Goal: Information Seeking & Learning: Learn about a topic

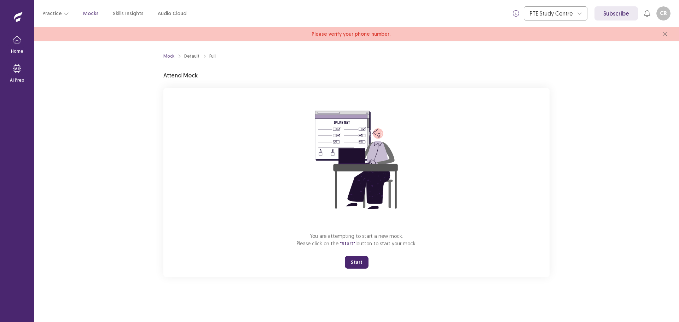
click at [354, 265] on button "Start" at bounding box center [357, 262] width 24 height 13
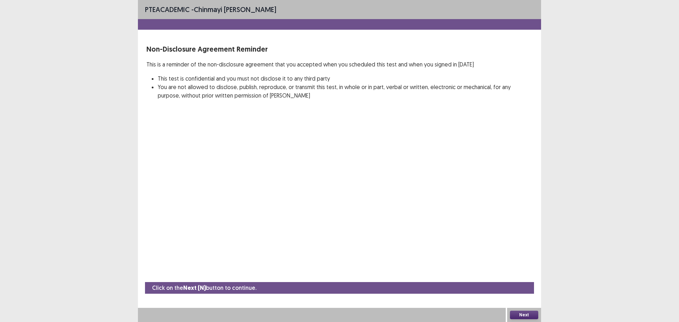
click at [591, 158] on div "PTE academic - Chinmayi [PERSON_NAME] Non-Disclosure Agreement Reminder This is…" at bounding box center [339, 161] width 679 height 322
click at [580, 116] on div "PTE academic - Chinmayi [PERSON_NAME] Non-Disclosure Agreement Reminder This is…" at bounding box center [339, 161] width 679 height 322
click at [527, 312] on button "Next" at bounding box center [524, 315] width 28 height 8
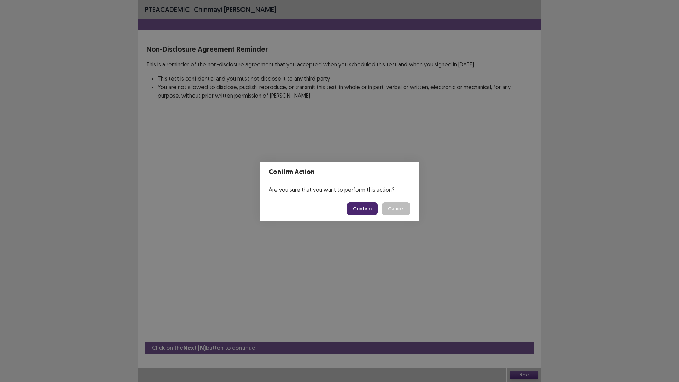
click at [364, 210] on button "Confirm" at bounding box center [362, 208] width 31 height 13
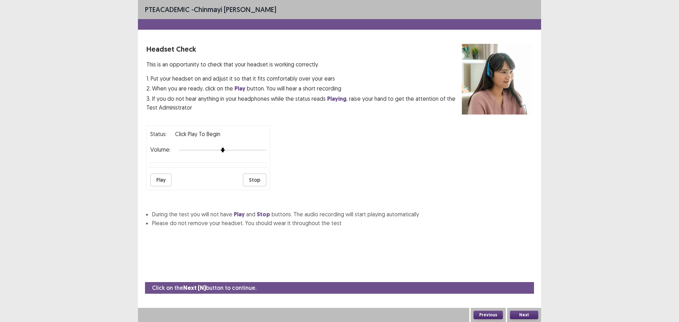
click at [163, 181] on button "Play" at bounding box center [160, 180] width 21 height 13
click at [523, 313] on button "Next" at bounding box center [524, 315] width 28 height 8
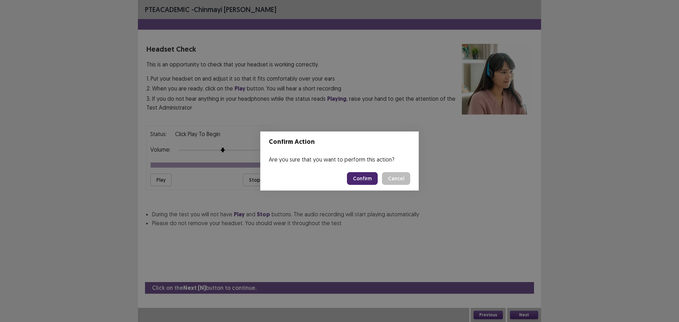
click at [363, 180] on button "Confirm" at bounding box center [362, 178] width 31 height 13
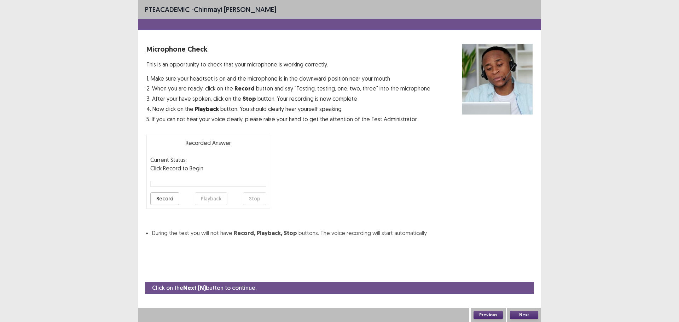
click at [166, 200] on button "Record" at bounding box center [164, 198] width 29 height 13
click at [256, 200] on button "Stop" at bounding box center [254, 198] width 23 height 13
click at [217, 199] on button "Playback" at bounding box center [211, 198] width 33 height 13
click at [524, 313] on button "Next" at bounding box center [524, 315] width 28 height 8
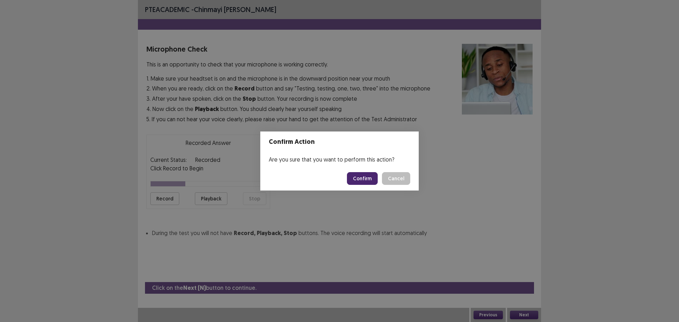
click at [357, 181] on button "Confirm" at bounding box center [362, 178] width 31 height 13
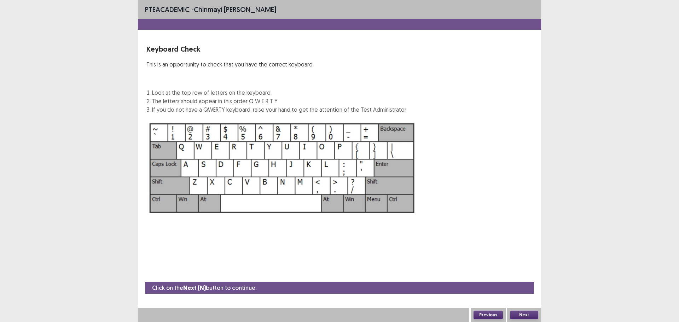
click at [528, 308] on div "Next" at bounding box center [524, 315] width 34 height 14
click at [526, 313] on button "Next" at bounding box center [524, 315] width 28 height 8
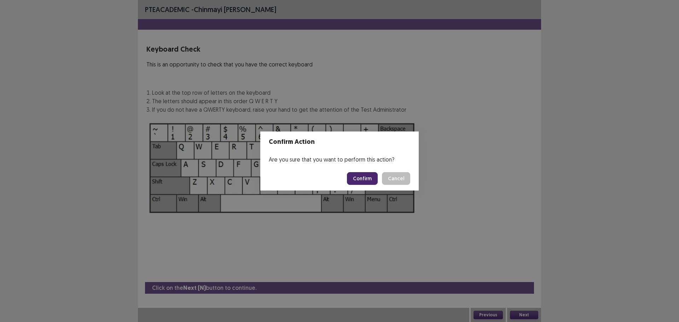
click at [361, 175] on button "Confirm" at bounding box center [362, 178] width 31 height 13
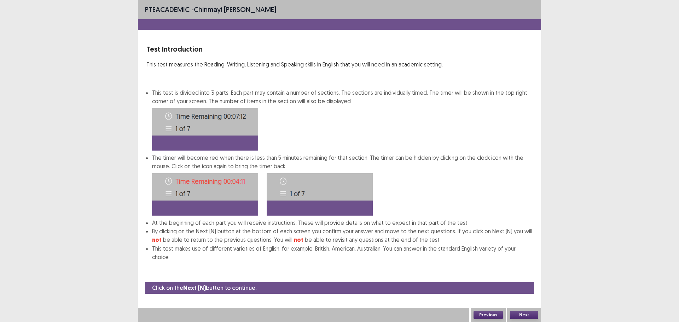
click at [536, 313] on button "Next" at bounding box center [524, 315] width 28 height 8
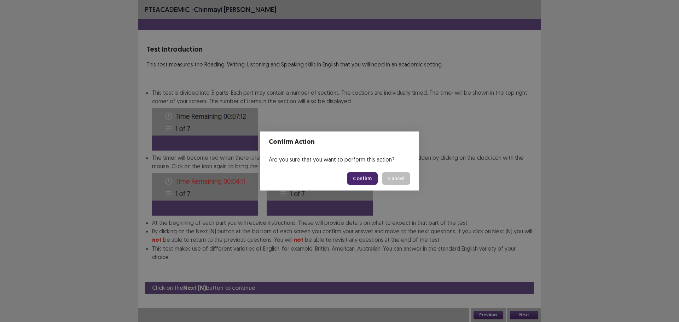
click at [360, 174] on button "Confirm" at bounding box center [362, 178] width 31 height 13
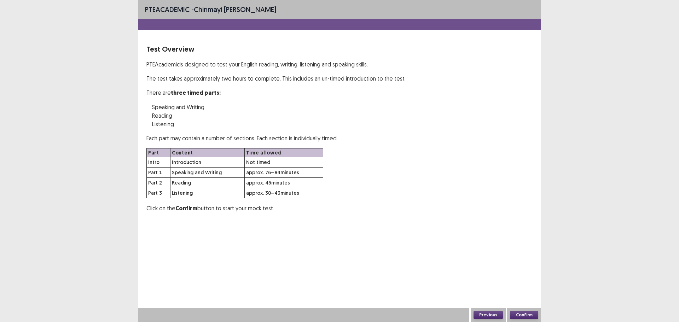
click at [521, 308] on div "Confirm" at bounding box center [524, 315] width 34 height 14
click at [522, 314] on button "Confirm" at bounding box center [524, 315] width 28 height 8
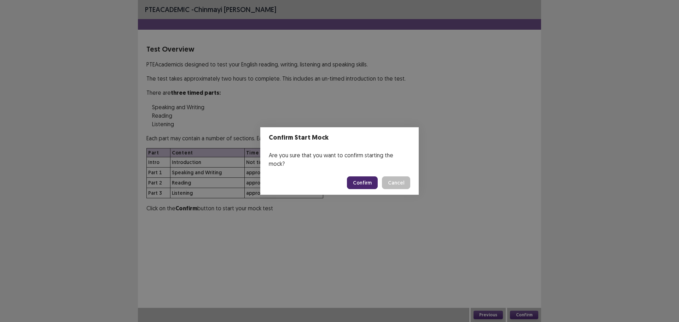
click at [365, 178] on button "Confirm" at bounding box center [362, 182] width 31 height 13
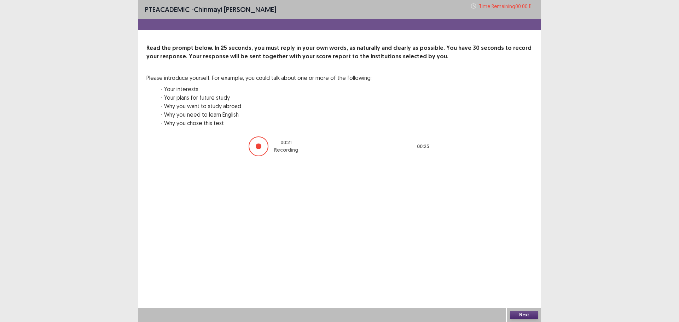
click at [530, 311] on button "Next" at bounding box center [524, 315] width 28 height 8
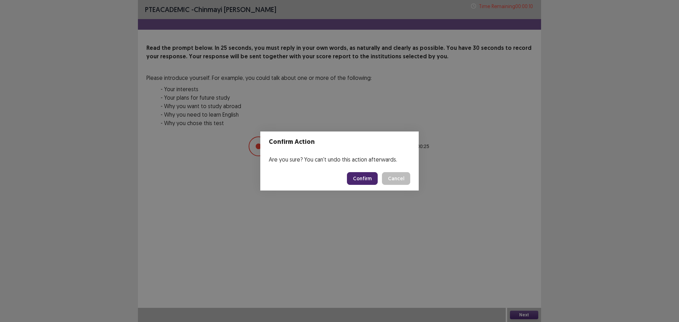
click at [365, 184] on button "Confirm" at bounding box center [362, 178] width 31 height 13
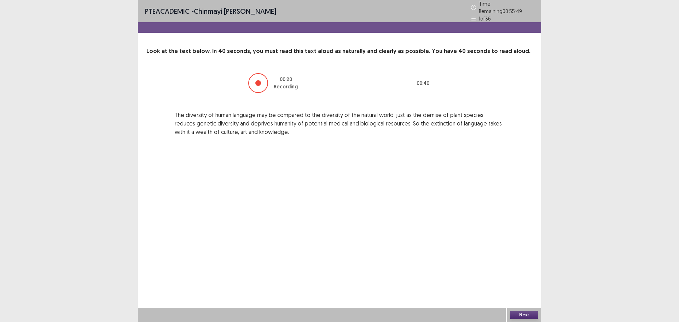
click at [518, 315] on button "Next" at bounding box center [524, 315] width 28 height 8
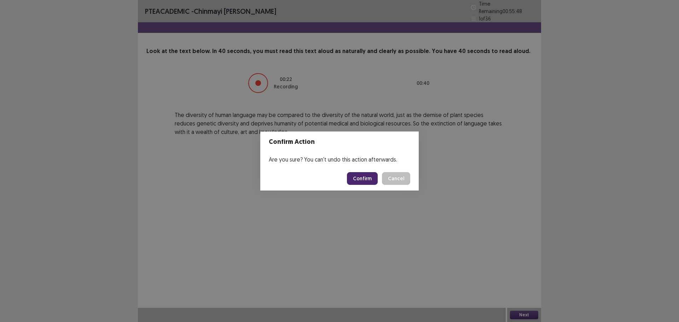
click at [366, 183] on button "Confirm" at bounding box center [362, 178] width 31 height 13
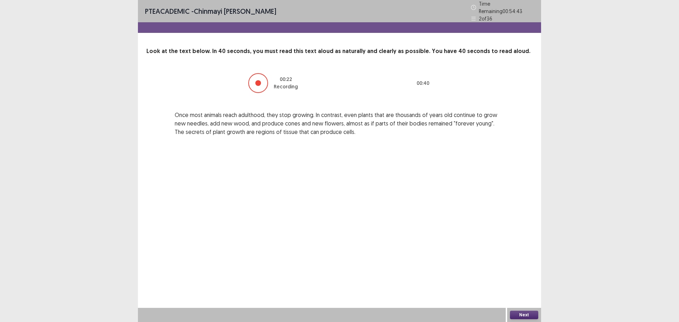
click at [521, 315] on button "Next" at bounding box center [524, 315] width 28 height 8
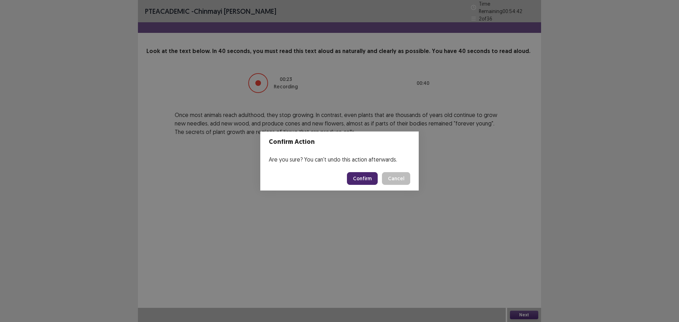
click at [365, 176] on button "Confirm" at bounding box center [362, 178] width 31 height 13
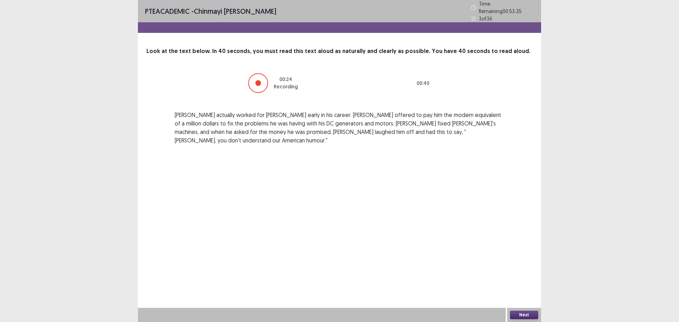
click at [526, 316] on button "Next" at bounding box center [524, 315] width 28 height 8
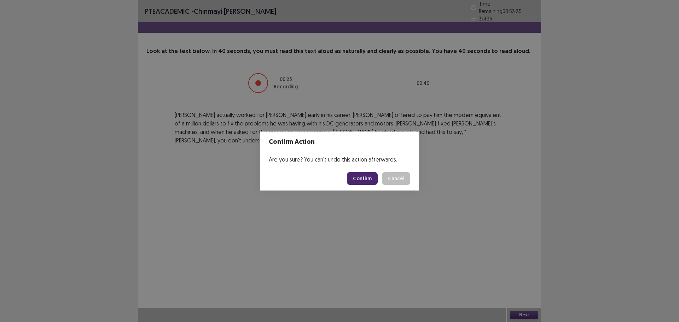
click at [371, 176] on button "Confirm" at bounding box center [362, 178] width 31 height 13
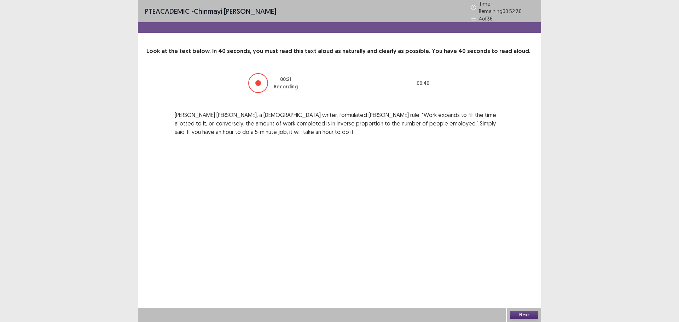
click at [520, 314] on button "Next" at bounding box center [524, 315] width 28 height 8
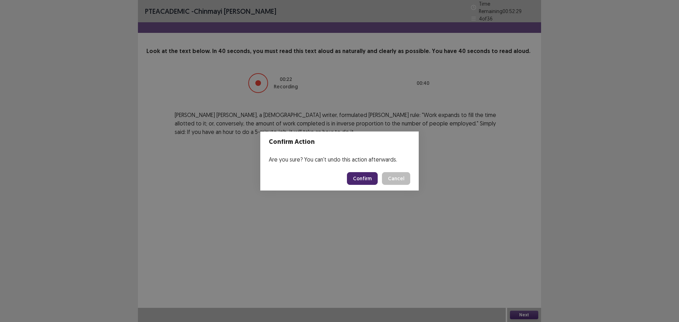
click at [369, 180] on button "Confirm" at bounding box center [362, 178] width 31 height 13
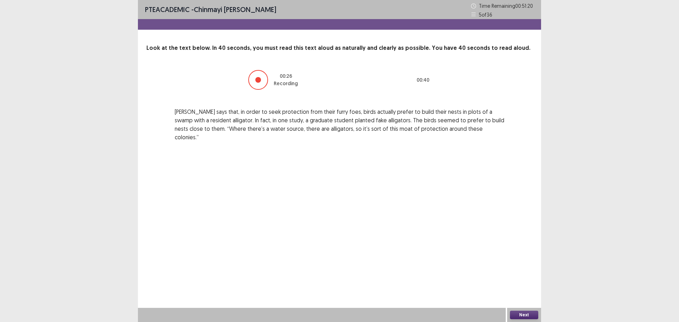
click at [522, 315] on button "Next" at bounding box center [524, 315] width 28 height 8
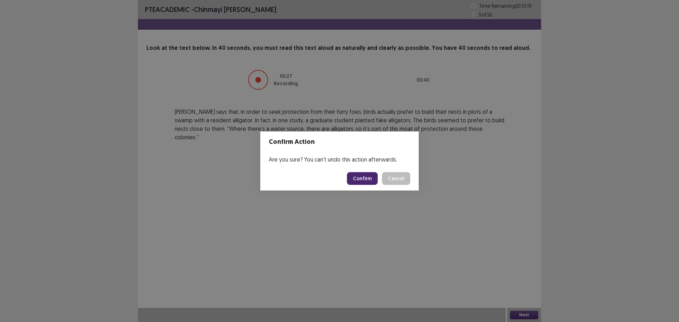
click at [365, 179] on button "Confirm" at bounding box center [362, 178] width 31 height 13
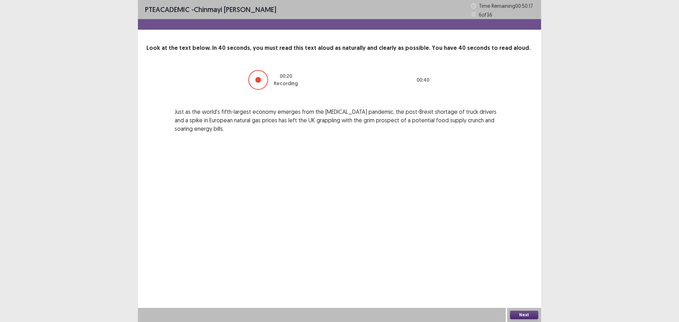
click at [521, 315] on button "Next" at bounding box center [524, 315] width 28 height 8
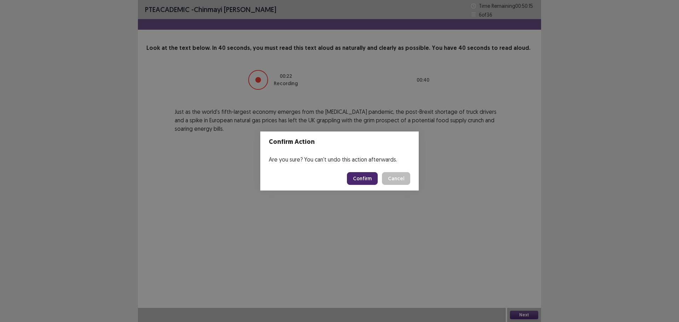
click at [369, 176] on button "Confirm" at bounding box center [362, 178] width 31 height 13
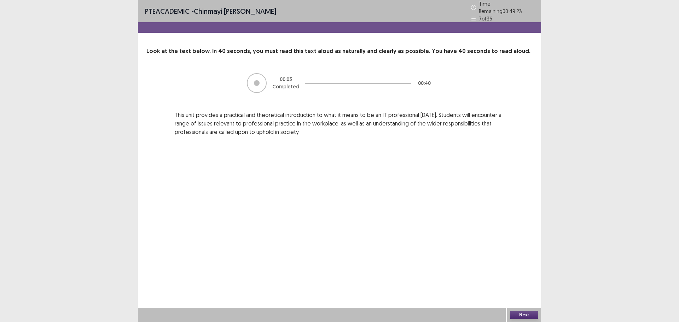
click at [527, 313] on button "Next" at bounding box center [524, 315] width 28 height 8
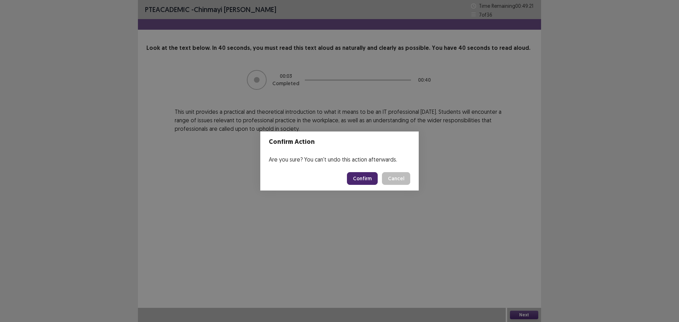
click at [365, 176] on button "Confirm" at bounding box center [362, 178] width 31 height 13
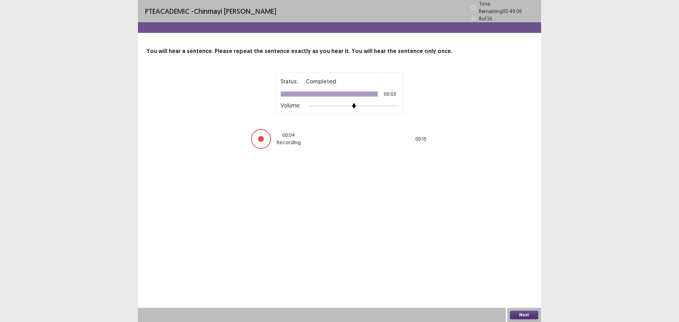
click at [536, 314] on button "Next" at bounding box center [524, 315] width 28 height 8
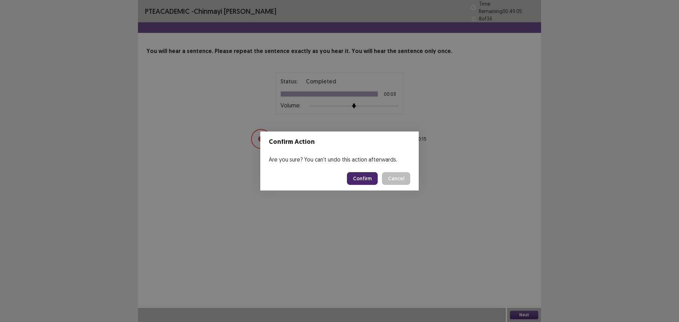
click at [367, 180] on button "Confirm" at bounding box center [362, 178] width 31 height 13
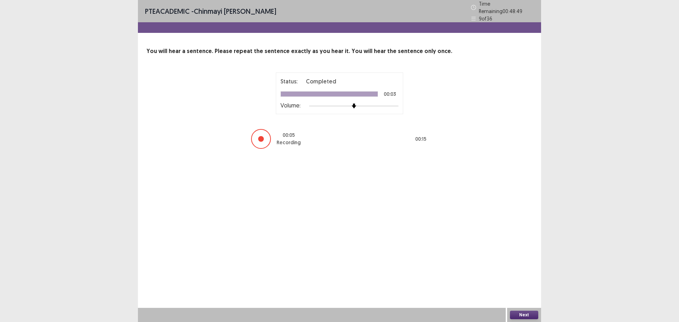
click at [523, 315] on button "Next" at bounding box center [524, 315] width 28 height 8
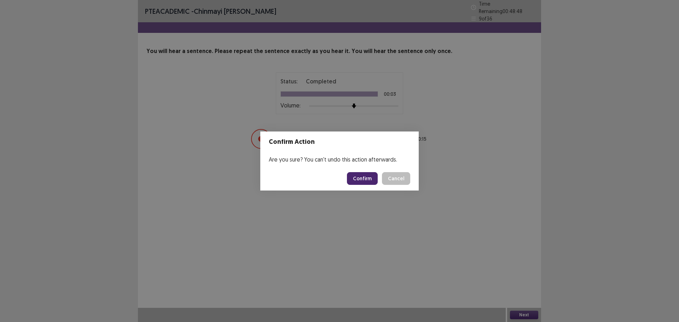
click at [361, 179] on button "Confirm" at bounding box center [362, 178] width 31 height 13
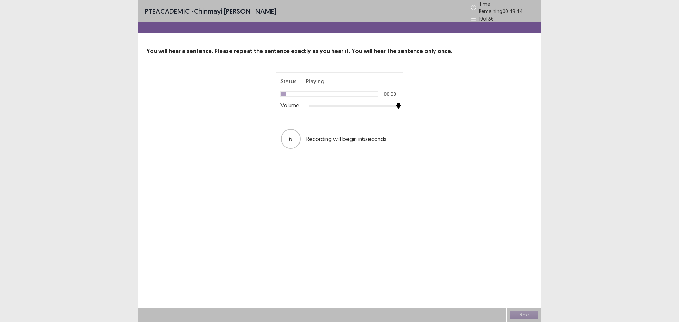
click at [404, 101] on div "Status: Playing 00:00 Volume: 6 Recording will begin in 6 seconds" at bounding box center [339, 110] width 177 height 77
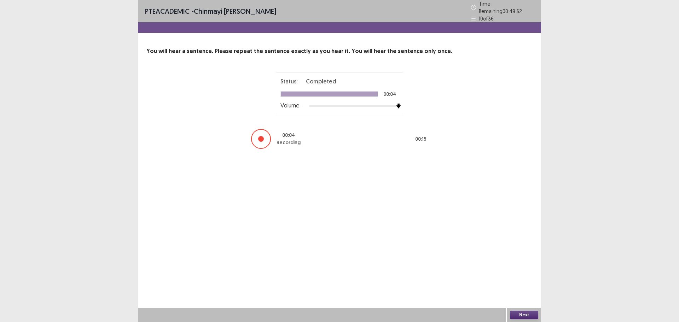
click at [524, 313] on button "Next" at bounding box center [524, 315] width 28 height 8
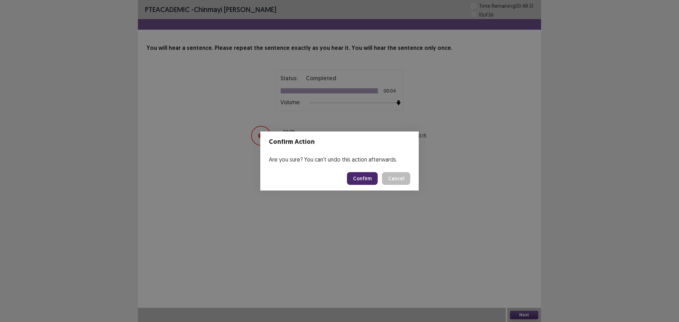
click at [373, 178] on button "Confirm" at bounding box center [362, 178] width 31 height 13
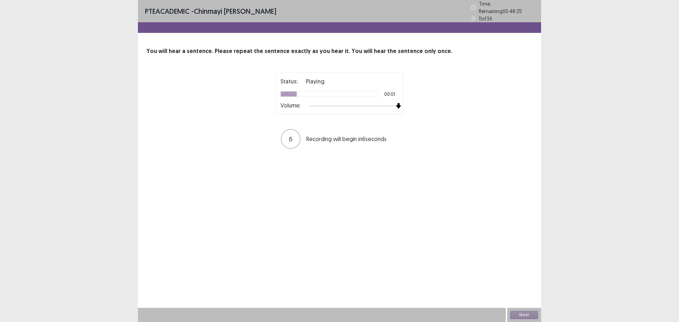
click at [418, 103] on div "Status: Playing 00:01 Volume: 6 Recording will begin in 6 seconds" at bounding box center [339, 110] width 177 height 77
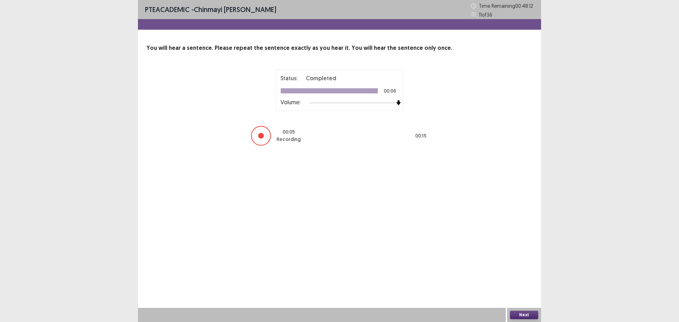
click at [523, 318] on button "Next" at bounding box center [524, 315] width 28 height 8
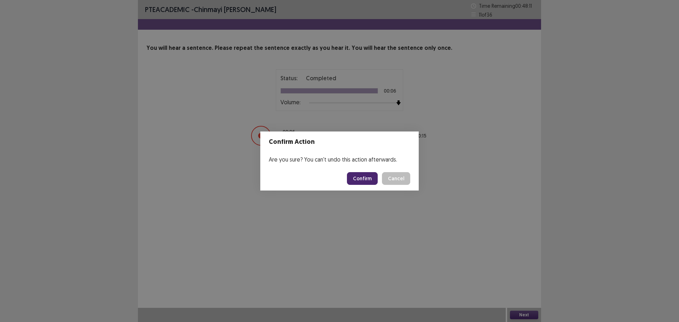
click at [366, 179] on button "Confirm" at bounding box center [362, 178] width 31 height 13
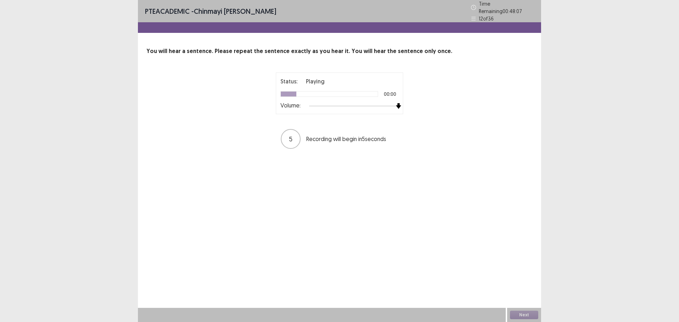
click at [427, 97] on div "Status: Playing 00:00 Volume: 5 Recording will begin in 5 seconds" at bounding box center [339, 110] width 177 height 77
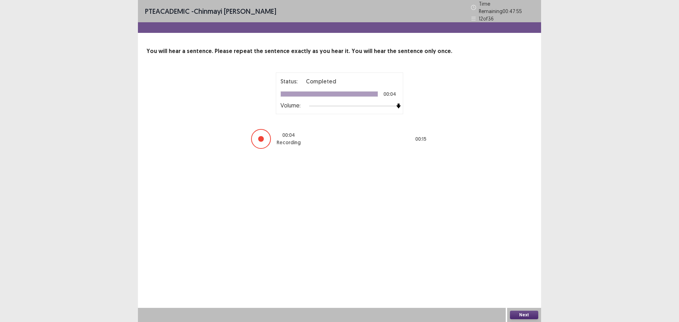
click at [522, 313] on button "Next" at bounding box center [524, 315] width 28 height 8
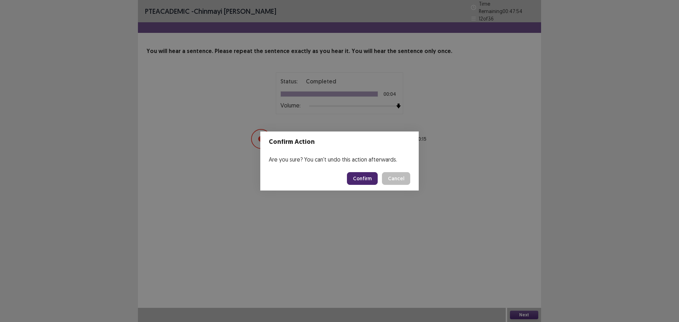
click at [363, 178] on button "Confirm" at bounding box center [362, 178] width 31 height 13
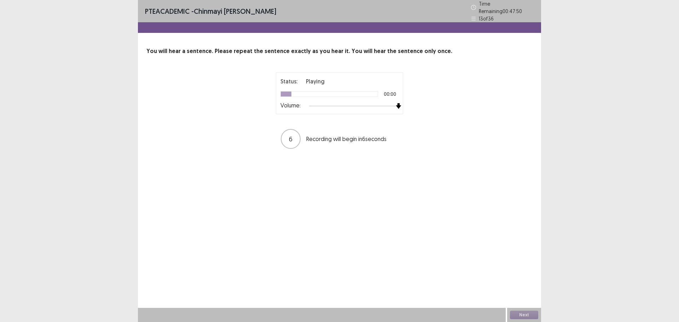
click at [427, 101] on div "Status: Playing 00:00 Volume: 6 Recording will begin in 6 seconds" at bounding box center [339, 110] width 177 height 77
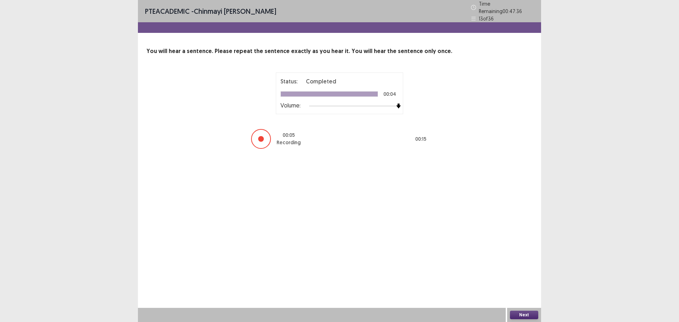
click at [533, 310] on div "Next" at bounding box center [524, 315] width 34 height 14
click at [531, 312] on button "Next" at bounding box center [524, 315] width 28 height 8
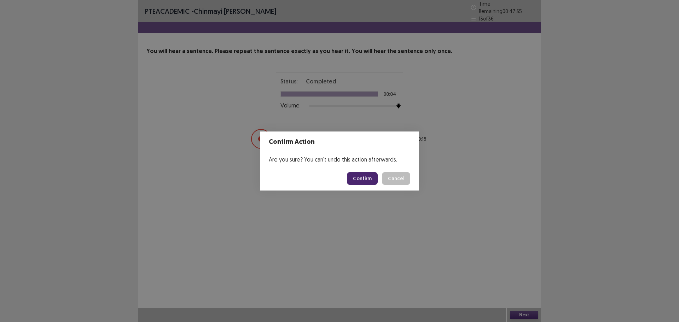
click at [361, 180] on button "Confirm" at bounding box center [362, 178] width 31 height 13
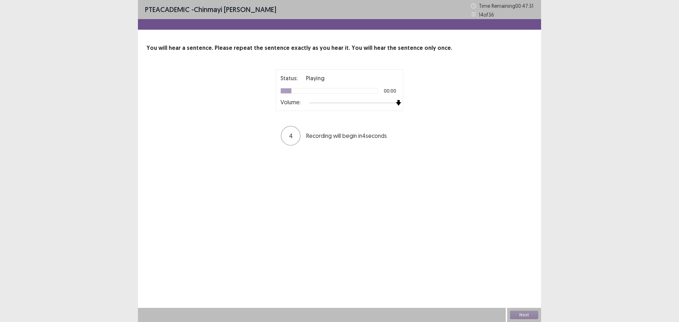
click at [408, 98] on div "Status: Playing 00:00 Volume: 4 Recording will begin in 4 seconds" at bounding box center [339, 107] width 177 height 77
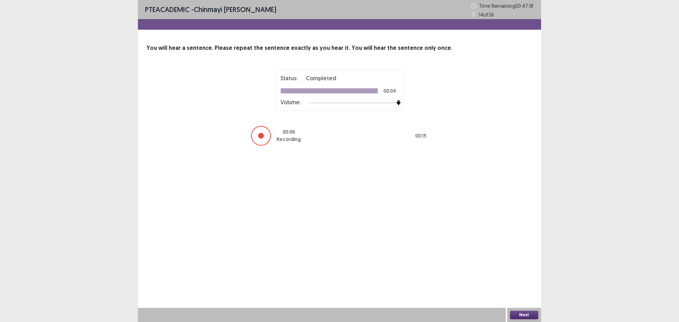
click at [523, 314] on button "Next" at bounding box center [524, 315] width 28 height 8
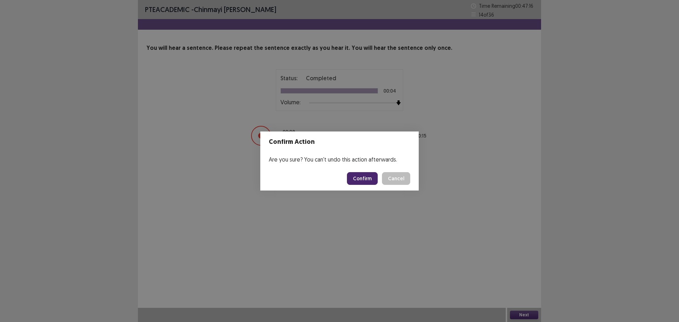
click at [363, 180] on button "Confirm" at bounding box center [362, 178] width 31 height 13
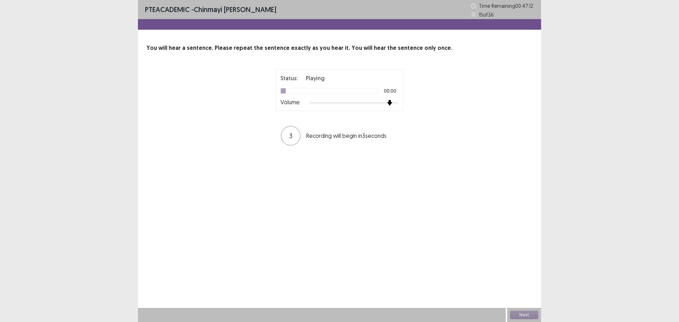
click at [418, 104] on div "Status: Playing 00:00 Volume: 3 Recording will begin in 3 seconds" at bounding box center [339, 107] width 177 height 77
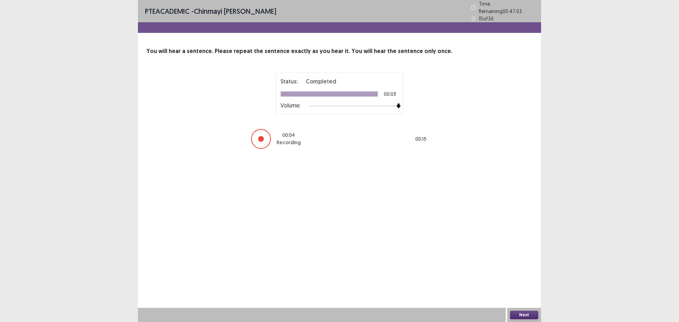
click at [528, 314] on button "Next" at bounding box center [524, 315] width 28 height 8
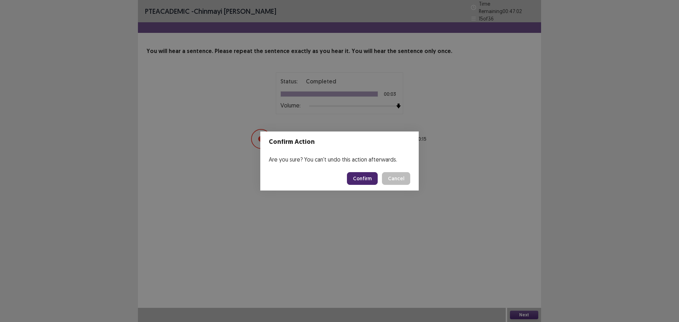
click at [360, 177] on button "Confirm" at bounding box center [362, 178] width 31 height 13
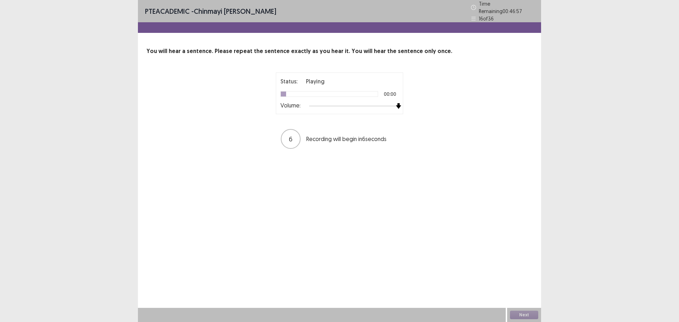
click at [421, 105] on div "Status: Playing 00:00 Volume: 6 Recording will begin in 6 seconds" at bounding box center [339, 110] width 177 height 77
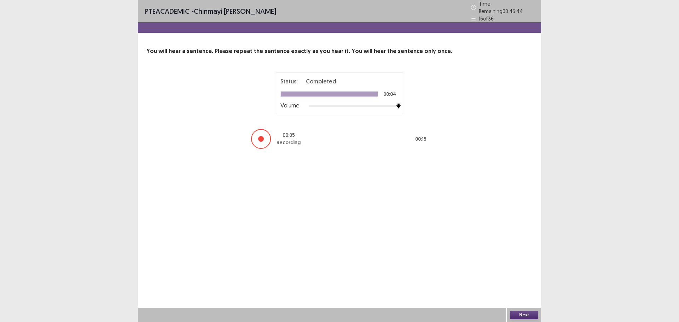
click at [523, 314] on button "Next" at bounding box center [524, 315] width 28 height 8
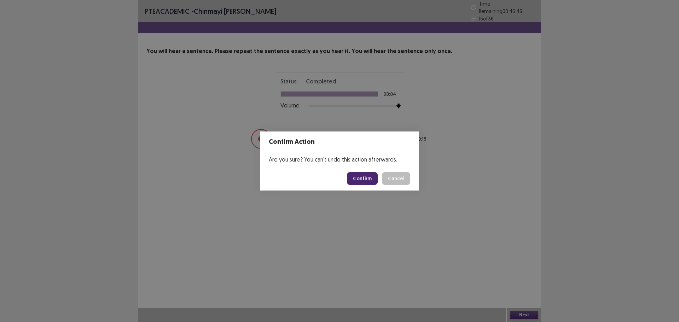
click at [362, 184] on button "Confirm" at bounding box center [362, 178] width 31 height 13
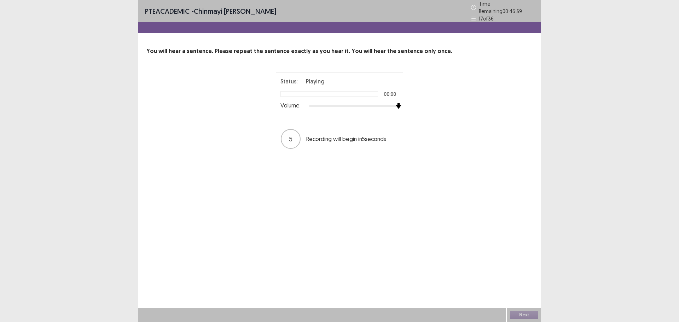
click at [409, 104] on div "Status: Playing 00:00 Volume: 5 Recording will begin in 5 seconds" at bounding box center [339, 110] width 177 height 77
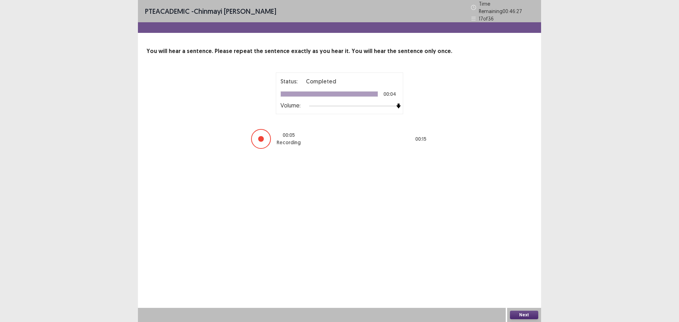
click at [531, 313] on button "Next" at bounding box center [524, 315] width 28 height 8
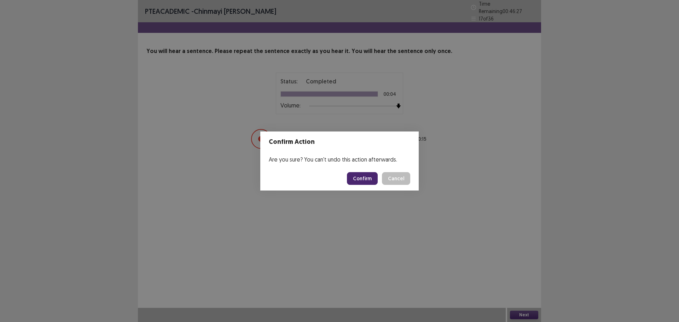
click at [358, 178] on button "Confirm" at bounding box center [362, 178] width 31 height 13
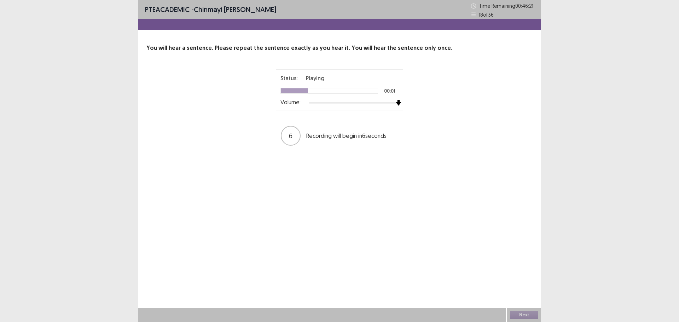
click at [422, 101] on div "Status: Playing 00:01 Volume: 6 Recording will begin in 6 seconds" at bounding box center [339, 107] width 177 height 77
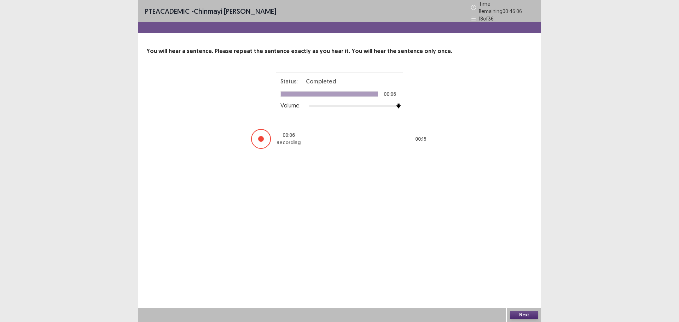
click at [529, 316] on button "Next" at bounding box center [524, 315] width 28 height 8
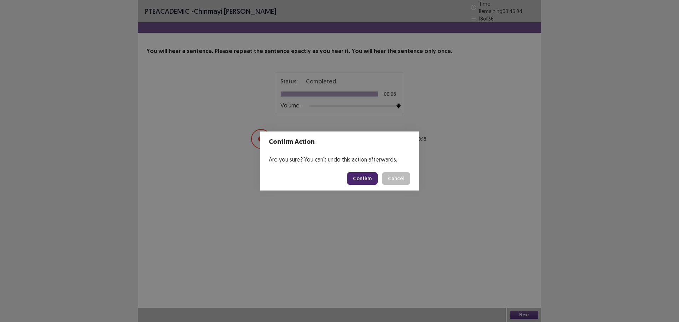
click at [365, 175] on button "Confirm" at bounding box center [362, 178] width 31 height 13
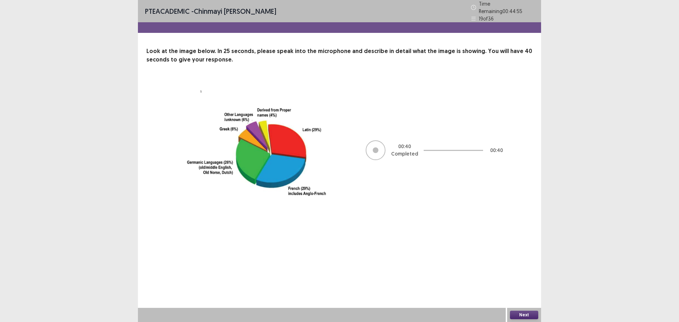
click at [520, 311] on button "Next" at bounding box center [524, 315] width 28 height 8
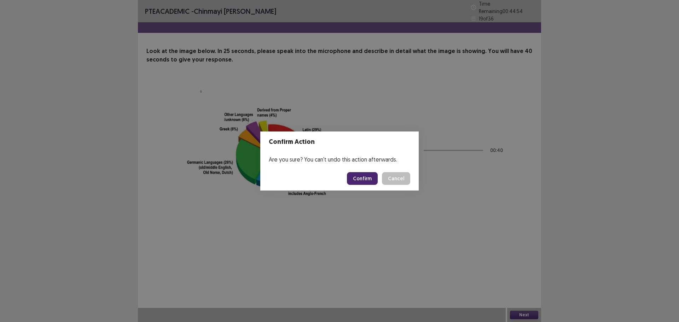
click at [364, 175] on button "Confirm" at bounding box center [362, 178] width 31 height 13
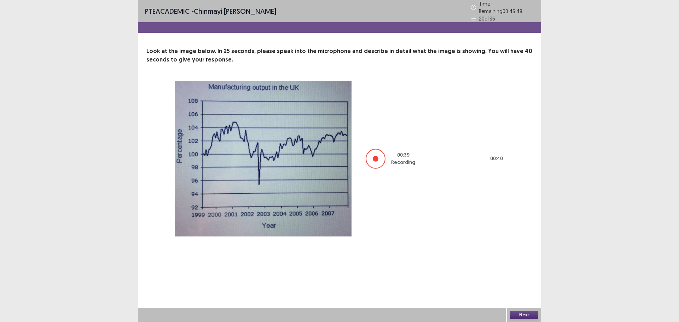
click at [518, 315] on button "Next" at bounding box center [524, 315] width 28 height 8
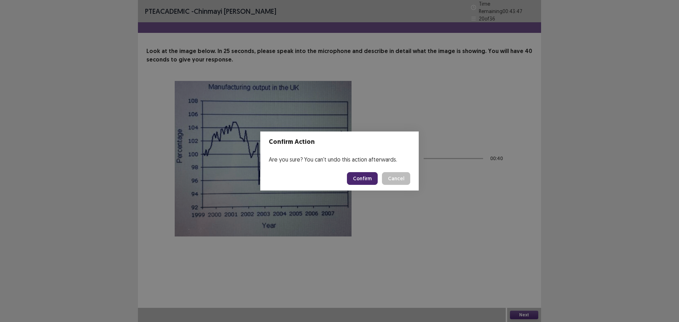
click at [368, 176] on button "Confirm" at bounding box center [362, 178] width 31 height 13
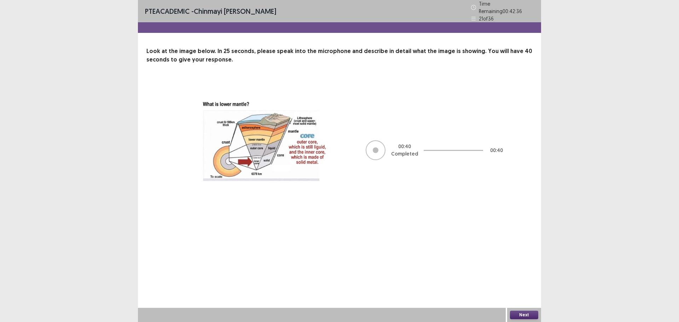
click at [531, 311] on button "Next" at bounding box center [524, 315] width 28 height 8
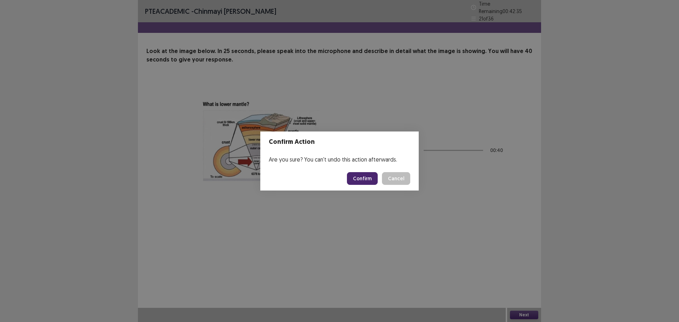
click at [353, 177] on button "Confirm" at bounding box center [362, 178] width 31 height 13
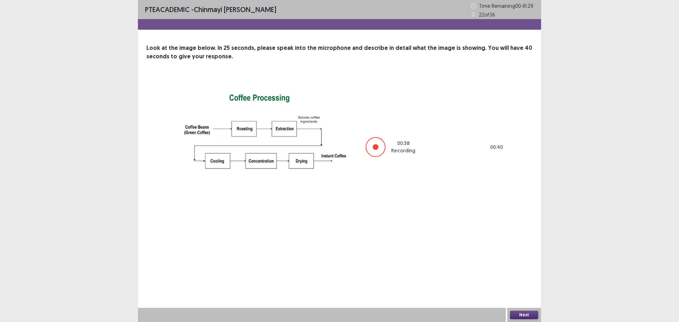
click at [528, 313] on button "Next" at bounding box center [524, 315] width 28 height 8
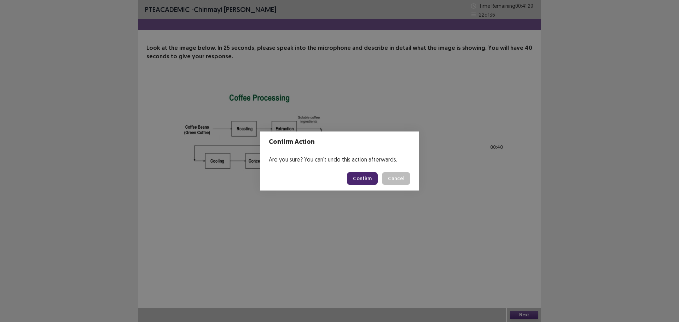
click at [371, 177] on button "Confirm" at bounding box center [362, 178] width 31 height 13
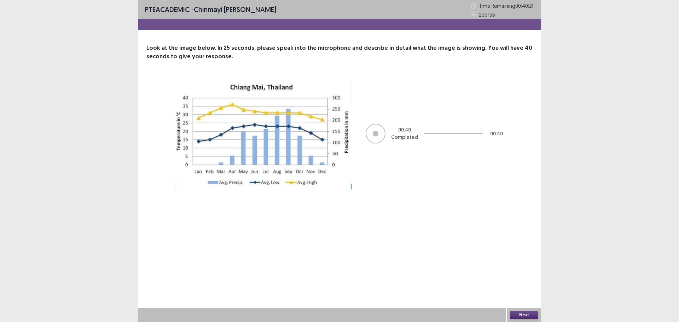
click at [518, 316] on button "Next" at bounding box center [524, 315] width 28 height 8
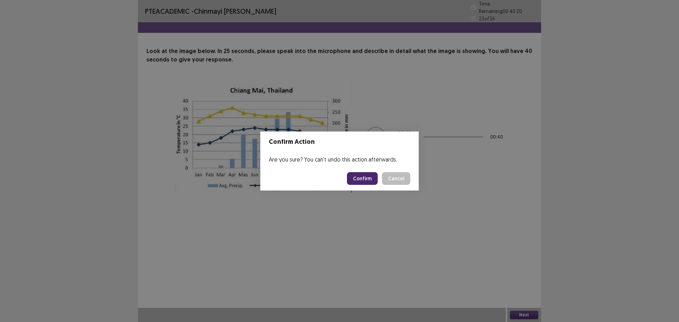
click at [366, 176] on button "Confirm" at bounding box center [362, 178] width 31 height 13
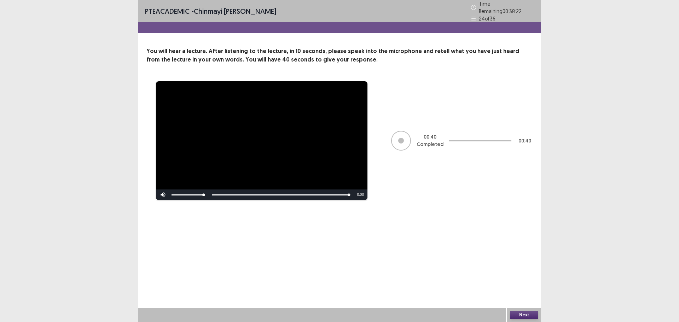
click at [520, 315] on button "Next" at bounding box center [524, 315] width 28 height 8
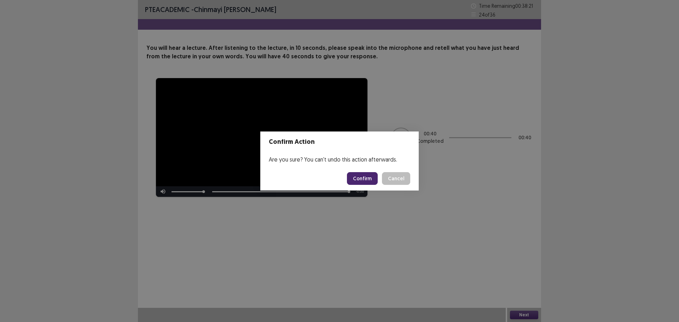
click at [362, 179] on button "Confirm" at bounding box center [362, 178] width 31 height 13
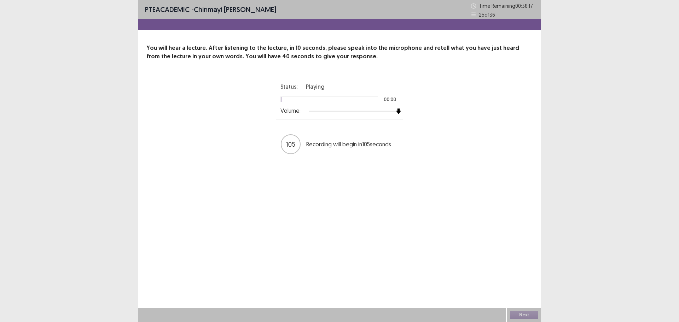
click at [430, 107] on div "Status: Playing 00:00 Volume: 105 Recording will begin in 105 seconds" at bounding box center [339, 116] width 386 height 77
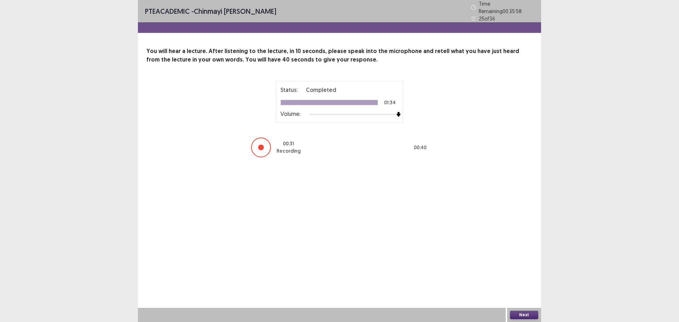
click at [519, 314] on button "Next" at bounding box center [524, 315] width 28 height 8
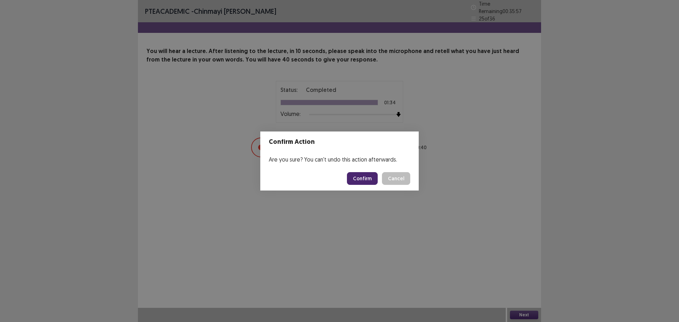
click at [366, 179] on button "Confirm" at bounding box center [362, 178] width 31 height 13
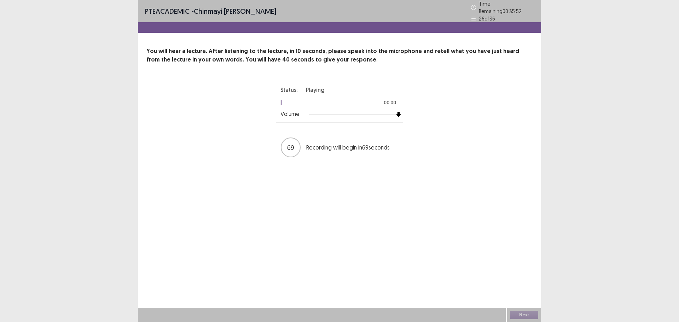
click at [408, 113] on div "Status: Playing 00:00 Volume: 69 Recording will begin in 69 seconds" at bounding box center [339, 119] width 177 height 77
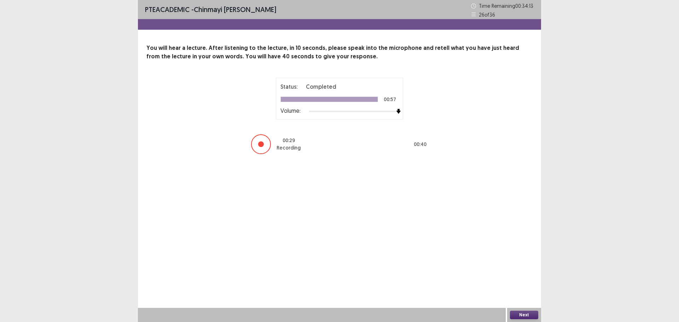
click at [525, 313] on button "Next" at bounding box center [524, 315] width 28 height 8
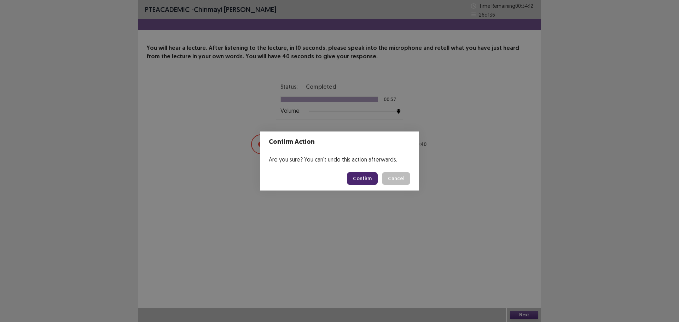
click at [370, 176] on button "Confirm" at bounding box center [362, 178] width 31 height 13
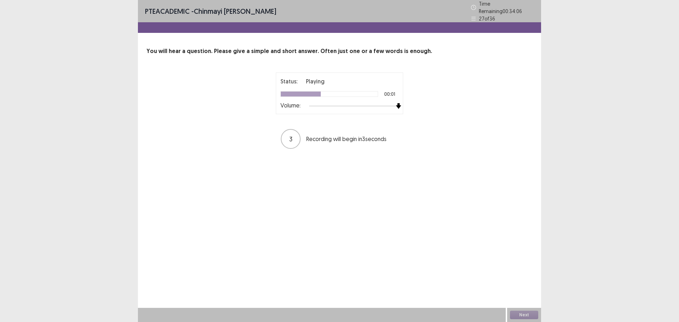
click at [402, 99] on div "Status: Playing 00:01 Volume:" at bounding box center [339, 93] width 127 height 42
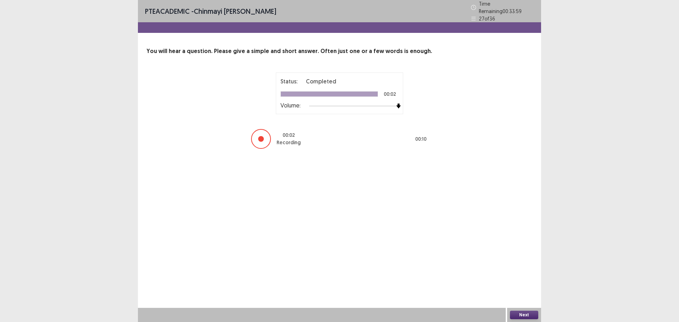
click at [529, 312] on button "Next" at bounding box center [524, 315] width 28 height 8
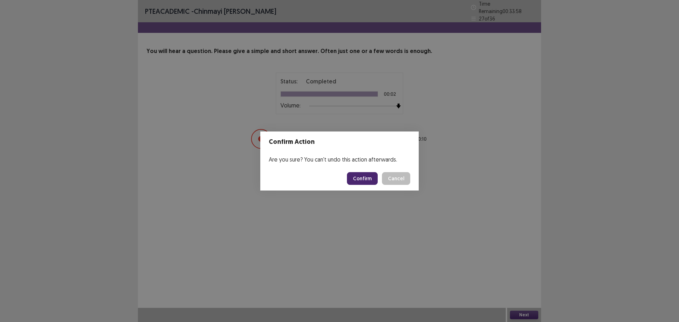
click at [364, 180] on button "Confirm" at bounding box center [362, 178] width 31 height 13
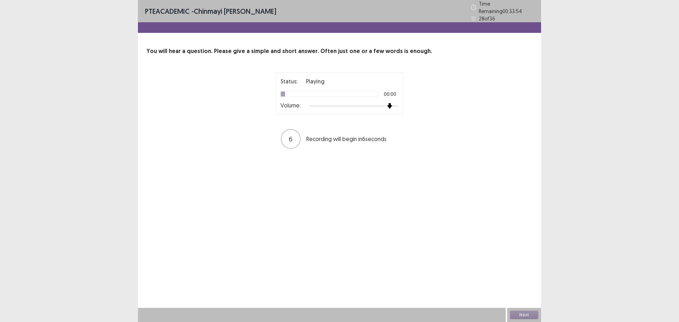
click at [393, 103] on div at bounding box center [353, 106] width 89 height 6
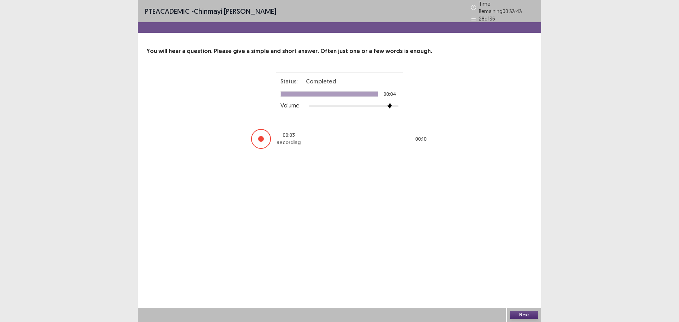
click at [519, 313] on button "Next" at bounding box center [524, 315] width 28 height 8
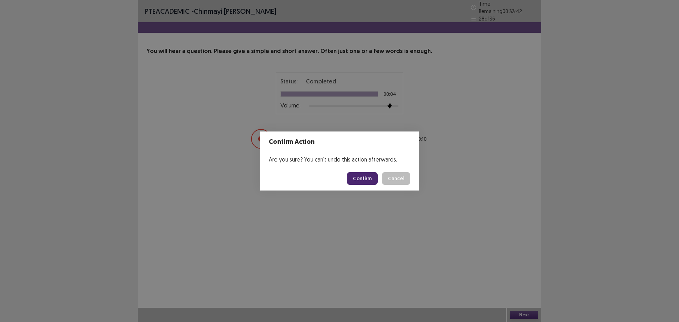
click at [368, 182] on button "Confirm" at bounding box center [362, 178] width 31 height 13
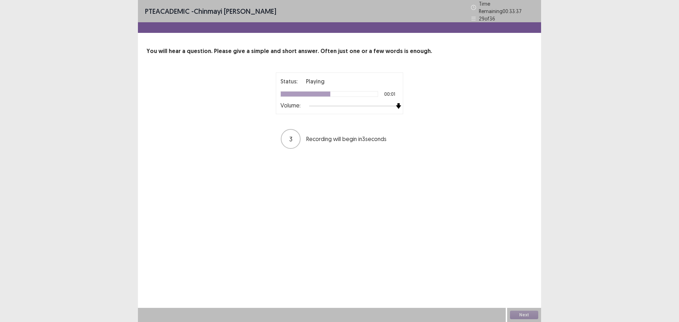
click at [411, 107] on div "Status: Playing 00:01 Volume: 3 Recording will begin in 3 seconds" at bounding box center [339, 110] width 177 height 77
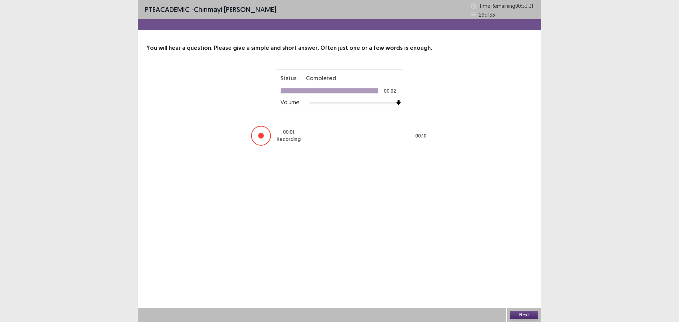
click at [523, 313] on button "Next" at bounding box center [524, 315] width 28 height 8
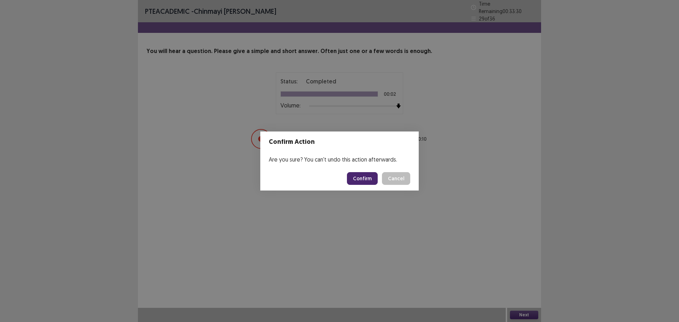
click at [376, 177] on button "Confirm" at bounding box center [362, 178] width 31 height 13
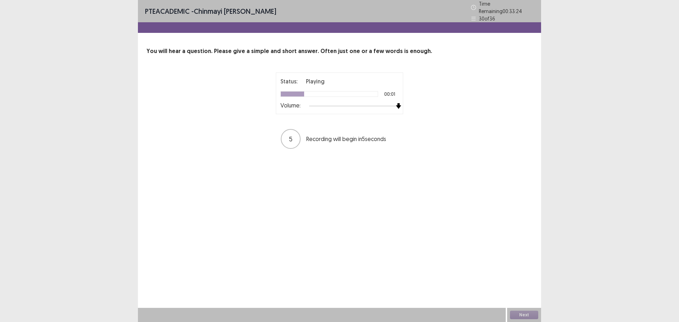
click at [402, 102] on div "Status: Playing 00:01 Volume:" at bounding box center [339, 93] width 127 height 42
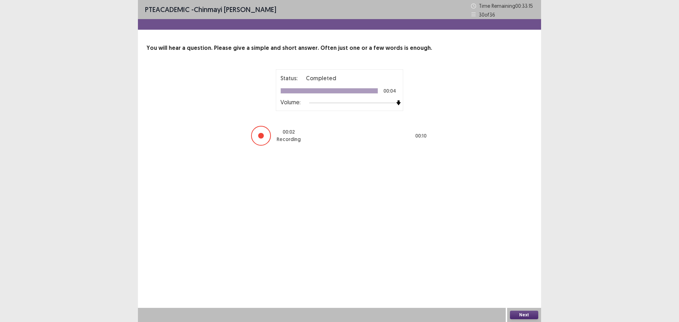
click at [531, 314] on button "Next" at bounding box center [524, 315] width 28 height 8
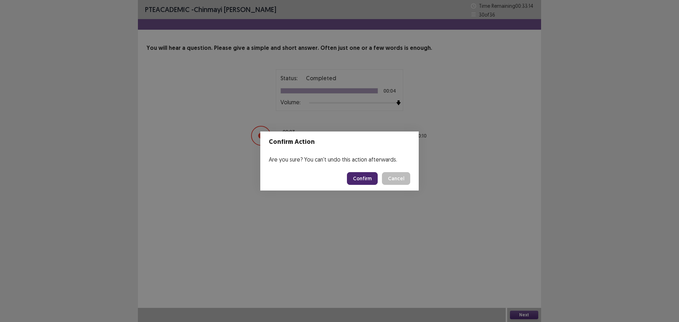
click at [368, 182] on button "Confirm" at bounding box center [362, 178] width 31 height 13
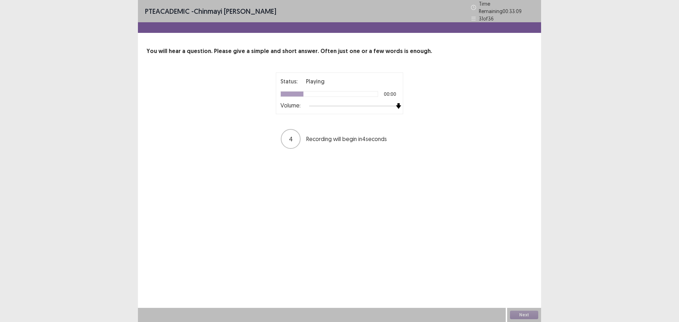
click at [424, 106] on div "Status: Playing 00:00 Volume: 4 Recording will begin in 4 seconds" at bounding box center [339, 110] width 177 height 77
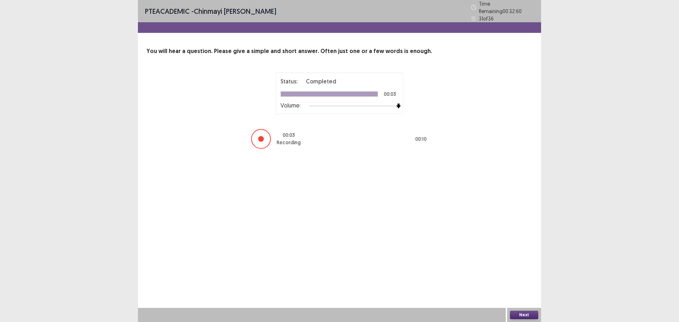
click at [524, 314] on button "Next" at bounding box center [524, 315] width 28 height 8
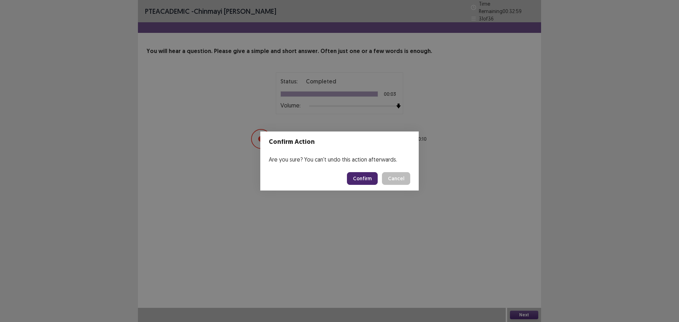
click at [370, 176] on button "Confirm" at bounding box center [362, 178] width 31 height 13
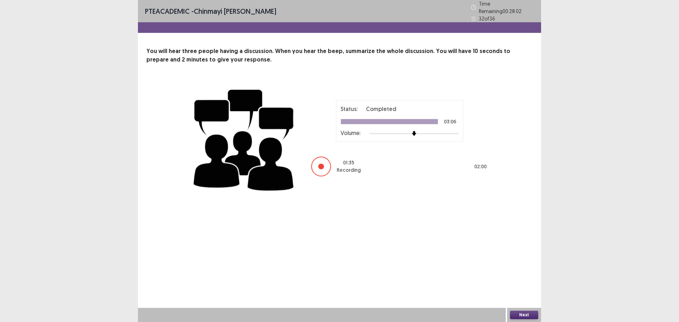
click at [524, 316] on button "Next" at bounding box center [524, 315] width 28 height 8
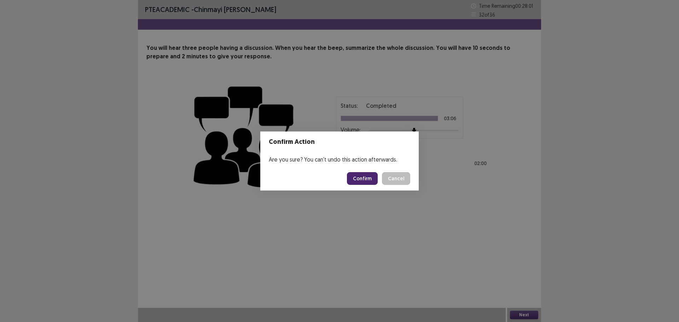
click at [361, 182] on button "Confirm" at bounding box center [362, 178] width 31 height 13
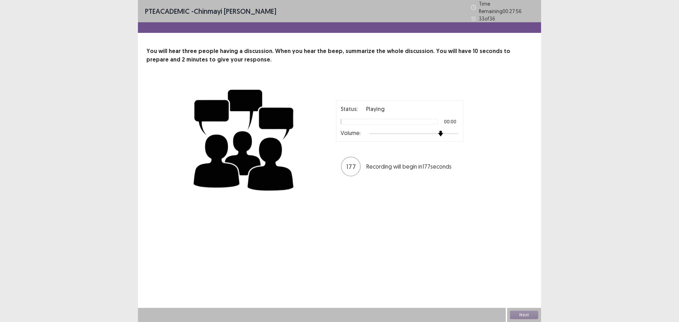
click at [459, 139] on div "Status: Playing 00:00 Volume: 177 Recording will begin in 177 seconds" at bounding box center [399, 138] width 177 height 77
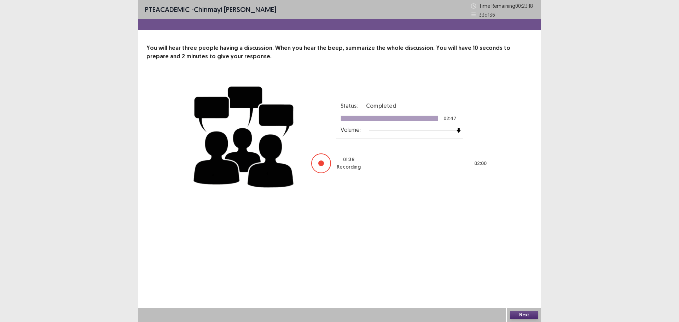
click at [521, 312] on button "Next" at bounding box center [524, 315] width 28 height 8
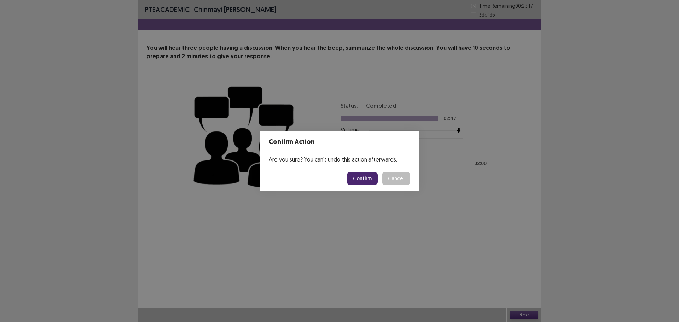
click at [365, 179] on button "Confirm" at bounding box center [362, 178] width 31 height 13
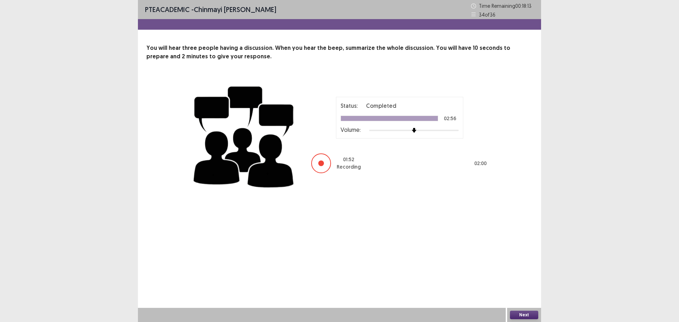
click at [521, 313] on button "Next" at bounding box center [524, 315] width 28 height 8
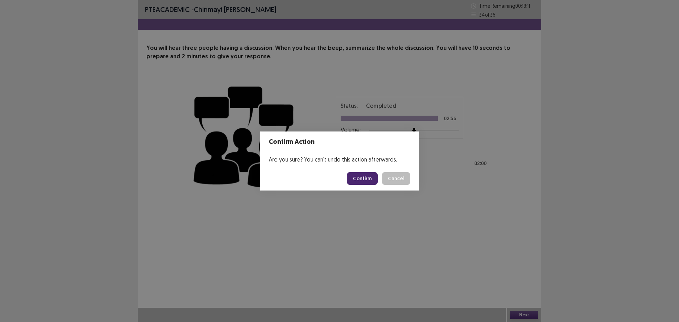
click at [362, 180] on button "Confirm" at bounding box center [362, 178] width 31 height 13
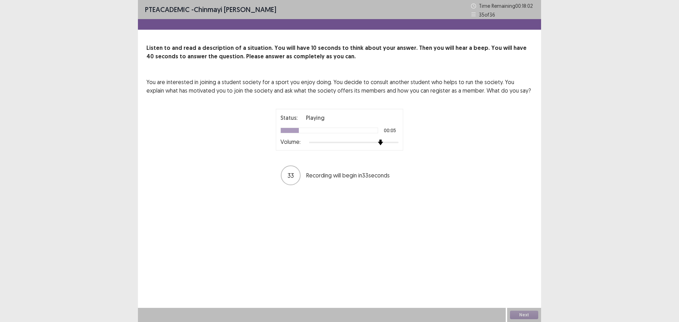
click at [378, 145] on div at bounding box center [353, 143] width 89 height 6
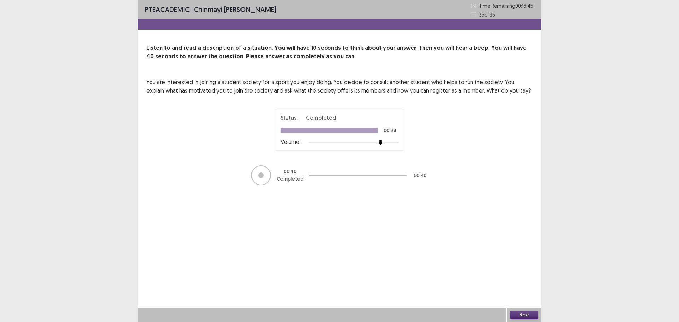
click at [531, 312] on button "Next" at bounding box center [524, 315] width 28 height 8
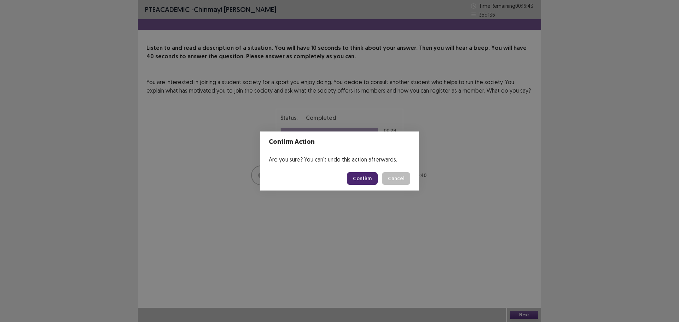
click at [364, 178] on button "Confirm" at bounding box center [362, 178] width 31 height 13
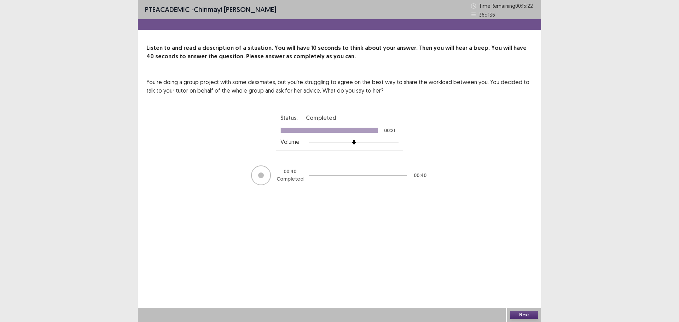
click at [524, 315] on button "Next" at bounding box center [524, 315] width 28 height 8
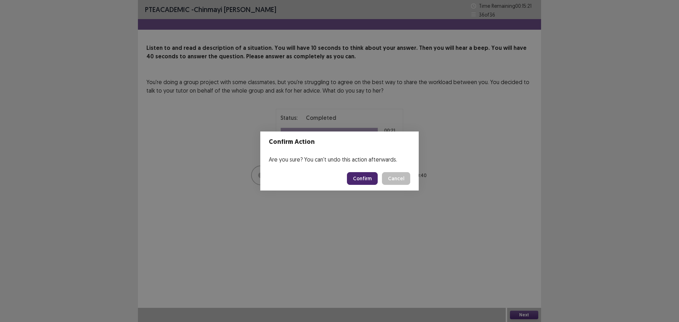
click at [371, 181] on button "Confirm" at bounding box center [362, 178] width 31 height 13
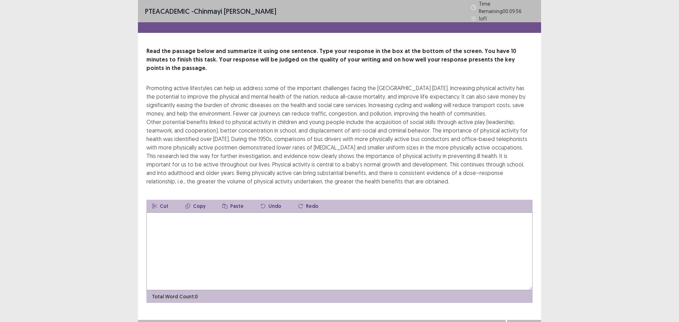
click at [252, 237] on textarea at bounding box center [339, 252] width 386 height 78
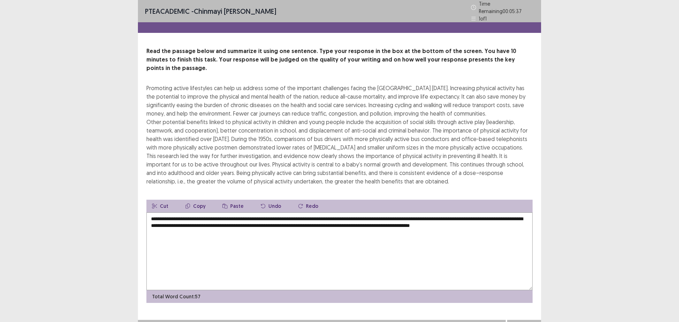
click at [271, 222] on textarea "**********" at bounding box center [339, 252] width 386 height 78
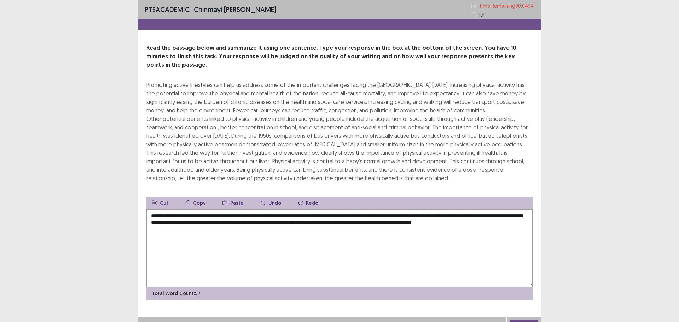
scroll to position [9, 0]
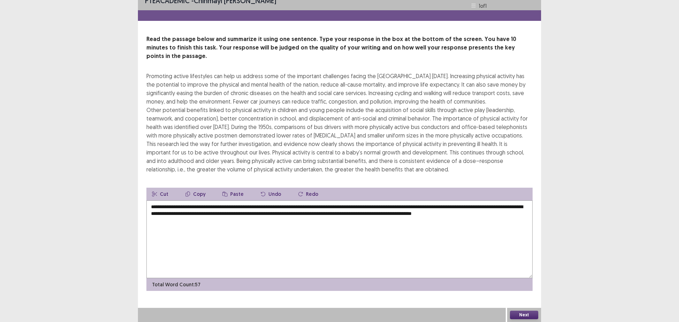
type textarea "**********"
click at [517, 318] on button "Next" at bounding box center [524, 315] width 28 height 8
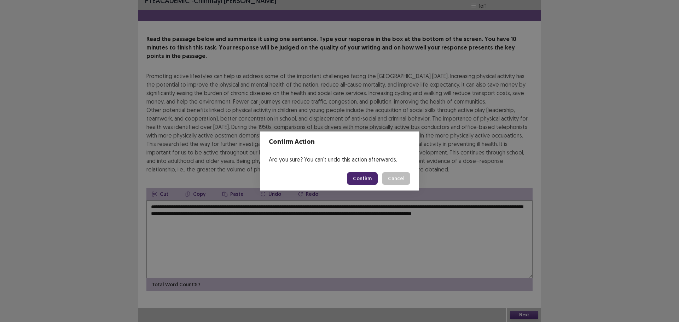
click at [354, 179] on button "Confirm" at bounding box center [362, 178] width 31 height 13
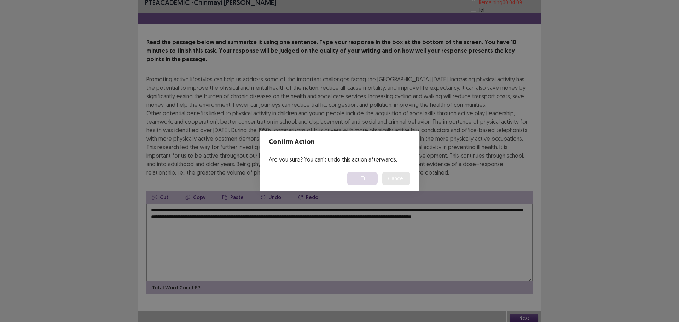
scroll to position [0, 0]
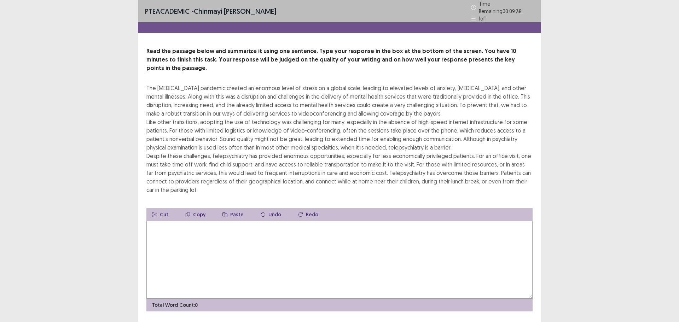
click at [202, 233] on textarea at bounding box center [339, 260] width 386 height 78
drag, startPoint x: 202, startPoint y: 238, endPoint x: 340, endPoint y: 214, distance: 140.3
click at [340, 221] on textarea "**********" at bounding box center [339, 260] width 386 height 78
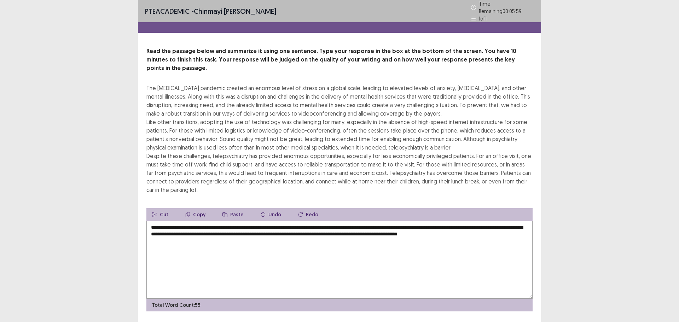
click at [512, 221] on textarea "**********" at bounding box center [339, 260] width 386 height 78
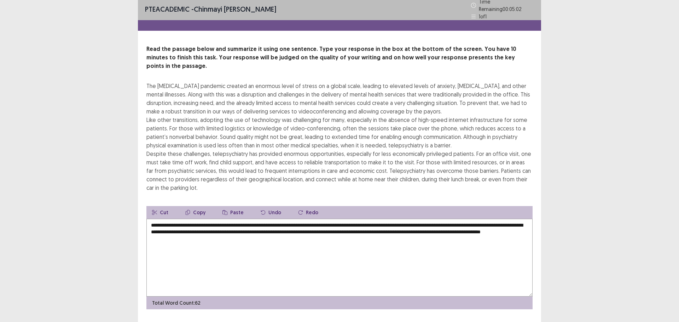
scroll to position [9, 0]
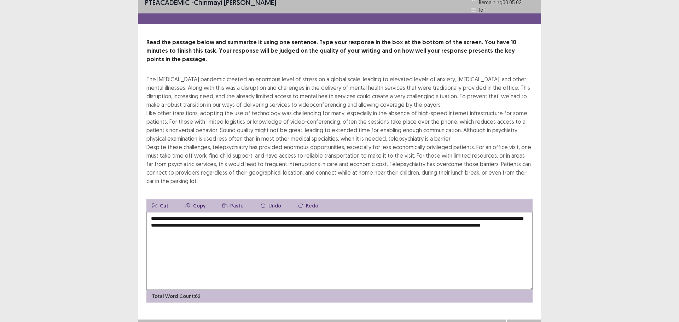
type textarea "**********"
click at [525, 322] on button "Next" at bounding box center [524, 326] width 28 height 8
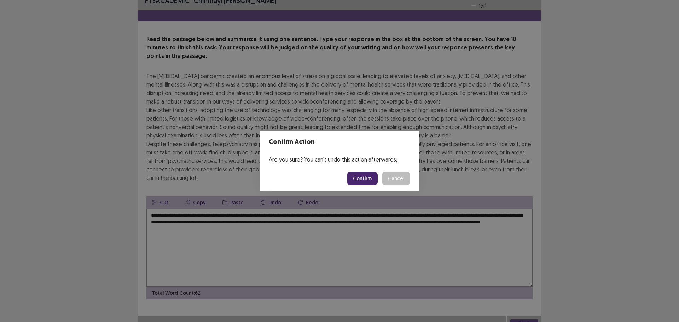
click at [364, 178] on button "Confirm" at bounding box center [362, 178] width 31 height 13
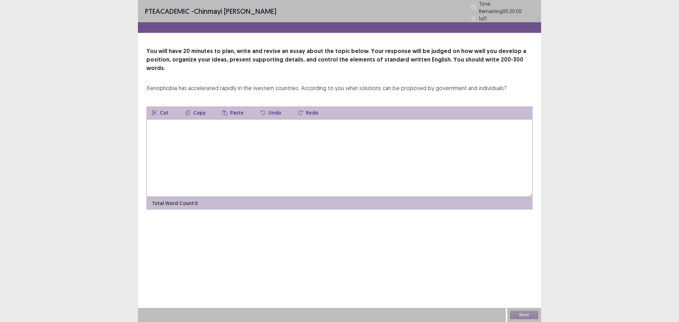
click at [179, 141] on textarea at bounding box center [339, 158] width 386 height 78
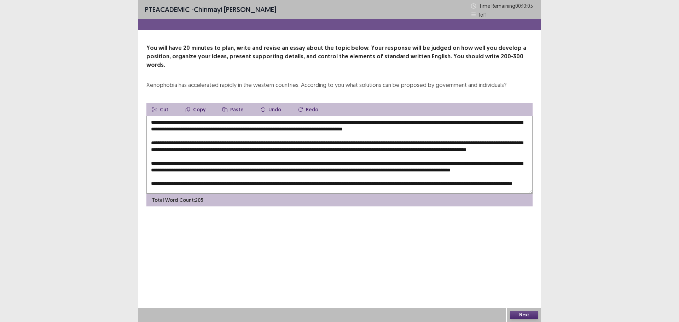
click at [236, 116] on textarea at bounding box center [339, 155] width 386 height 78
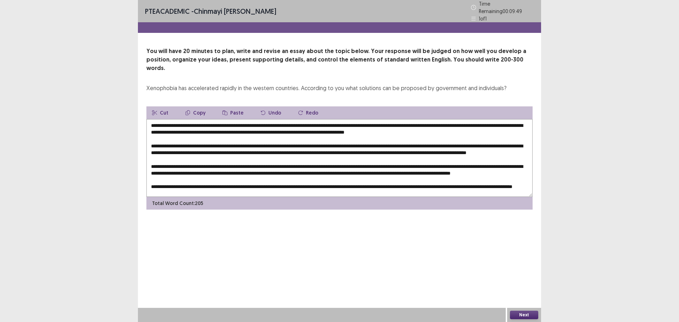
click at [428, 119] on textarea at bounding box center [339, 158] width 386 height 78
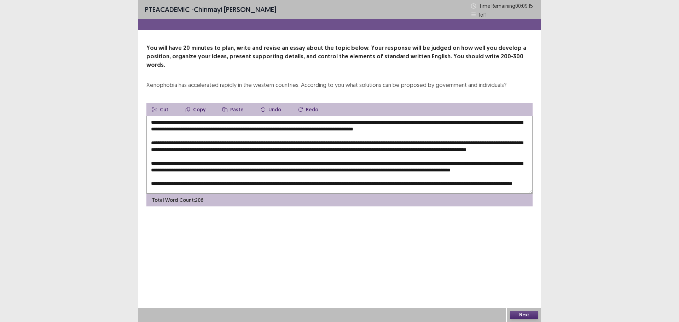
click at [187, 142] on textarea at bounding box center [339, 155] width 386 height 78
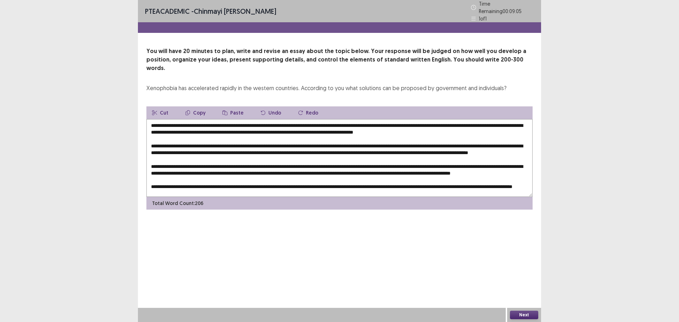
click at [201, 142] on textarea at bounding box center [339, 158] width 386 height 78
click at [506, 145] on textarea at bounding box center [339, 158] width 386 height 78
click at [207, 152] on textarea at bounding box center [339, 158] width 386 height 78
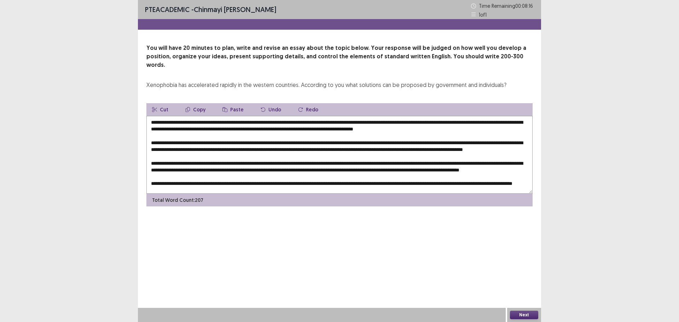
type textarea "**********"
click at [529, 315] on button "Next" at bounding box center [524, 315] width 28 height 8
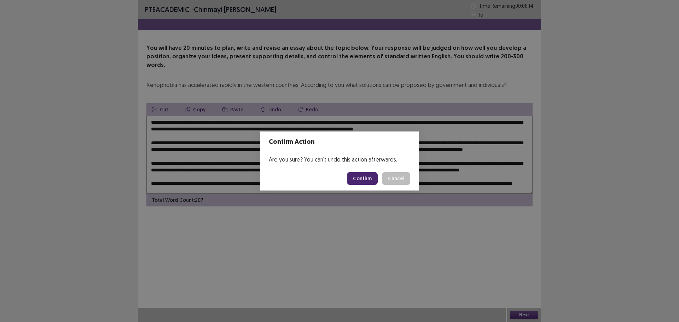
click at [362, 181] on button "Confirm" at bounding box center [362, 178] width 31 height 13
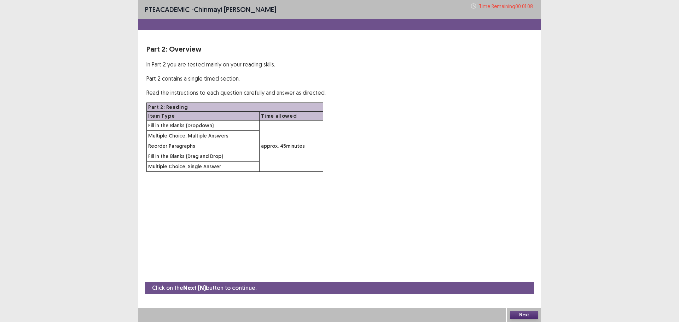
click at [527, 310] on div "Next" at bounding box center [524, 315] width 34 height 14
click at [525, 314] on button "Next" at bounding box center [524, 315] width 28 height 8
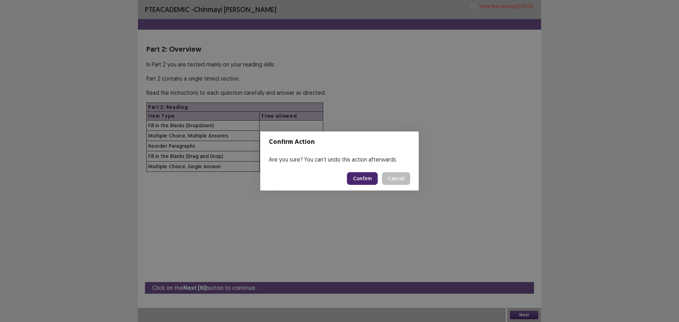
click at [360, 177] on button "Confirm" at bounding box center [362, 178] width 31 height 13
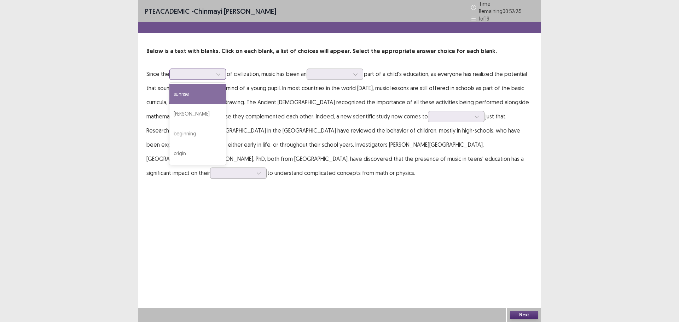
click at [210, 72] on div at bounding box center [193, 74] width 37 height 7
click at [332, 71] on div at bounding box center [331, 74] width 37 height 7
click at [212, 73] on div at bounding box center [193, 74] width 37 height 7
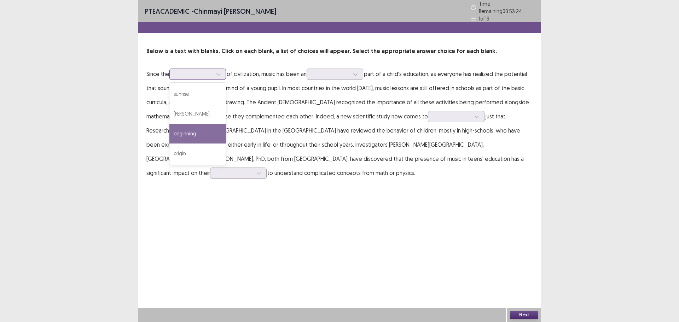
click at [193, 126] on div "beginning" at bounding box center [197, 134] width 57 height 20
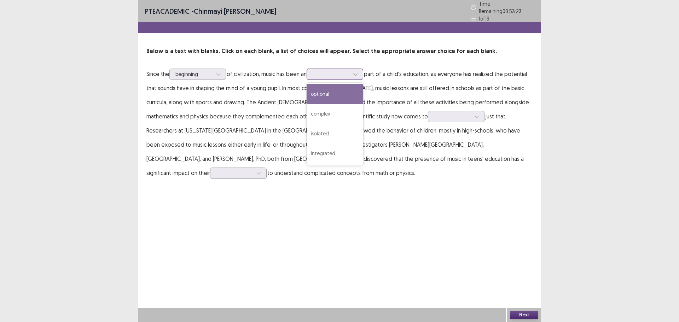
click at [349, 71] on div at bounding box center [331, 74] width 37 height 7
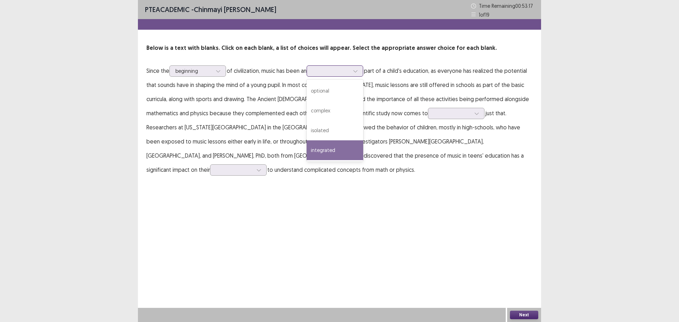
click at [338, 144] on div "integrated" at bounding box center [335, 150] width 57 height 20
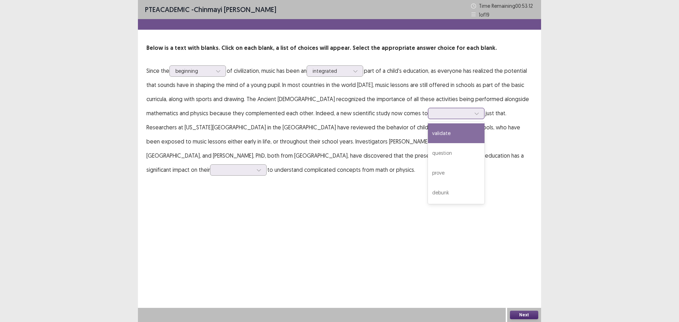
click at [428, 118] on div at bounding box center [456, 113] width 57 height 11
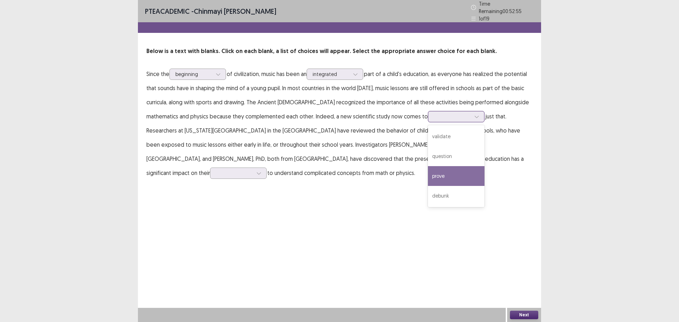
click at [428, 172] on div "prove" at bounding box center [456, 176] width 57 height 20
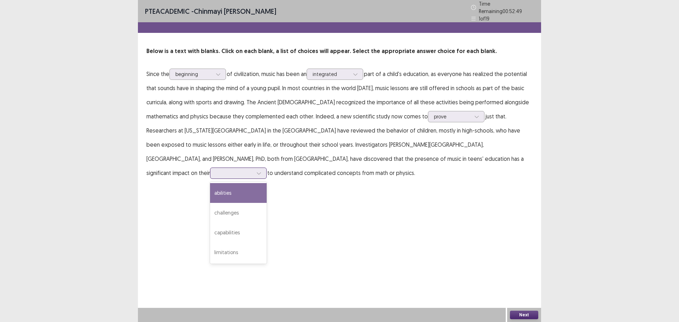
click at [253, 170] on div at bounding box center [234, 173] width 37 height 7
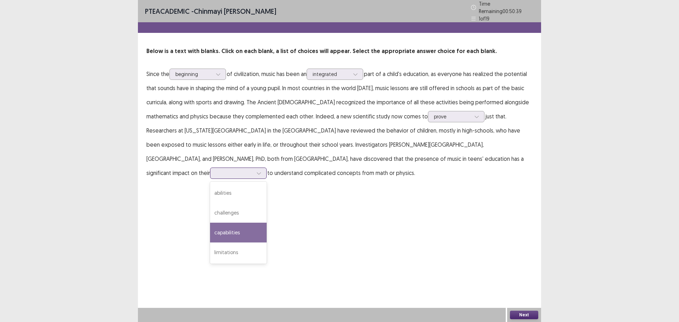
drag, startPoint x: 294, startPoint y: 213, endPoint x: 444, endPoint y: 315, distance: 181.5
click at [267, 223] on div "capabilities" at bounding box center [238, 233] width 57 height 20
click at [531, 316] on button "Next" at bounding box center [524, 315] width 28 height 8
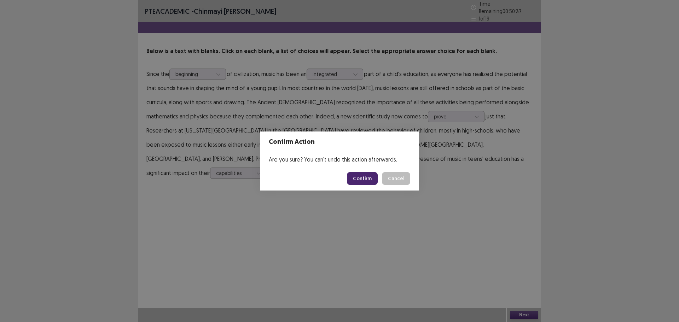
click at [361, 182] on button "Confirm" at bounding box center [362, 178] width 31 height 13
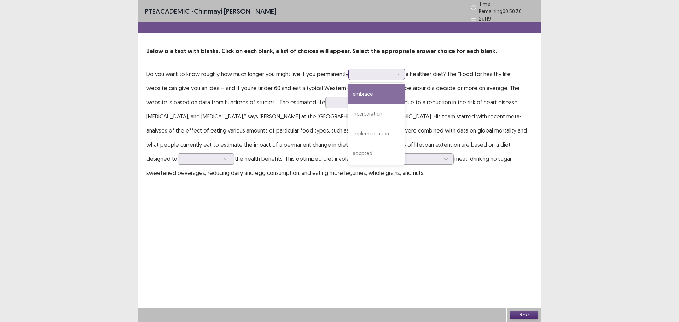
click at [364, 74] on div at bounding box center [372, 74] width 37 height 7
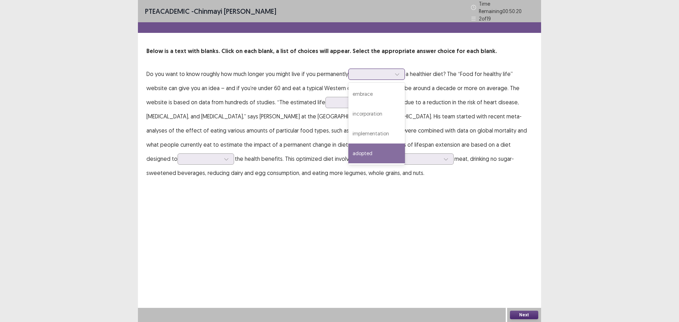
click at [367, 146] on div "adopted" at bounding box center [376, 154] width 57 height 20
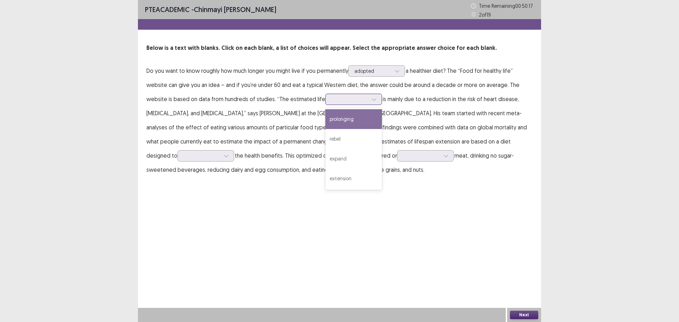
click at [339, 98] on div at bounding box center [349, 99] width 37 height 7
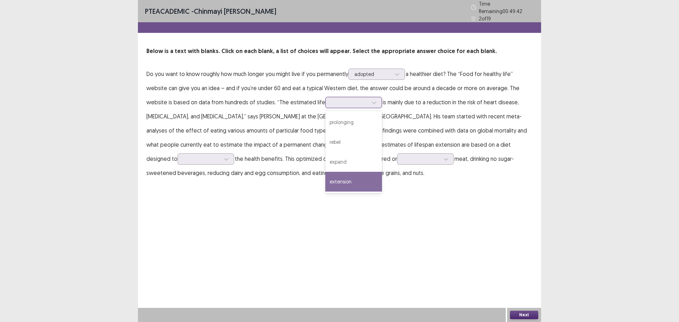
click at [337, 179] on div "extension" at bounding box center [353, 182] width 57 height 20
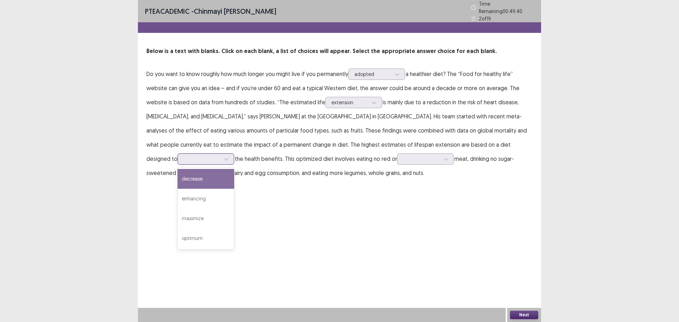
click at [220, 156] on div at bounding box center [202, 159] width 37 height 7
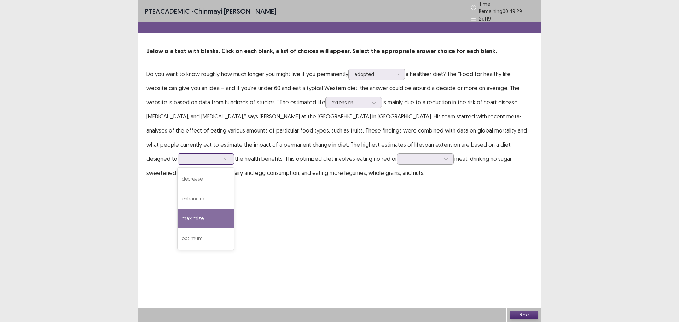
click at [234, 209] on div "maximize" at bounding box center [206, 219] width 57 height 20
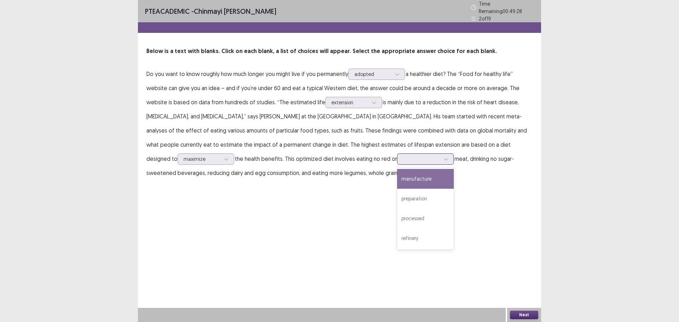
click at [403, 156] on div at bounding box center [421, 159] width 37 height 7
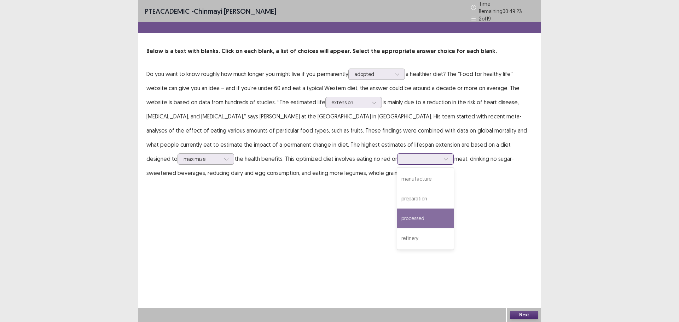
click at [397, 215] on div "processed" at bounding box center [425, 219] width 57 height 20
click at [526, 316] on button "Next" at bounding box center [524, 315] width 28 height 8
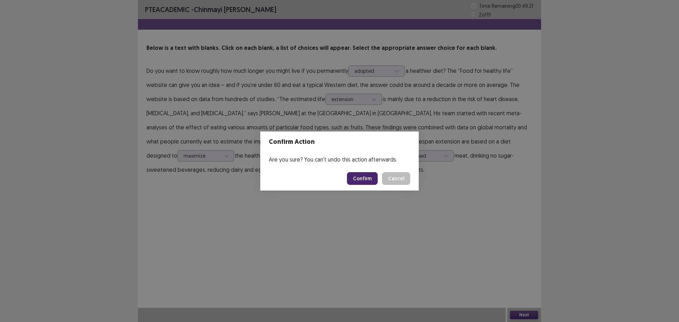
click at [358, 176] on button "Confirm" at bounding box center [362, 178] width 31 height 13
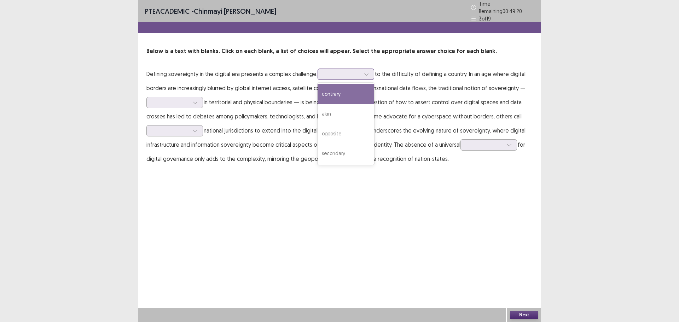
click at [332, 72] on div at bounding box center [342, 74] width 37 height 7
click at [336, 93] on div "contrary" at bounding box center [346, 94] width 57 height 20
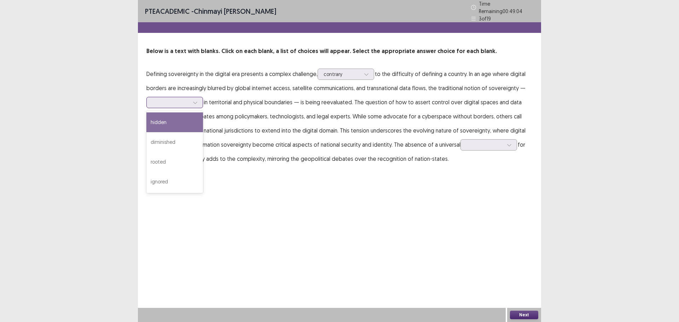
click at [158, 99] on div at bounding box center [170, 102] width 37 height 7
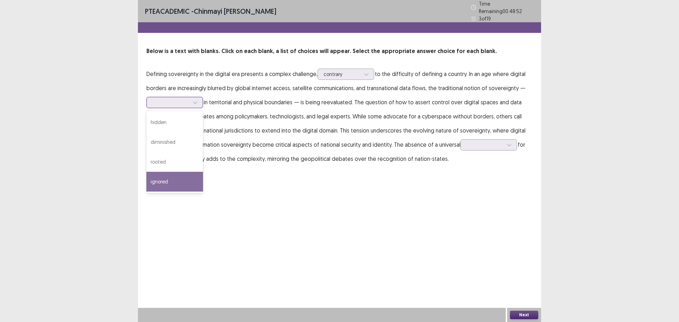
click at [170, 174] on div "ignored" at bounding box center [174, 182] width 57 height 20
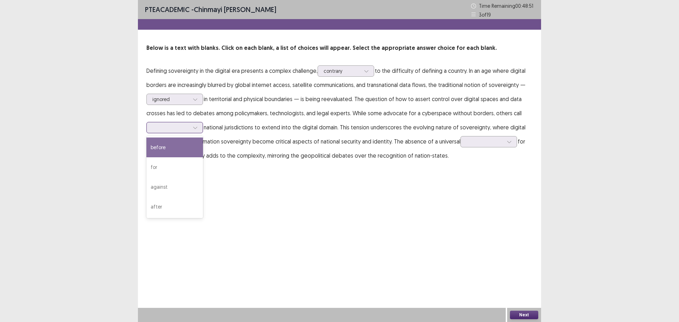
click at [180, 126] on div at bounding box center [170, 127] width 37 height 7
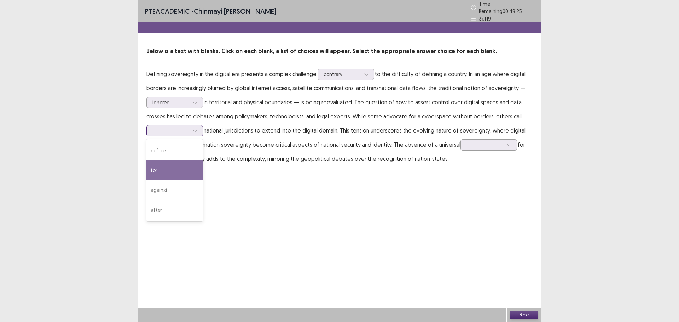
click at [181, 167] on div "for" at bounding box center [174, 171] width 57 height 20
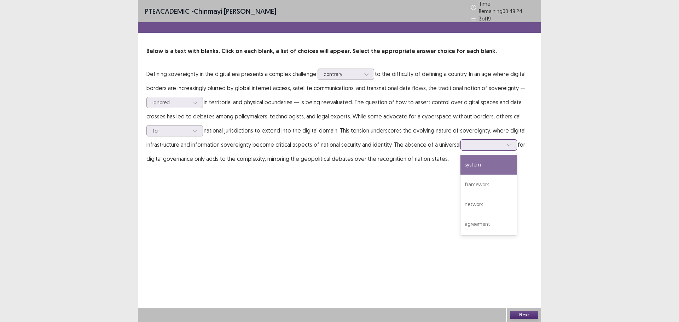
click at [487, 144] on div at bounding box center [484, 144] width 37 height 7
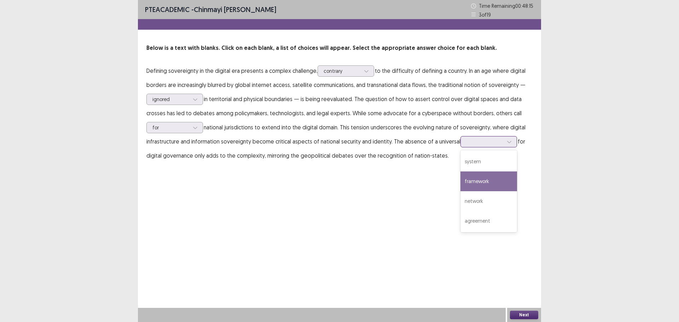
click at [467, 178] on div "framework" at bounding box center [488, 182] width 57 height 20
click at [525, 309] on div "Next" at bounding box center [524, 315] width 34 height 14
click at [525, 310] on div "Next" at bounding box center [524, 315] width 34 height 14
click at [526, 312] on button "Next" at bounding box center [524, 315] width 28 height 8
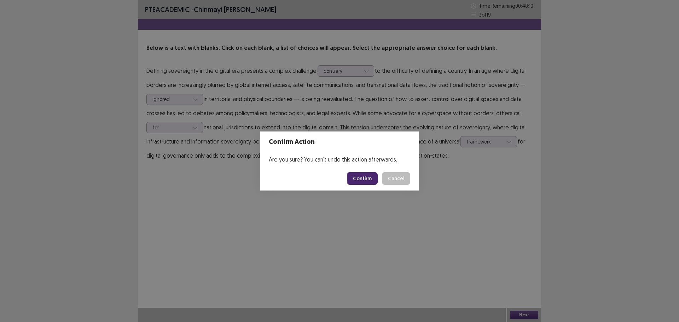
click at [367, 171] on footer "Confirm Cancel" at bounding box center [339, 179] width 158 height 24
click at [367, 180] on button "Confirm" at bounding box center [362, 178] width 31 height 13
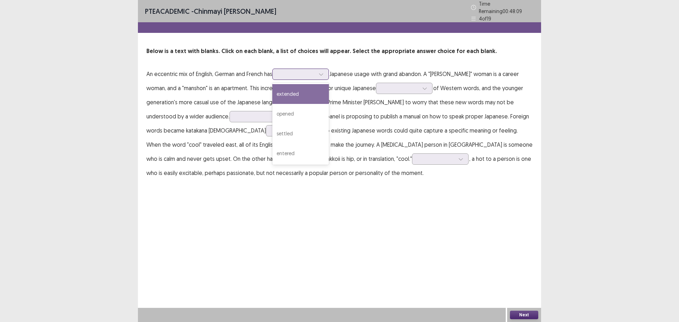
click at [296, 71] on div at bounding box center [296, 74] width 37 height 7
click at [284, 97] on div "extended" at bounding box center [300, 94] width 57 height 20
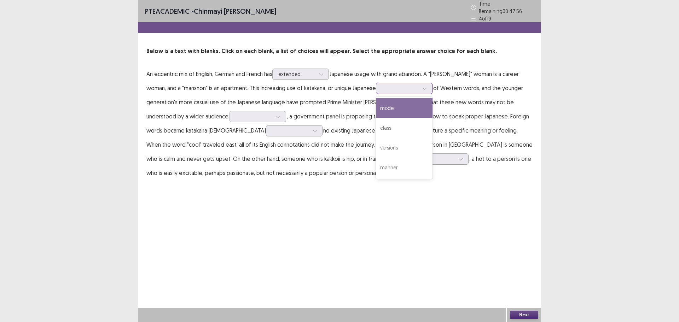
click at [381, 89] on div at bounding box center [400, 88] width 38 height 8
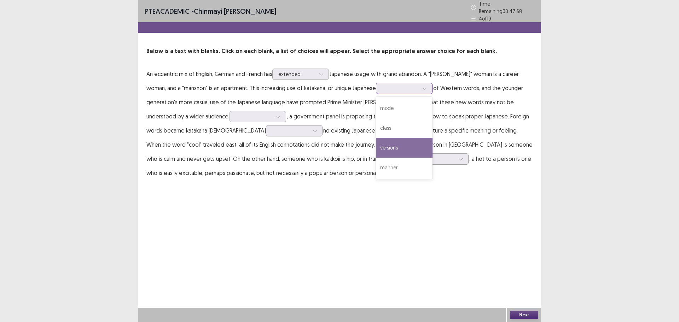
click at [376, 149] on div "versions" at bounding box center [404, 148] width 57 height 20
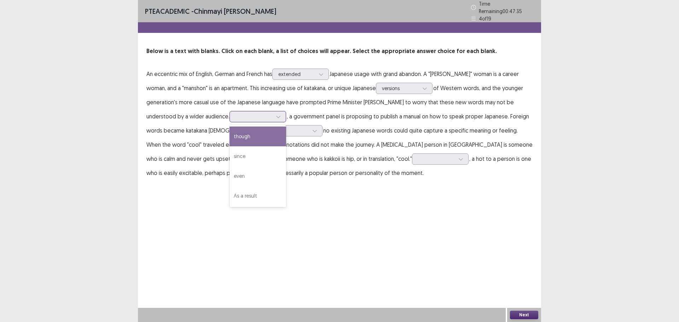
click at [236, 113] on div at bounding box center [254, 116] width 37 height 7
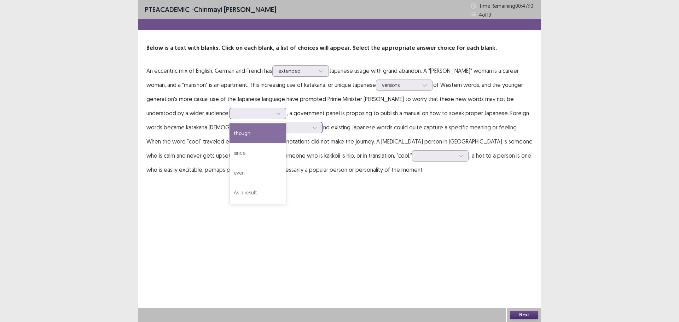
click at [229, 132] on div "though" at bounding box center [257, 133] width 57 height 20
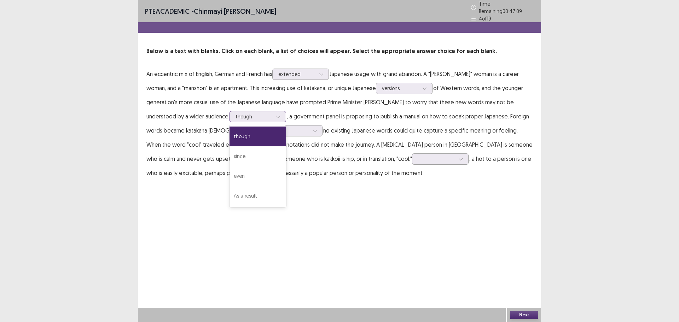
click at [236, 116] on div at bounding box center [254, 116] width 37 height 7
click at [229, 195] on div "As a result" at bounding box center [257, 196] width 57 height 20
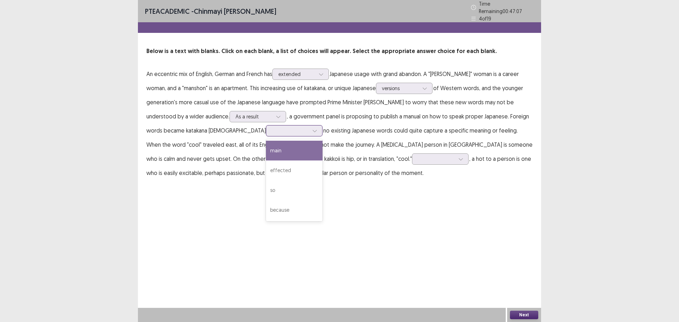
click at [272, 129] on div at bounding box center [290, 130] width 37 height 7
click at [266, 153] on div "main" at bounding box center [294, 151] width 57 height 20
click at [412, 161] on div at bounding box center [440, 158] width 57 height 11
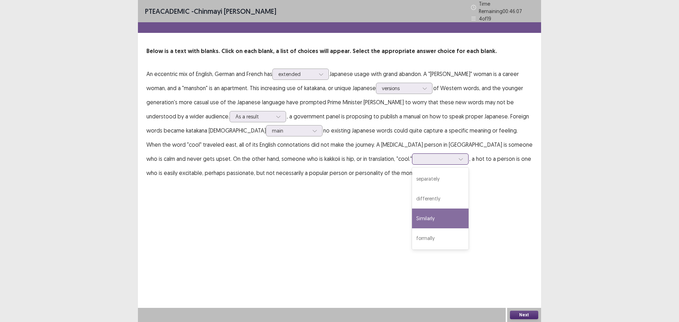
click at [412, 212] on div "Similarly" at bounding box center [440, 219] width 57 height 20
click at [527, 317] on button "Next" at bounding box center [524, 315] width 28 height 8
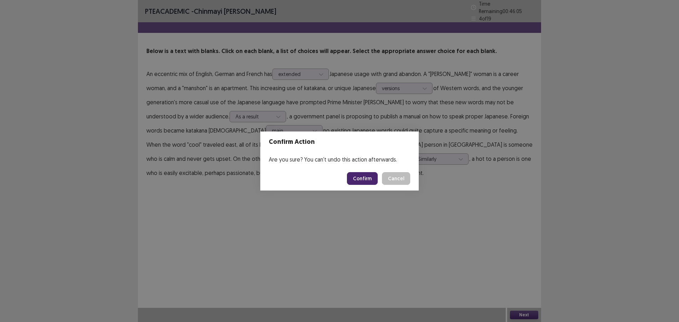
click at [364, 184] on button "Confirm" at bounding box center [362, 178] width 31 height 13
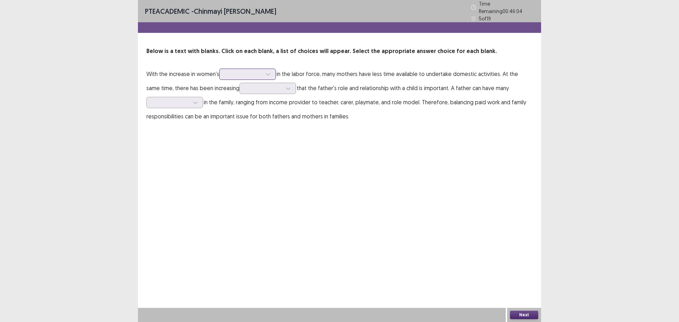
click at [228, 71] on div at bounding box center [243, 74] width 37 height 7
click at [248, 109] on div "participation" at bounding box center [247, 114] width 57 height 20
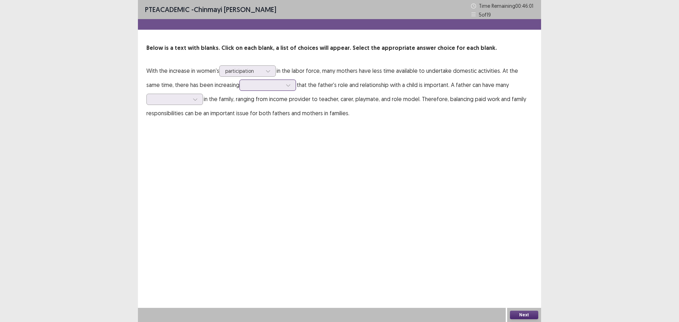
click at [248, 90] on div at bounding box center [267, 85] width 57 height 11
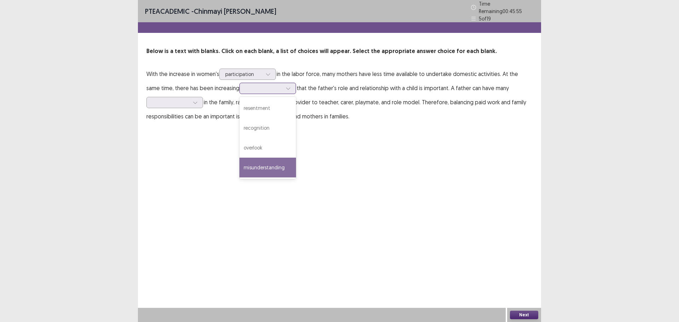
click at [249, 159] on div "misunderstanding" at bounding box center [267, 168] width 57 height 20
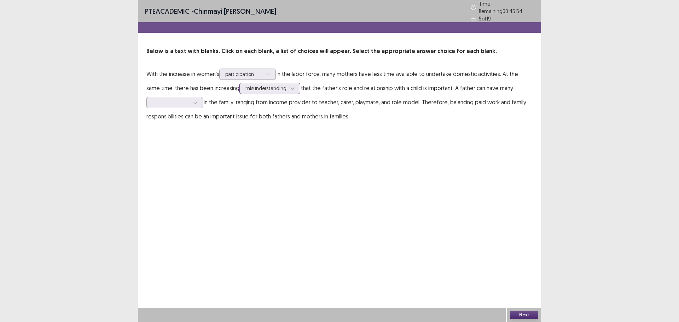
click at [245, 89] on div at bounding box center [265, 88] width 41 height 7
click at [244, 161] on div "misunderstanding" at bounding box center [269, 168] width 61 height 20
click at [190, 99] on div at bounding box center [195, 102] width 11 height 11
click at [179, 156] on div "duties" at bounding box center [174, 162] width 57 height 20
click at [186, 101] on div at bounding box center [170, 102] width 37 height 7
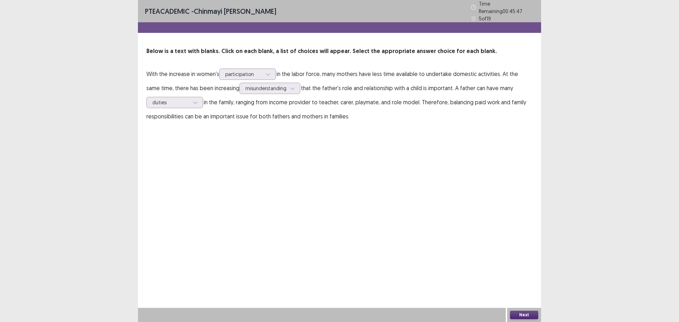
click at [246, 133] on div "PTE academic - [PERSON_NAME] [PERSON_NAME] Time Remaining 00 : 45 : 47 5 of 19 …" at bounding box center [339, 69] width 403 height 138
click at [530, 314] on button "Next" at bounding box center [524, 315] width 28 height 8
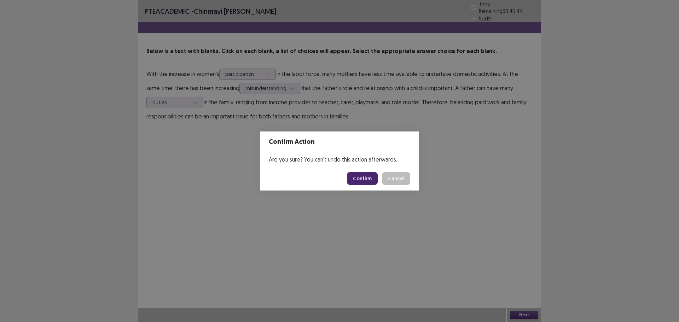
click at [362, 172] on footer "Confirm Cancel" at bounding box center [339, 179] width 158 height 24
click at [362, 176] on button "Confirm" at bounding box center [362, 178] width 31 height 13
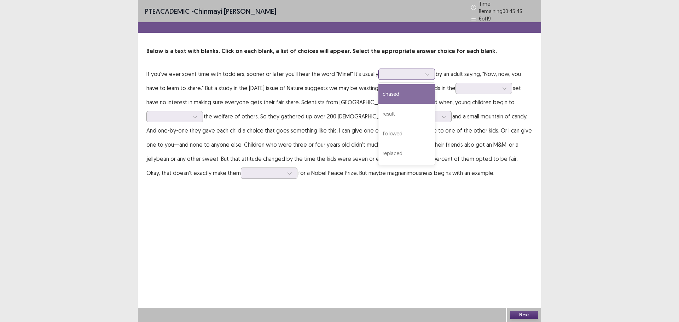
click at [409, 74] on div at bounding box center [402, 74] width 37 height 7
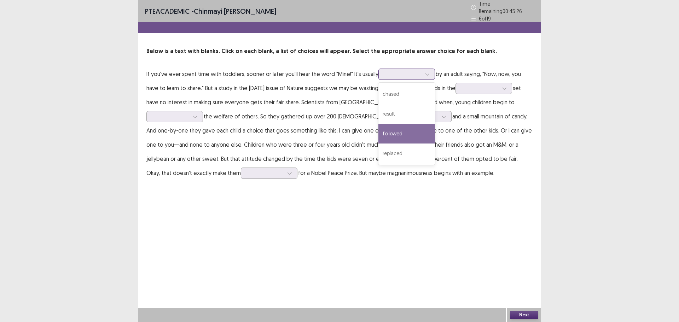
click at [393, 127] on div "followed" at bounding box center [406, 134] width 57 height 20
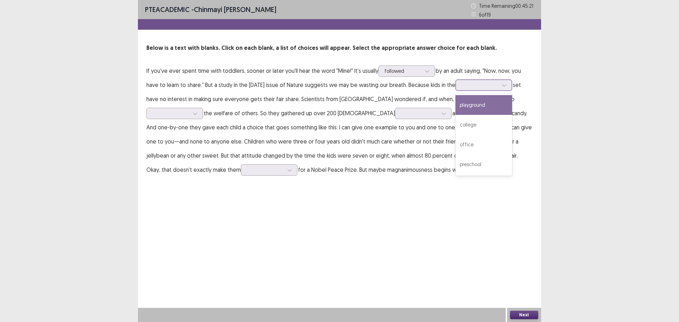
click at [475, 89] on div at bounding box center [480, 85] width 38 height 8
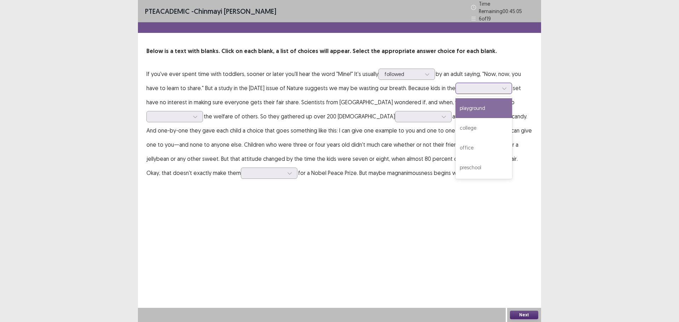
click at [476, 108] on div "playground" at bounding box center [483, 108] width 57 height 20
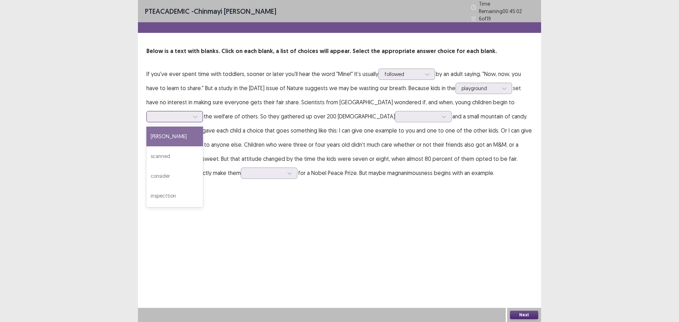
click at [175, 116] on div at bounding box center [170, 116] width 37 height 7
click at [173, 149] on div "scanned" at bounding box center [174, 156] width 57 height 20
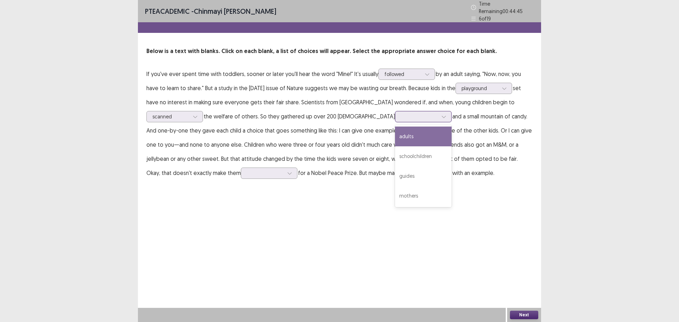
click at [400, 112] on div at bounding box center [419, 116] width 38 height 8
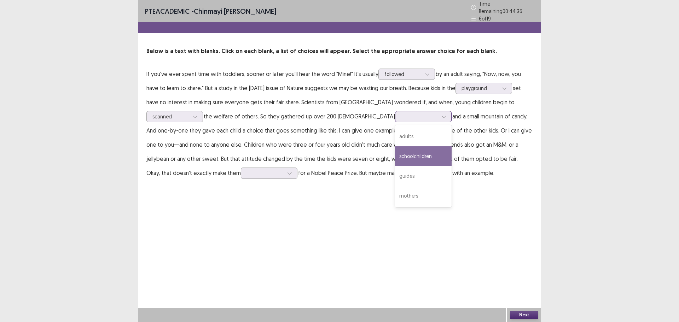
click at [395, 152] on div "schoolchildren" at bounding box center [423, 156] width 57 height 20
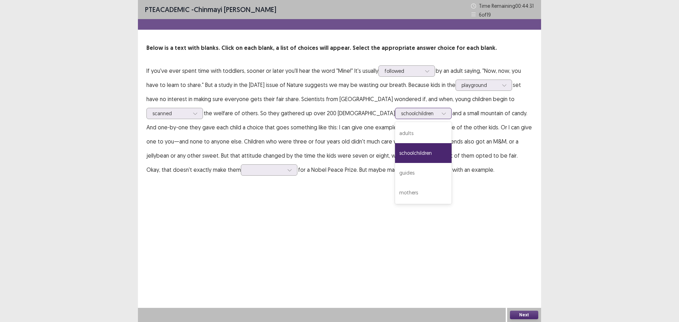
click at [401, 113] on div at bounding box center [419, 113] width 37 height 7
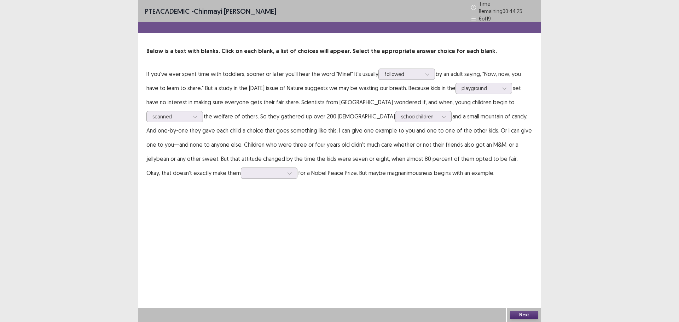
click at [323, 193] on div "PTE academic - [PERSON_NAME] [PERSON_NAME] Time Remaining 00 : 44 : 25 6 of 19 …" at bounding box center [339, 161] width 403 height 322
click at [247, 170] on div at bounding box center [265, 173] width 37 height 7
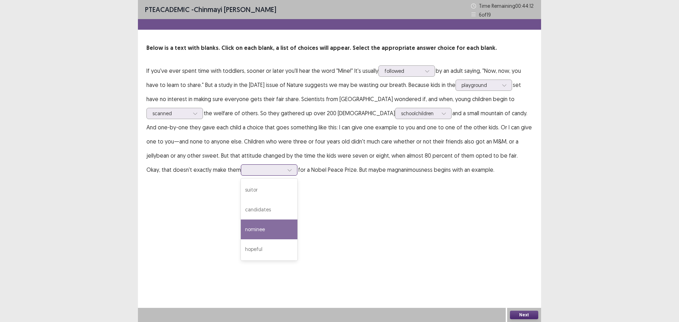
click at [241, 230] on div "nominee" at bounding box center [269, 230] width 57 height 20
click at [526, 312] on button "Next" at bounding box center [524, 315] width 28 height 8
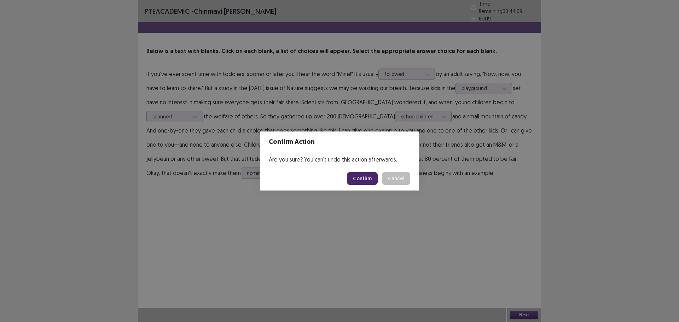
click at [371, 182] on button "Confirm" at bounding box center [362, 178] width 31 height 13
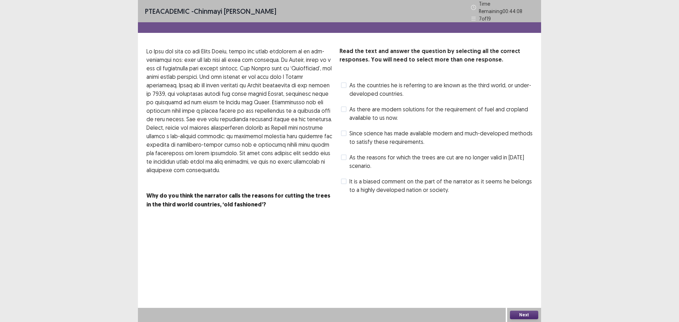
click at [343, 85] on label "As the countries he is referring to are known as the third world, or under-deve…" at bounding box center [437, 89] width 192 height 17
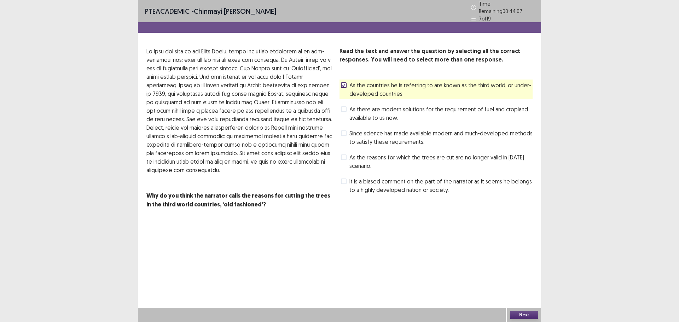
click at [342, 106] on span at bounding box center [344, 109] width 6 height 6
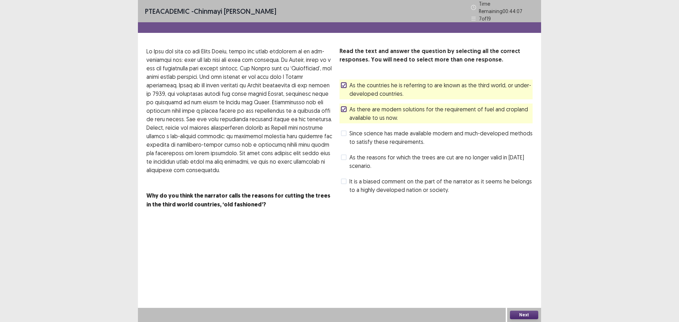
click at [344, 130] on span at bounding box center [344, 133] width 6 height 6
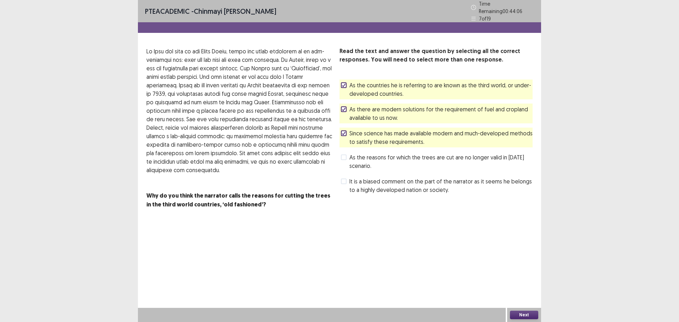
drag, startPoint x: 341, startPoint y: 155, endPoint x: 344, endPoint y: 157, distance: 4.0
click at [341, 155] on div "As the reasons for which the trees are cut are no longer valid in [DATE] scenar…" at bounding box center [435, 162] width 193 height 20
click at [344, 156] on span at bounding box center [344, 158] width 6 height 6
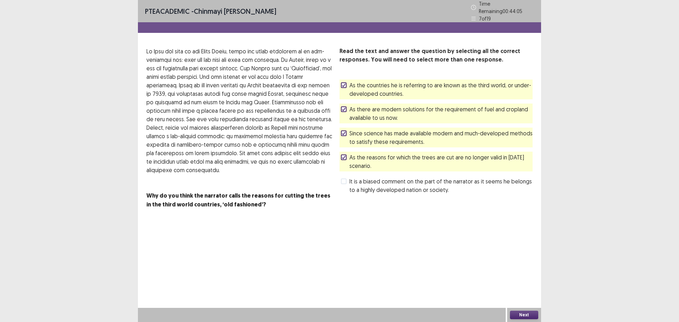
click at [346, 179] on span at bounding box center [344, 182] width 6 height 6
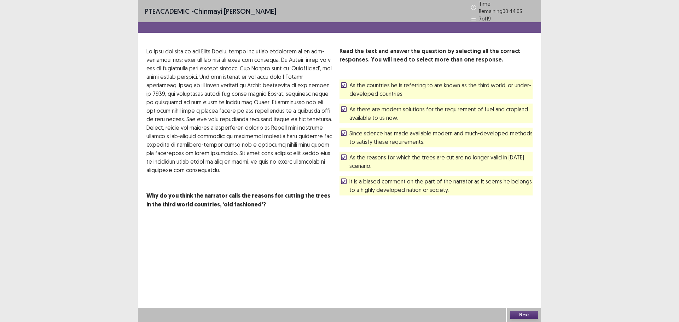
click at [524, 313] on button "Next" at bounding box center [524, 315] width 28 height 8
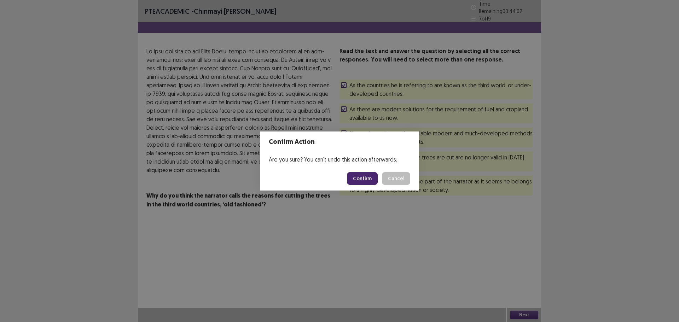
click at [366, 180] on button "Confirm" at bounding box center [362, 178] width 31 height 13
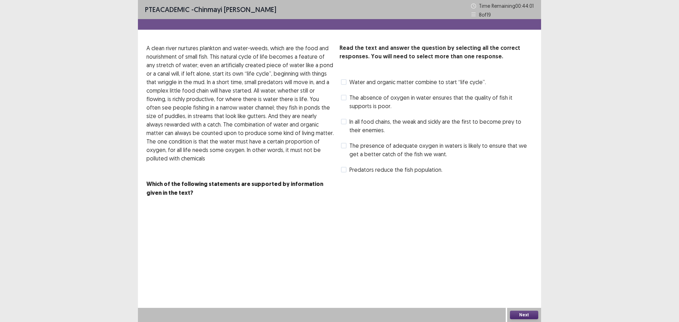
click at [341, 83] on span at bounding box center [344, 82] width 6 height 6
drag, startPoint x: 341, startPoint y: 97, endPoint x: 342, endPoint y: 101, distance: 4.6
click at [341, 97] on div "The absence of oxygen in water ensures that the quality of fish it supports is …" at bounding box center [435, 102] width 193 height 20
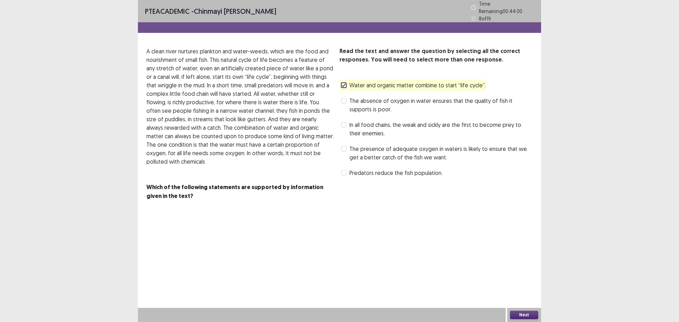
click at [343, 99] on span at bounding box center [344, 101] width 6 height 6
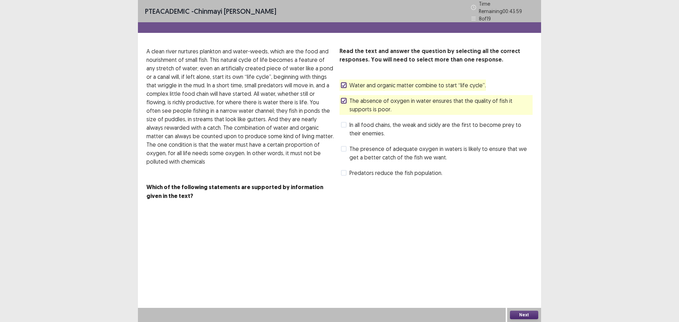
drag, startPoint x: 345, startPoint y: 120, endPoint x: 345, endPoint y: 137, distance: 17.0
click at [345, 122] on span at bounding box center [344, 125] width 6 height 6
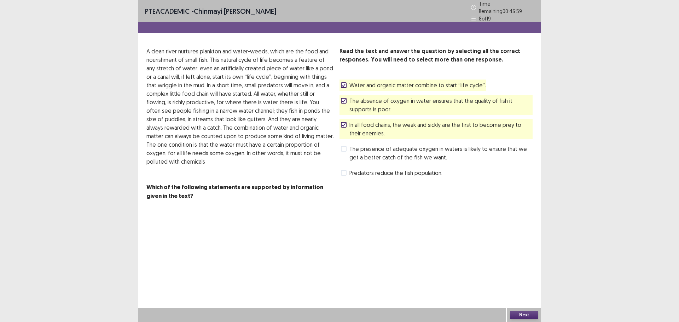
click at [345, 146] on span at bounding box center [344, 149] width 6 height 6
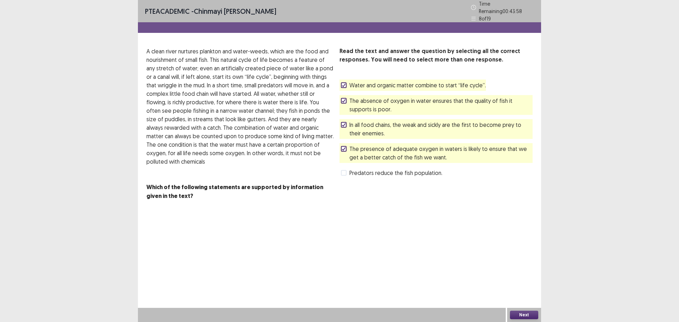
click at [342, 170] on span at bounding box center [344, 173] width 6 height 6
click at [531, 313] on button "Next" at bounding box center [524, 315] width 28 height 8
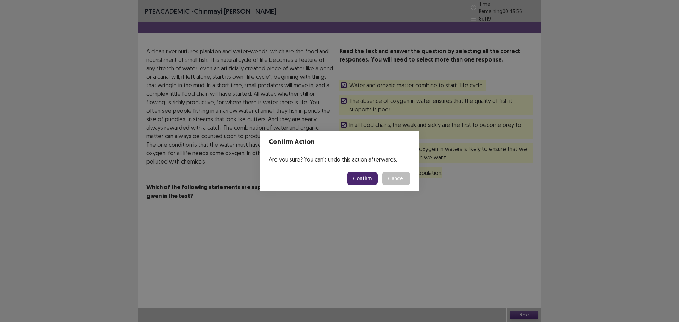
click at [363, 176] on button "Confirm" at bounding box center [362, 178] width 31 height 13
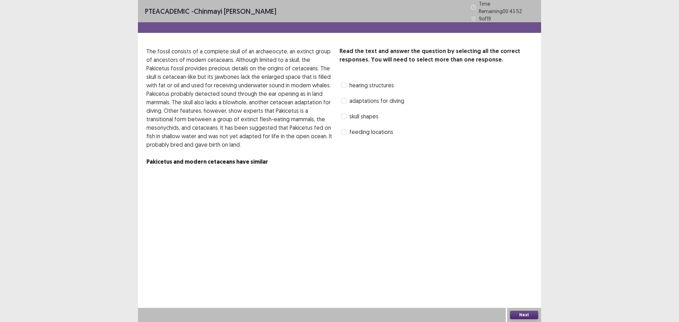
click at [344, 98] on span at bounding box center [344, 101] width 6 height 6
click at [526, 316] on button "Next" at bounding box center [524, 315] width 28 height 8
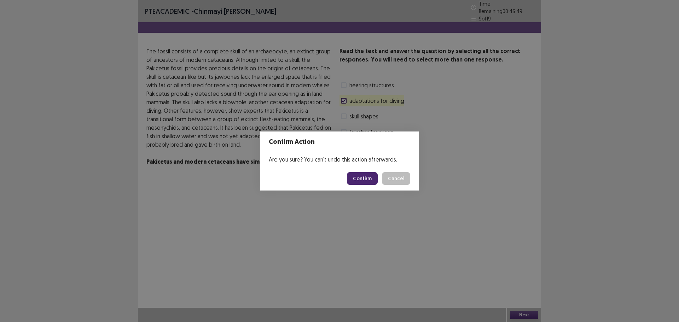
click at [373, 178] on button "Confirm" at bounding box center [362, 178] width 31 height 13
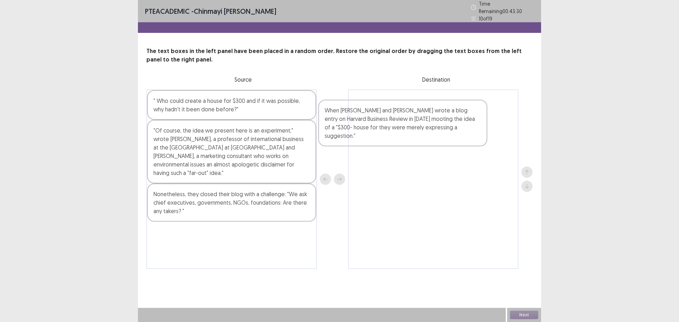
drag, startPoint x: 202, startPoint y: 191, endPoint x: 387, endPoint y: 107, distance: 203.4
click at [386, 108] on div "" Who could create a house for $300 and if it was possible, why hadn't it been …" at bounding box center [339, 179] width 386 height 180
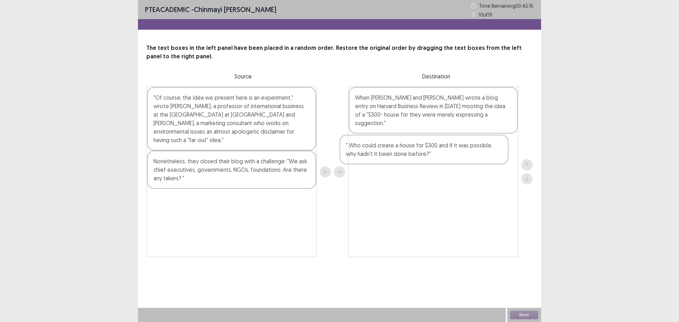
drag, startPoint x: 217, startPoint y: 105, endPoint x: 413, endPoint y: 152, distance: 201.5
click at [413, 152] on div "" Who could create a house for $300 and if it was possible, why hadn't it been …" at bounding box center [339, 171] width 386 height 171
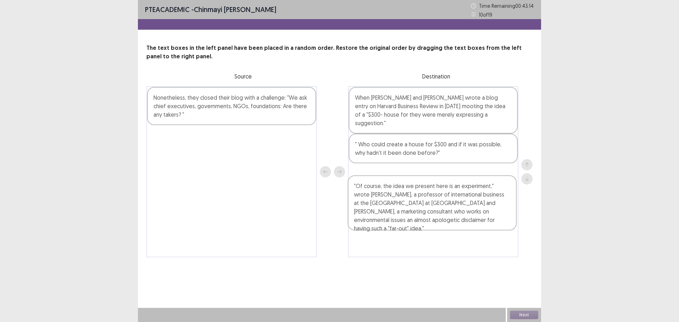
drag, startPoint x: 269, startPoint y: 122, endPoint x: 473, endPoint y: 210, distance: 222.7
click at [473, 210] on div ""Of course, the idea we present here is an experiment," wrote [PERSON_NAME], a …" at bounding box center [339, 171] width 386 height 171
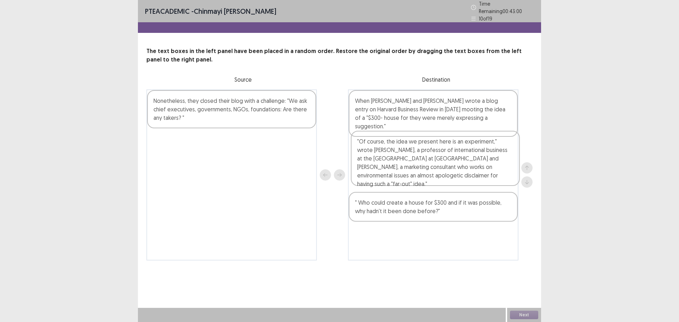
drag, startPoint x: 403, startPoint y: 191, endPoint x: 405, endPoint y: 153, distance: 37.9
click at [405, 153] on div "When [PERSON_NAME] and [PERSON_NAME] wrote a blog entry on Harvard Business Rev…" at bounding box center [433, 174] width 170 height 171
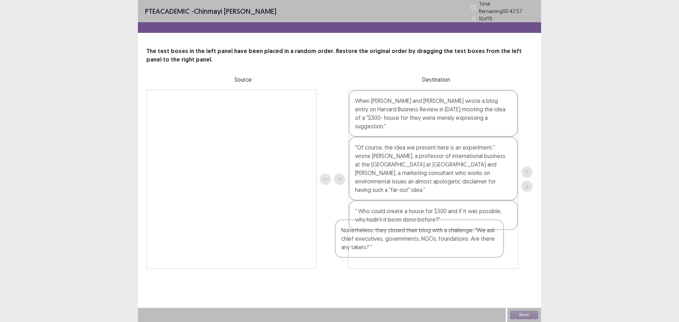
drag, startPoint x: 245, startPoint y: 116, endPoint x: 437, endPoint y: 252, distance: 235.6
click at [437, 252] on div "Nonetheless, they closed their blog with a challenge: "We ask chief executives,…" at bounding box center [339, 179] width 386 height 180
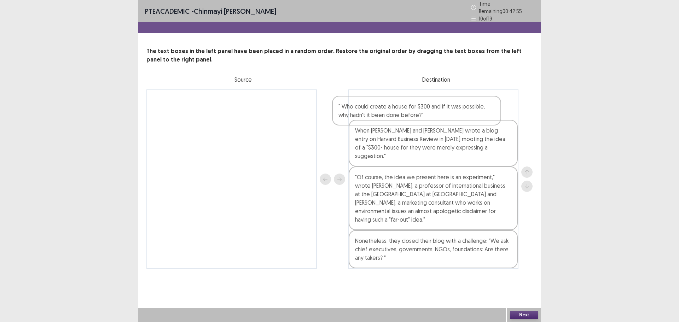
drag, startPoint x: 424, startPoint y: 203, endPoint x: 419, endPoint y: 113, distance: 90.7
click at [409, 109] on div "When [PERSON_NAME] and [PERSON_NAME] wrote a blog entry on Harvard Business Rev…" at bounding box center [433, 179] width 170 height 180
click at [528, 315] on button "Next" at bounding box center [524, 315] width 28 height 8
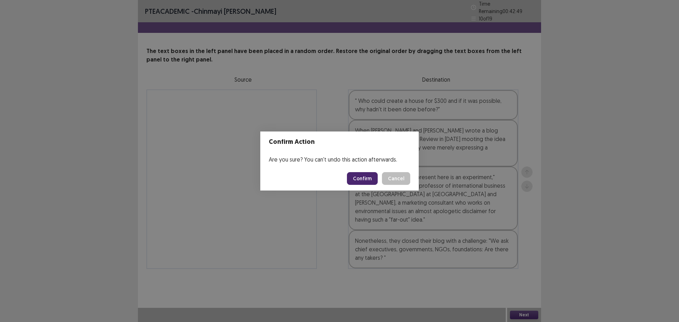
click at [366, 180] on button "Confirm" at bounding box center [362, 178] width 31 height 13
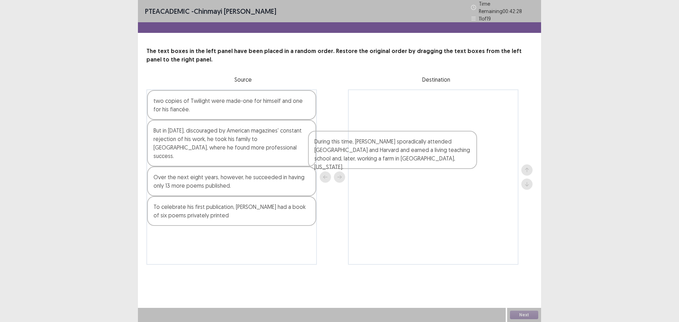
drag, startPoint x: 182, startPoint y: 207, endPoint x: 360, endPoint y: 131, distance: 193.2
click at [360, 131] on div "two copies of Twilight were made-one for himself and one for his fiancée. But i…" at bounding box center [339, 176] width 386 height 175
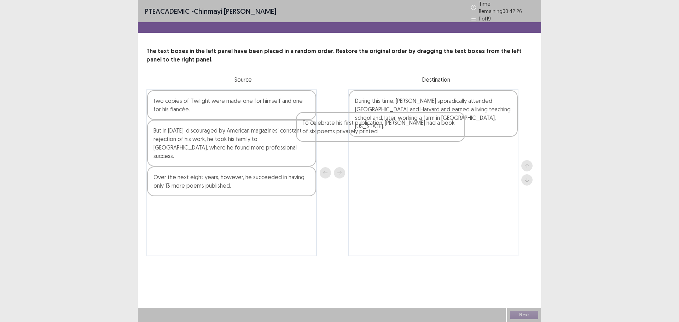
drag, startPoint x: 217, startPoint y: 205, endPoint x: 382, endPoint y: 117, distance: 187.1
click at [373, 127] on div "two copies of Twilight were made-one for himself and one for his fiancée. But i…" at bounding box center [339, 172] width 386 height 167
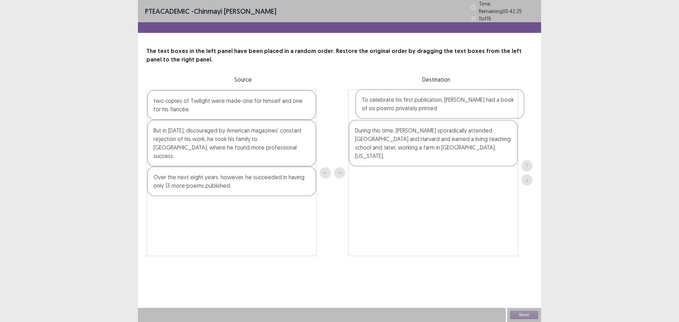
drag, startPoint x: 390, startPoint y: 141, endPoint x: 398, endPoint y: 103, distance: 39.6
click at [398, 103] on div "During this time, [PERSON_NAME] sporadically attended [GEOGRAPHIC_DATA] and Har…" at bounding box center [433, 172] width 170 height 167
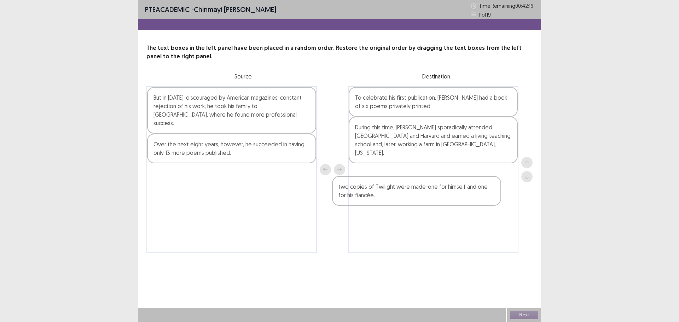
drag, startPoint x: 181, startPoint y: 109, endPoint x: 382, endPoint y: 199, distance: 220.3
click at [382, 199] on div "two copies of Twilight were made-one for himself and one for his fiancée. But i…" at bounding box center [339, 169] width 386 height 167
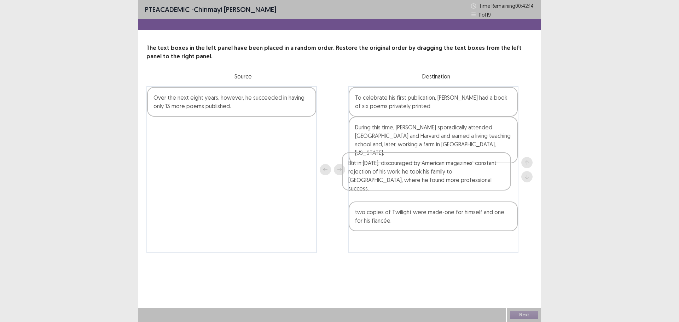
drag, startPoint x: 186, startPoint y: 121, endPoint x: 396, endPoint y: 190, distance: 221.5
click at [396, 190] on div "But in [DATE], discouraged by American magazines' constant rejection of his wor…" at bounding box center [339, 169] width 386 height 167
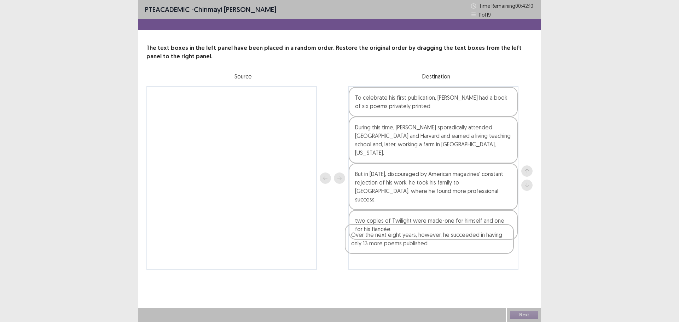
drag, startPoint x: 196, startPoint y: 109, endPoint x: 399, endPoint y: 249, distance: 247.1
click at [399, 250] on div "Over the next eight years, however, he succeeded in having only 13 more poems p…" at bounding box center [339, 178] width 386 height 184
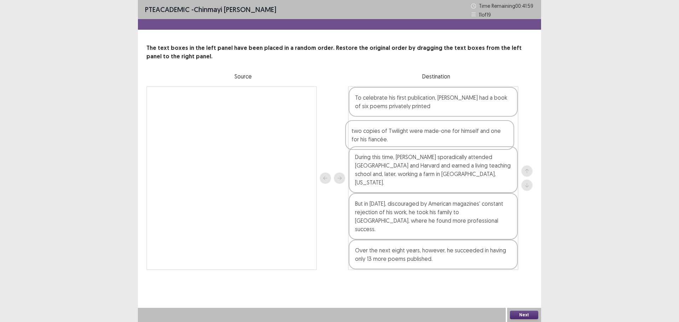
drag, startPoint x: 403, startPoint y: 208, endPoint x: 400, endPoint y: 131, distance: 76.8
click at [400, 131] on div "To celebrate his first publication, [PERSON_NAME] had a book of six poems priva…" at bounding box center [433, 178] width 170 height 184
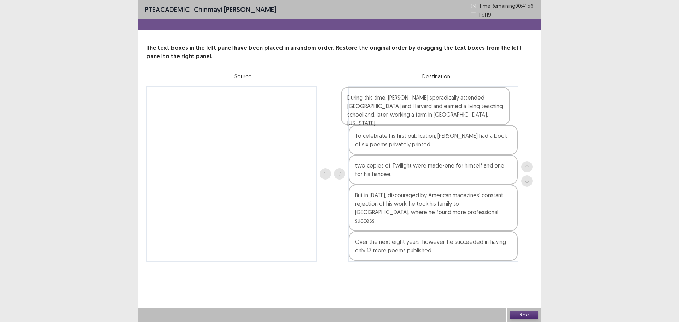
drag, startPoint x: 394, startPoint y: 176, endPoint x: 386, endPoint y: 114, distance: 63.1
click at [386, 114] on div "To celebrate his first publication, [PERSON_NAME] had a book of six poems priva…" at bounding box center [433, 173] width 170 height 175
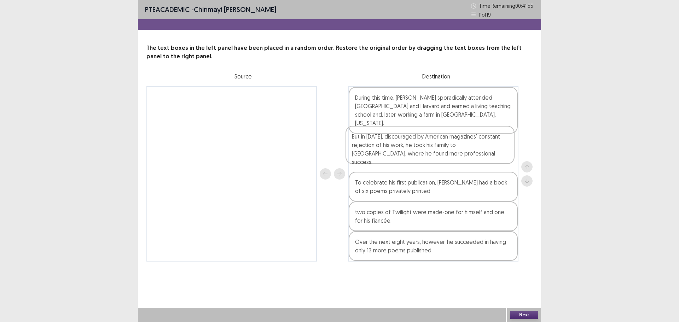
drag, startPoint x: 401, startPoint y: 205, endPoint x: 398, endPoint y: 144, distance: 60.9
click at [398, 144] on div "During this time, [PERSON_NAME] sporadically attended [GEOGRAPHIC_DATA] and Har…" at bounding box center [433, 173] width 170 height 175
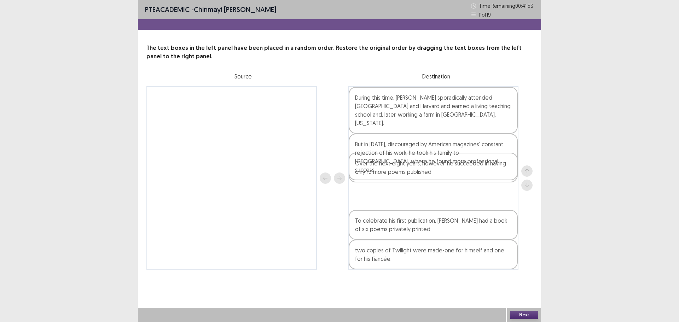
drag, startPoint x: 406, startPoint y: 239, endPoint x: 406, endPoint y: 167, distance: 72.8
click at [406, 167] on div "During this time, [PERSON_NAME] sporadically attended [GEOGRAPHIC_DATA] and Har…" at bounding box center [433, 178] width 170 height 184
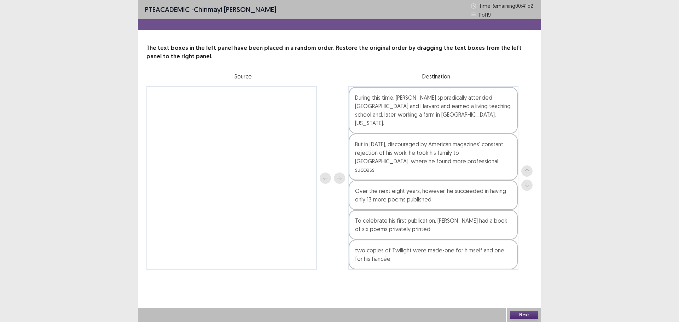
click at [524, 314] on button "Next" at bounding box center [524, 315] width 28 height 8
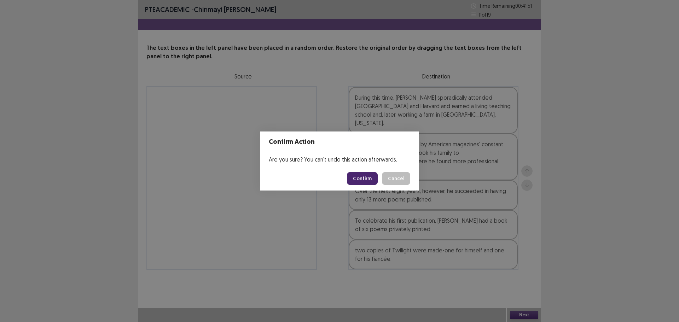
click at [370, 176] on button "Confirm" at bounding box center [362, 178] width 31 height 13
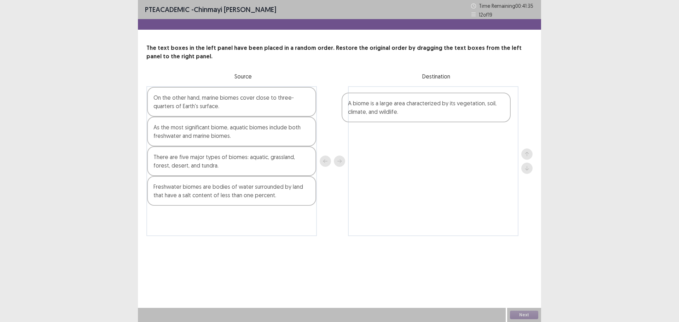
drag, startPoint x: 216, startPoint y: 225, endPoint x: 416, endPoint y: 100, distance: 235.6
click at [416, 100] on div "On the other hand, marine biomes cover close to three-quarters of Earth's surfa…" at bounding box center [339, 161] width 386 height 150
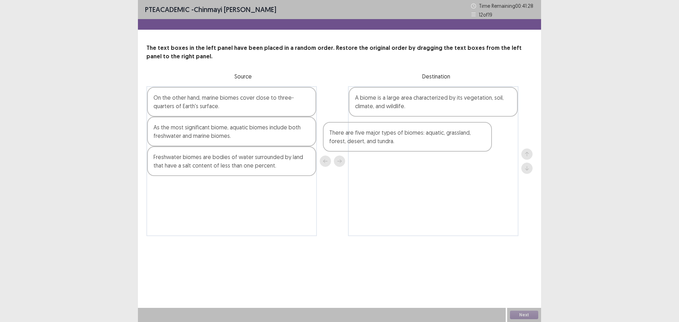
drag, startPoint x: 224, startPoint y: 169, endPoint x: 421, endPoint y: 139, distance: 198.9
click at [421, 139] on div "On the other hand, marine biomes cover close to three-quarters of Earth's surfa…" at bounding box center [339, 161] width 386 height 150
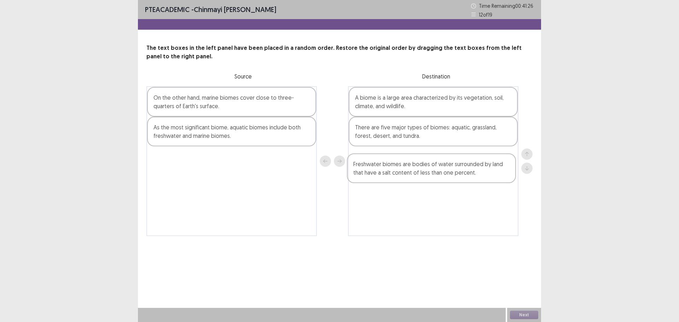
drag, startPoint x: 232, startPoint y: 163, endPoint x: 436, endPoint y: 169, distance: 204.9
click at [436, 169] on div "On the other hand, marine biomes cover close to three-quarters of Earth's surfa…" at bounding box center [339, 161] width 386 height 150
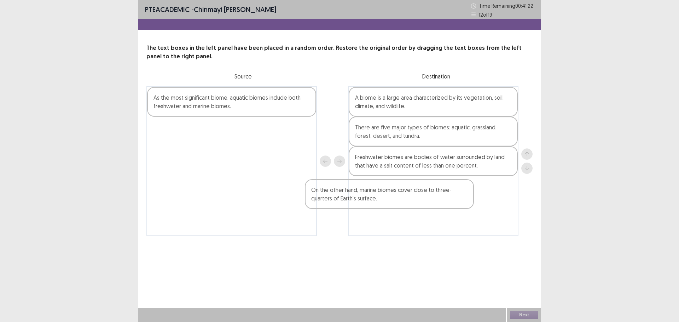
drag, startPoint x: 239, startPoint y: 111, endPoint x: 399, endPoint y: 198, distance: 182.5
click at [406, 205] on div "On the other hand, marine biomes cover close to three-quarters of Earth's surfa…" at bounding box center [339, 161] width 386 height 150
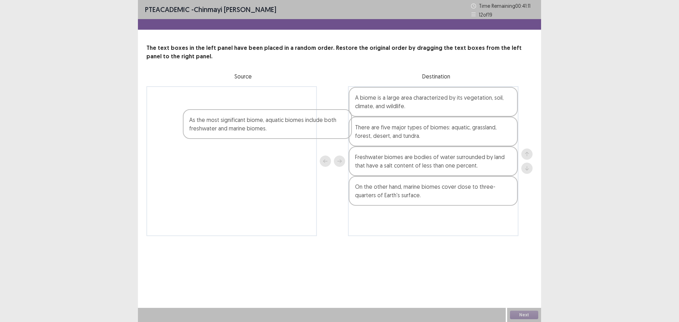
drag, startPoint x: 220, startPoint y: 113, endPoint x: 250, endPoint y: 135, distance: 37.5
click at [250, 135] on div "As the most significant biome, aquatic biomes include both freshwater and marin…" at bounding box center [231, 161] width 170 height 150
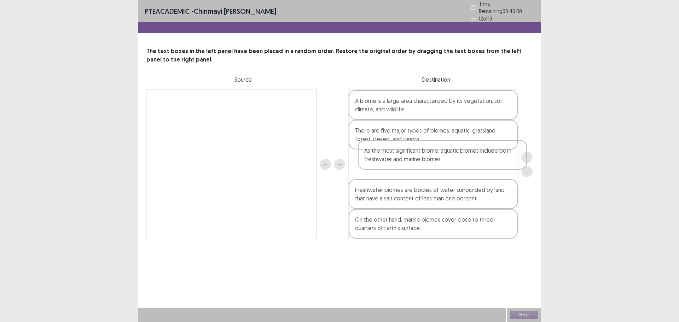
drag, startPoint x: 248, startPoint y: 109, endPoint x: 460, endPoint y: 162, distance: 218.4
click at [461, 162] on div "As the most significant biome, aquatic biomes include both freshwater and marin…" at bounding box center [339, 164] width 386 height 150
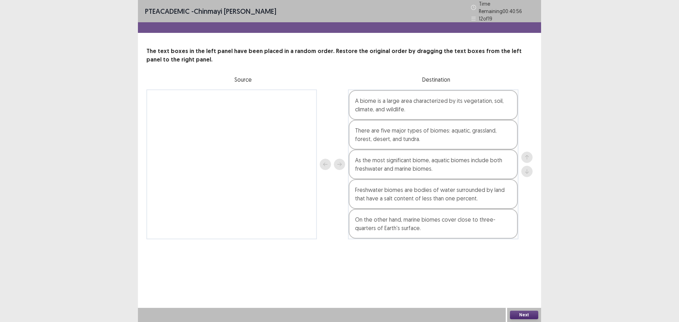
click at [529, 315] on button "Next" at bounding box center [524, 315] width 28 height 8
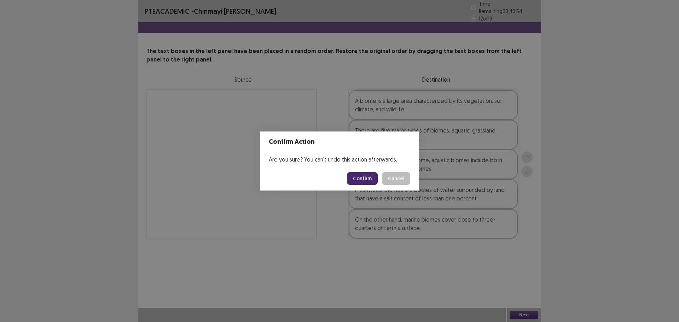
click at [361, 180] on button "Confirm" at bounding box center [362, 178] width 31 height 13
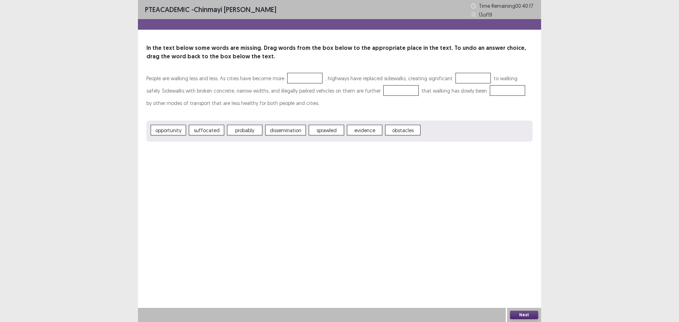
drag, startPoint x: 397, startPoint y: 137, endPoint x: 310, endPoint y: 83, distance: 102.1
click at [310, 83] on div "People are walking less and less. As cities have become more , highways have re…" at bounding box center [339, 107] width 386 height 70
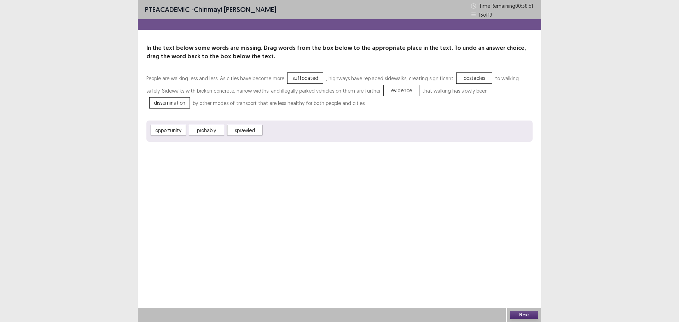
click at [531, 314] on button "Next" at bounding box center [524, 315] width 28 height 8
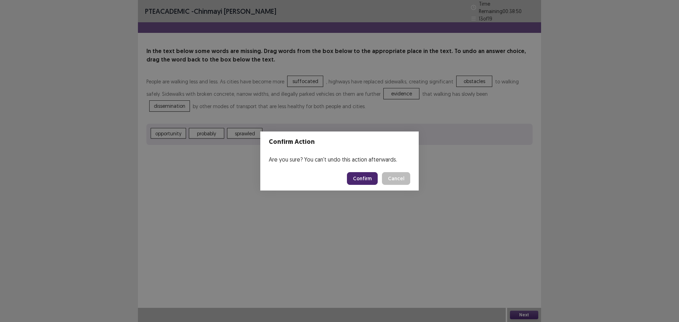
click at [370, 174] on button "Confirm" at bounding box center [362, 178] width 31 height 13
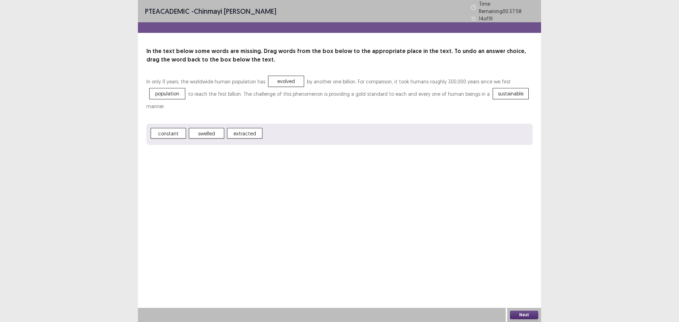
click at [533, 317] on button "Next" at bounding box center [524, 315] width 28 height 8
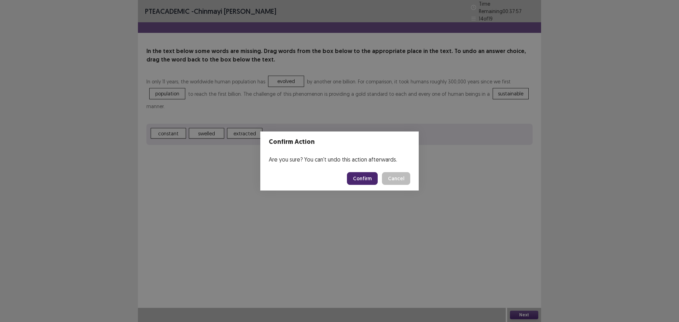
click at [366, 178] on button "Confirm" at bounding box center [362, 178] width 31 height 13
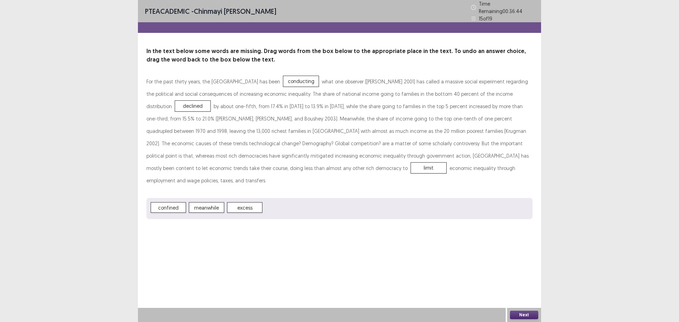
click at [531, 316] on button "Next" at bounding box center [524, 315] width 28 height 8
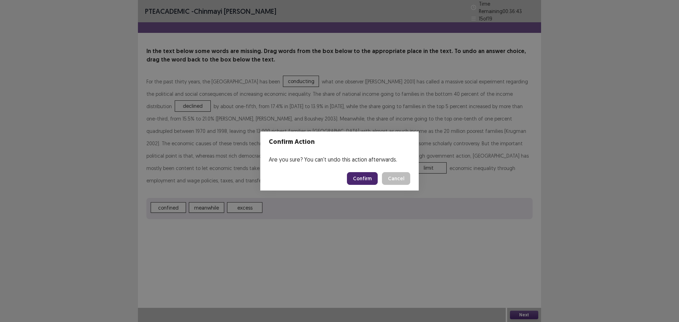
click at [368, 182] on button "Confirm" at bounding box center [362, 178] width 31 height 13
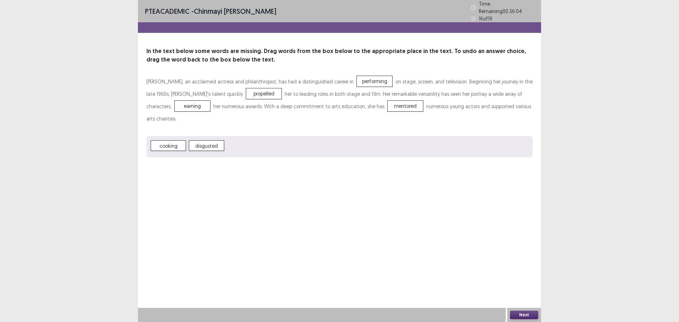
click at [531, 315] on button "Next" at bounding box center [524, 315] width 28 height 8
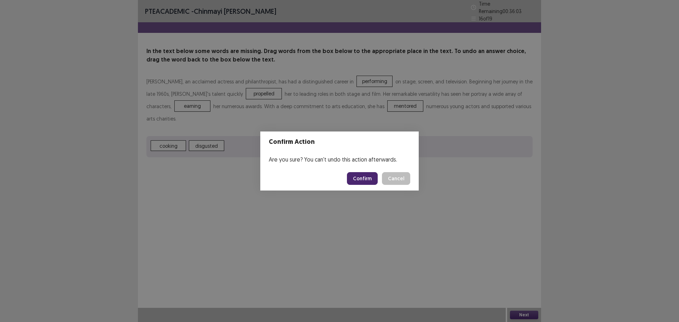
click at [369, 177] on button "Confirm" at bounding box center [362, 178] width 31 height 13
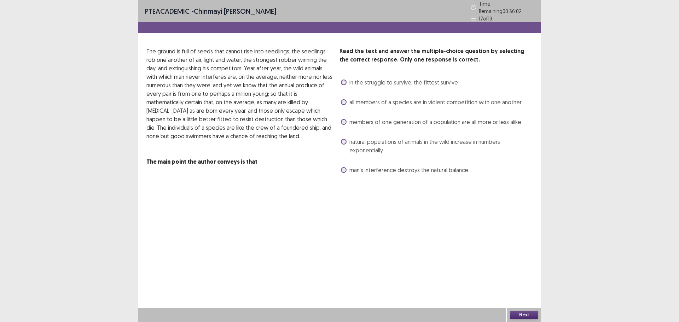
click at [343, 120] on span at bounding box center [344, 122] width 6 height 6
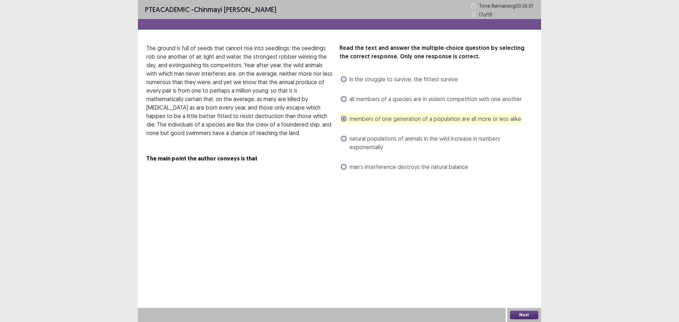
click at [528, 309] on div "Next" at bounding box center [524, 315] width 34 height 14
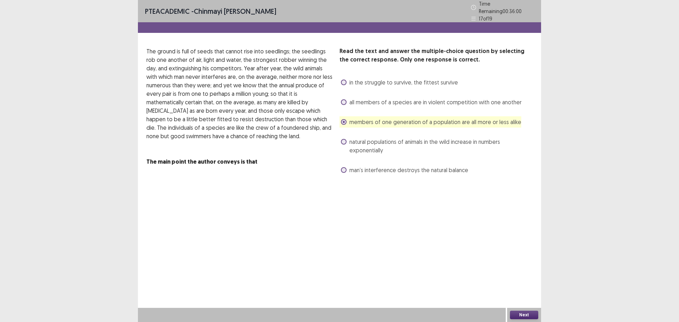
click at [530, 315] on button "Next" at bounding box center [524, 315] width 28 height 8
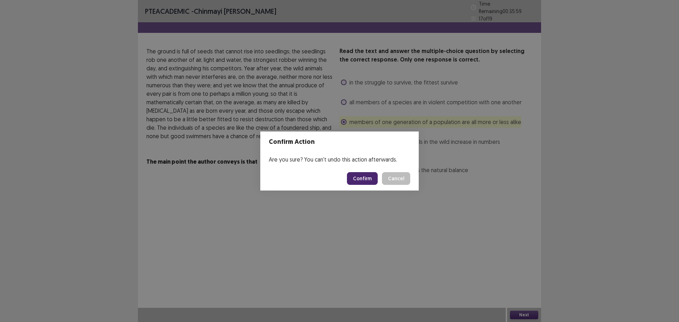
click at [369, 179] on button "Confirm" at bounding box center [362, 178] width 31 height 13
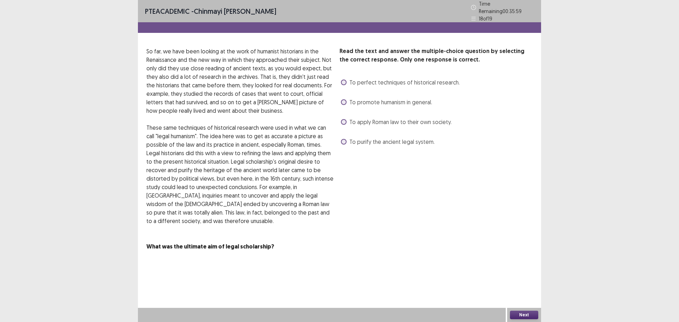
drag, startPoint x: 344, startPoint y: 117, endPoint x: 394, endPoint y: 165, distance: 69.5
click at [344, 119] on span at bounding box center [344, 122] width 6 height 6
click at [528, 312] on button "Next" at bounding box center [524, 315] width 28 height 8
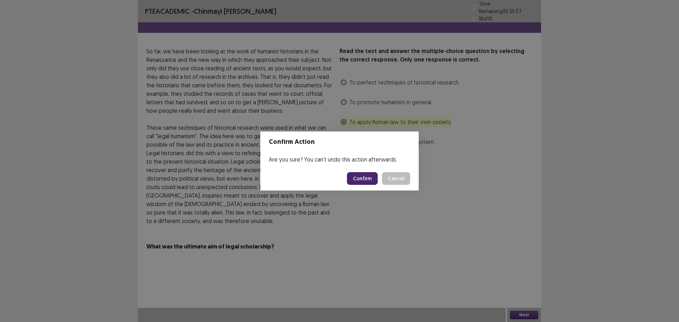
click at [365, 180] on button "Confirm" at bounding box center [362, 178] width 31 height 13
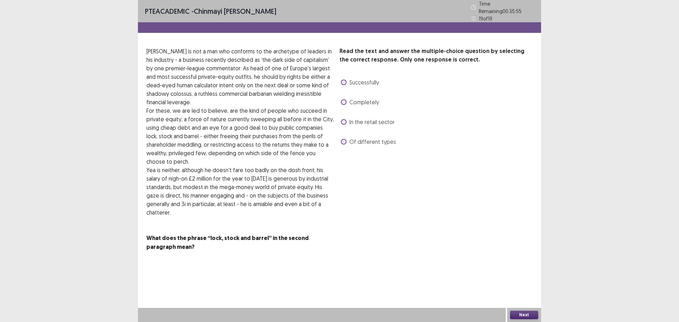
drag, startPoint x: 343, startPoint y: 119, endPoint x: 391, endPoint y: 165, distance: 67.0
click at [344, 119] on span at bounding box center [344, 122] width 6 height 6
drag, startPoint x: 530, startPoint y: 298, endPoint x: 526, endPoint y: 303, distance: 6.6
click at [530, 298] on div "PTE academic - [PERSON_NAME] [PERSON_NAME] Time Remaining 00 : 35 : 54 19 of 19…" at bounding box center [339, 161] width 403 height 322
click at [521, 316] on button "Next" at bounding box center [524, 315] width 28 height 8
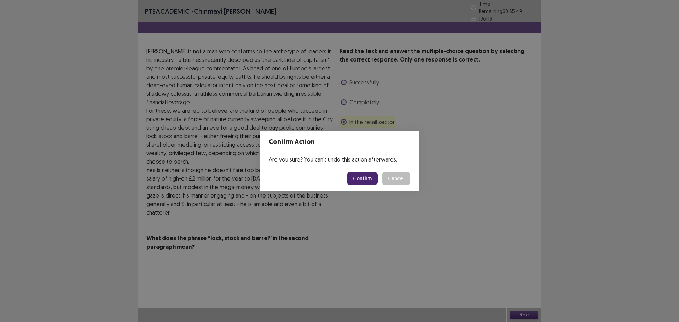
click at [411, 178] on footer "Confirm Cancel" at bounding box center [339, 179] width 158 height 24
click at [401, 182] on button "Cancel" at bounding box center [396, 178] width 28 height 13
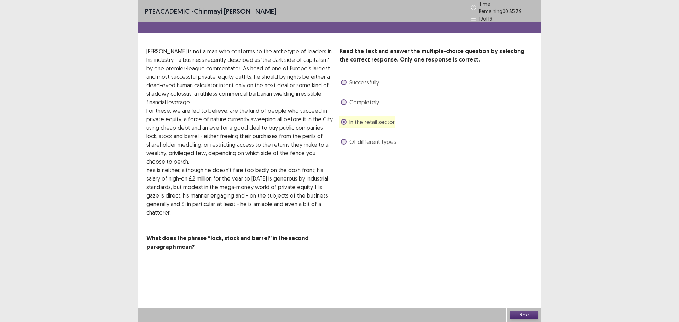
click at [346, 139] on span at bounding box center [344, 142] width 6 height 6
click at [525, 315] on button "Next" at bounding box center [524, 315] width 28 height 8
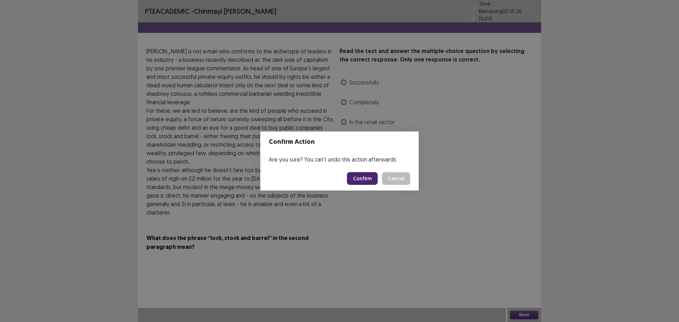
click at [365, 176] on button "Confirm" at bounding box center [362, 178] width 31 height 13
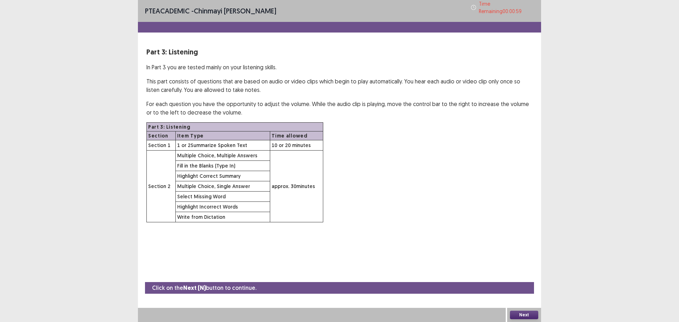
click at [534, 316] on button "Next" at bounding box center [524, 315] width 28 height 8
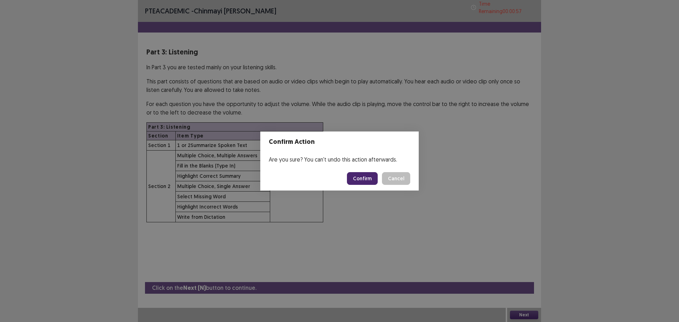
click at [372, 177] on button "Confirm" at bounding box center [362, 178] width 31 height 13
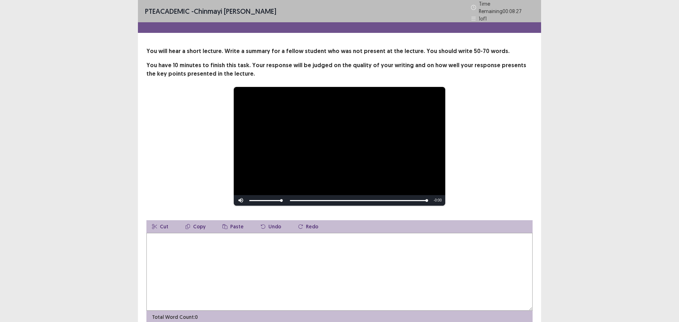
click at [162, 252] on textarea at bounding box center [339, 272] width 386 height 78
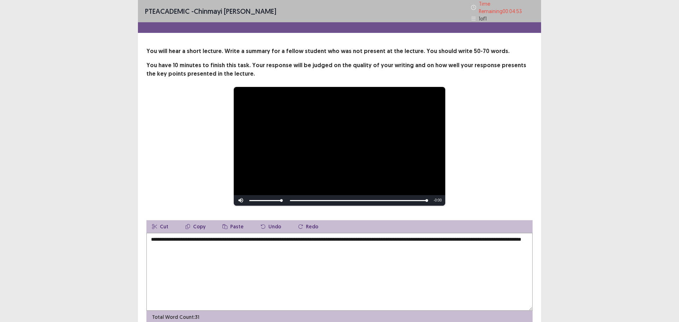
click at [242, 245] on textarea "**********" at bounding box center [339, 272] width 386 height 78
click at [166, 244] on textarea "**********" at bounding box center [339, 272] width 386 height 78
click at [243, 244] on textarea "**********" at bounding box center [339, 272] width 386 height 78
click at [384, 237] on textarea "**********" at bounding box center [339, 272] width 386 height 78
click at [214, 243] on textarea "**********" at bounding box center [339, 272] width 386 height 78
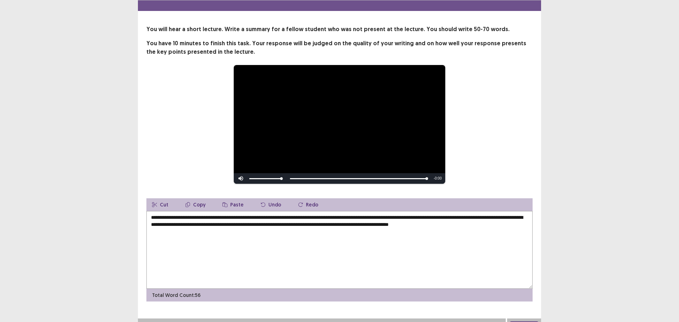
scroll to position [29, 0]
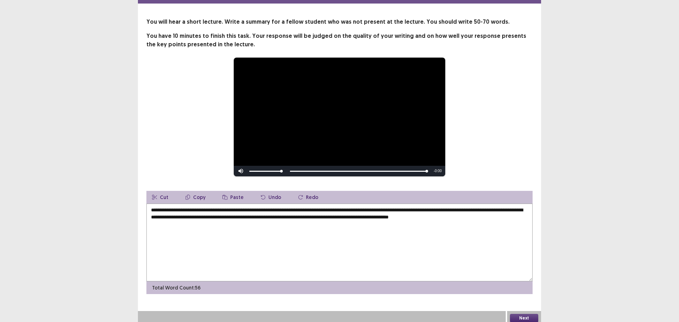
click at [528, 314] on button "Next" at bounding box center [524, 318] width 28 height 8
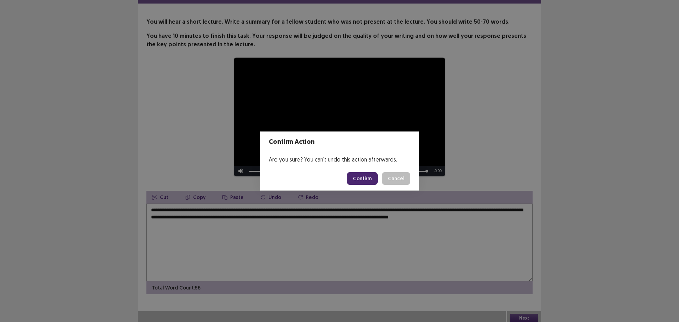
drag, startPoint x: 391, startPoint y: 178, endPoint x: 359, endPoint y: 192, distance: 35.4
click at [391, 178] on button "Cancel" at bounding box center [396, 178] width 28 height 13
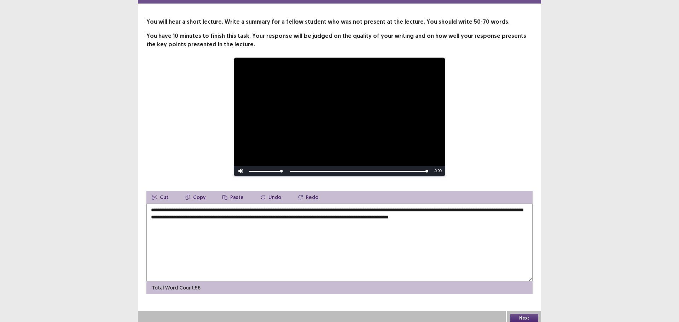
click at [274, 215] on textarea "**********" at bounding box center [339, 243] width 386 height 78
click at [284, 224] on textarea "**********" at bounding box center [339, 243] width 386 height 78
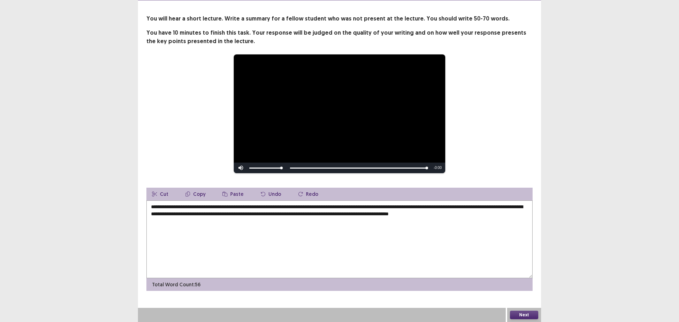
click at [276, 214] on textarea "**********" at bounding box center [339, 239] width 386 height 78
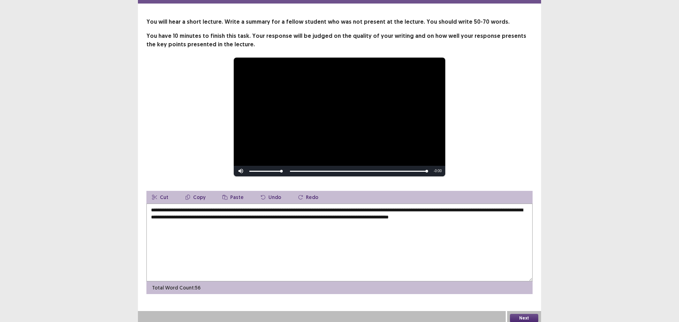
click at [275, 214] on textarea "**********" at bounding box center [339, 243] width 386 height 78
type textarea "**********"
click at [523, 316] on button "Next" at bounding box center [524, 318] width 28 height 8
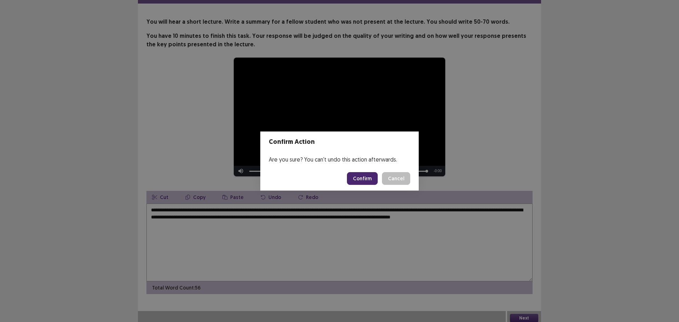
click at [360, 176] on button "Confirm" at bounding box center [362, 178] width 31 height 13
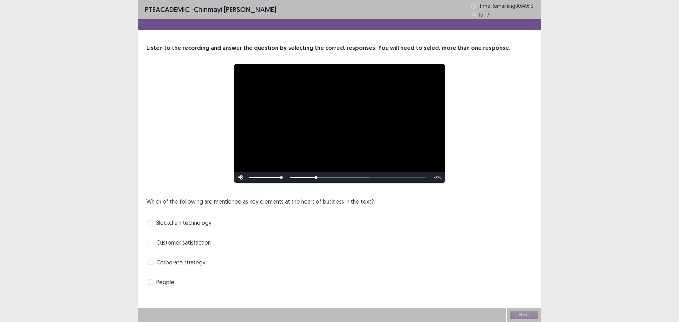
click at [153, 262] on label "Corporate strategy" at bounding box center [177, 262] width 58 height 8
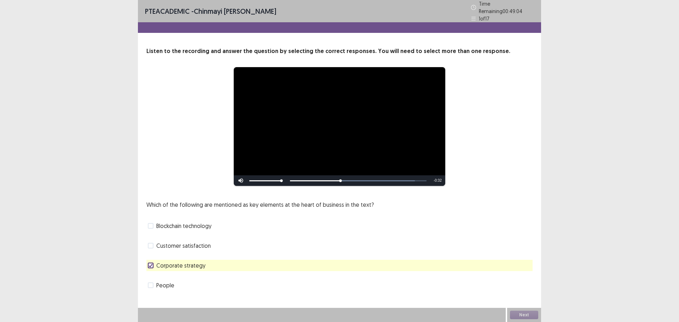
click at [153, 225] on label "Blockchain technology" at bounding box center [180, 226] width 64 height 8
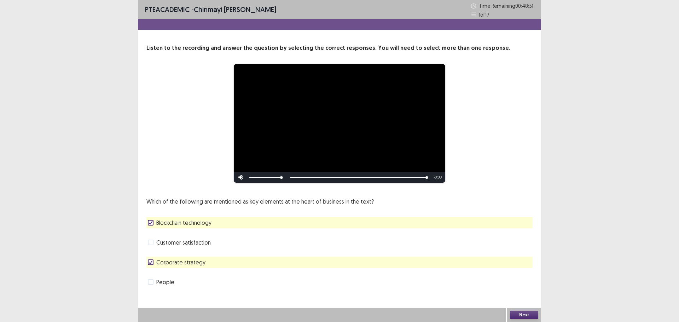
click at [519, 312] on button "Next" at bounding box center [524, 315] width 28 height 8
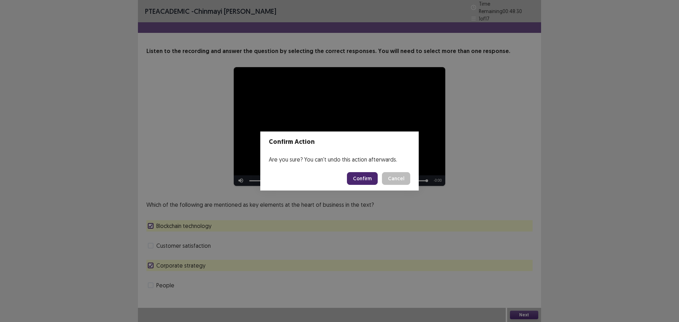
click at [370, 181] on button "Confirm" at bounding box center [362, 178] width 31 height 13
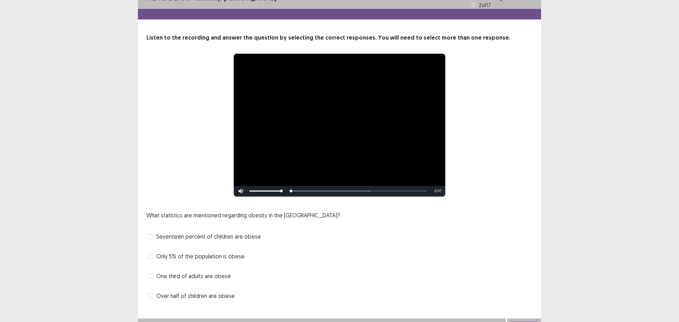
scroll to position [21, 0]
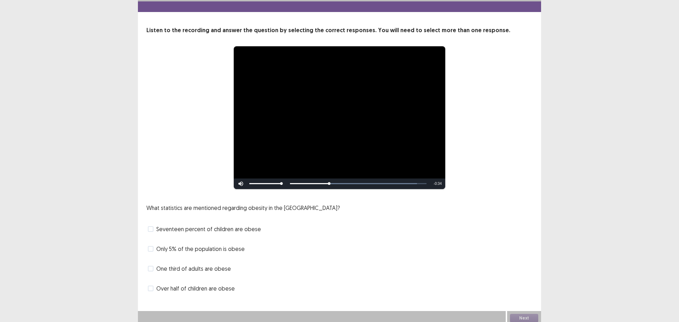
click at [152, 267] on span at bounding box center [151, 269] width 6 height 6
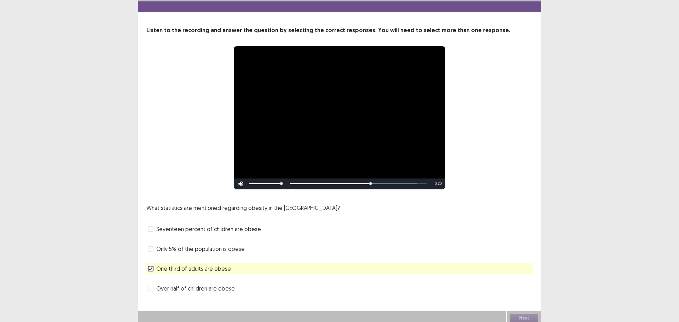
click at [150, 226] on span at bounding box center [151, 229] width 6 height 6
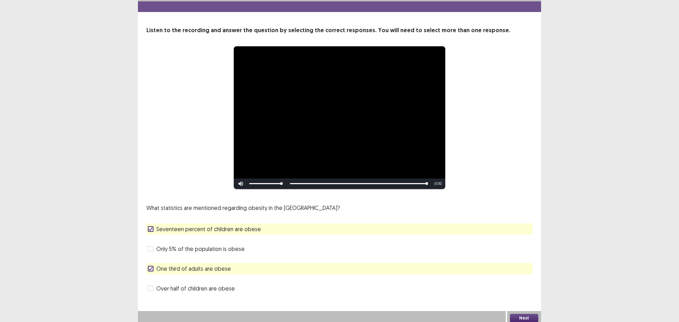
click at [527, 316] on button "Next" at bounding box center [524, 318] width 28 height 8
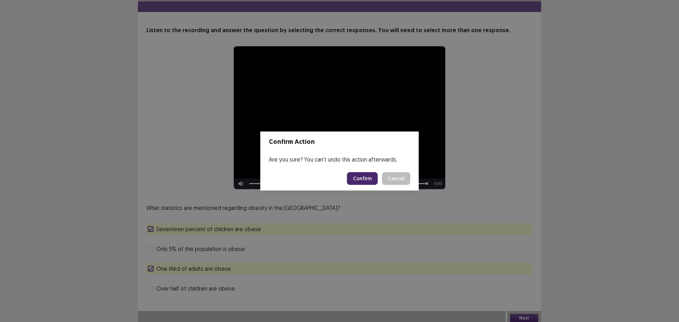
click at [370, 179] on button "Confirm" at bounding box center [362, 178] width 31 height 13
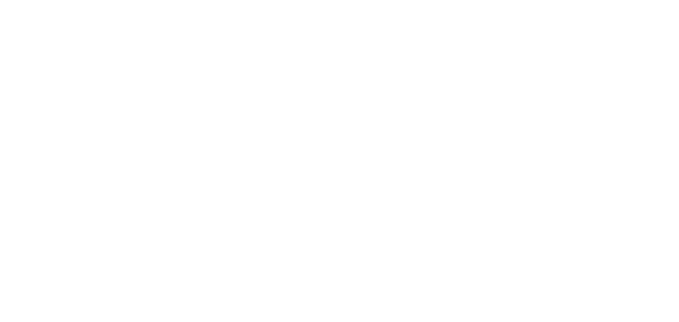
scroll to position [0, 0]
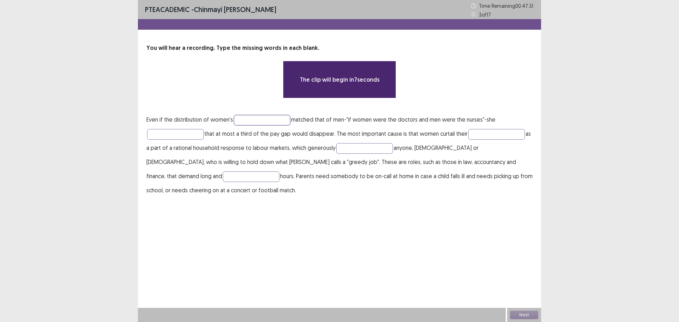
click at [253, 122] on input "text" at bounding box center [262, 120] width 57 height 11
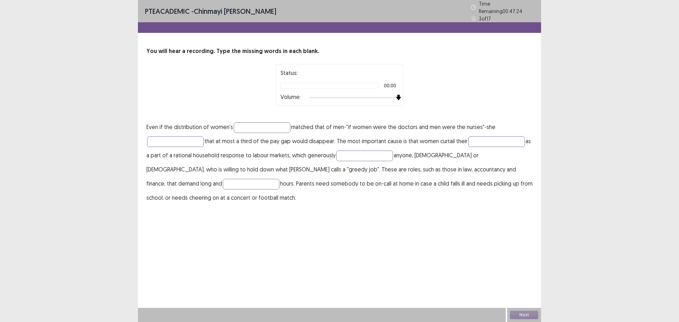
click at [437, 90] on div "Status: 00:00 Volume:" at bounding box center [339, 85] width 386 height 42
click at [279, 179] on input "text" at bounding box center [251, 184] width 57 height 11
type input "**********"
click at [379, 154] on input "text" at bounding box center [364, 156] width 57 height 11
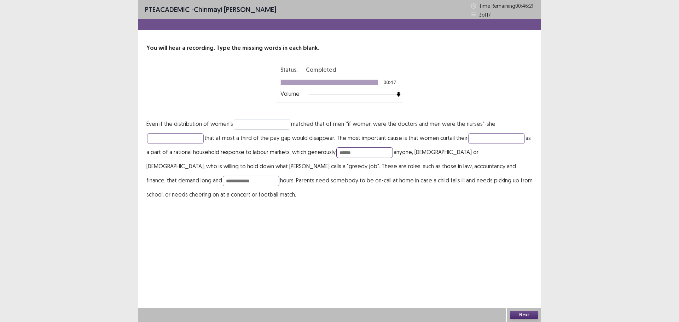
type input "******"
click at [261, 124] on input "text" at bounding box center [262, 124] width 57 height 11
type input "**********"
click at [175, 141] on input "text" at bounding box center [175, 138] width 57 height 11
type input "**********"
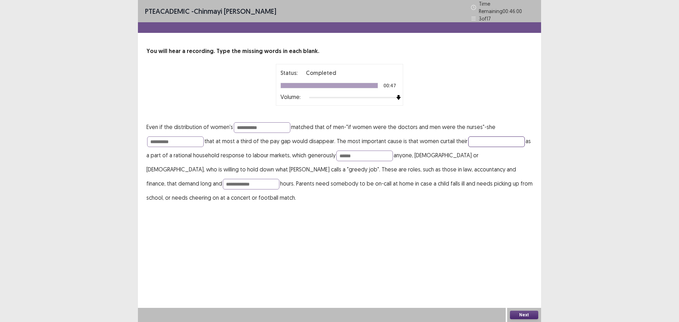
click at [490, 136] on input "text" at bounding box center [496, 141] width 57 height 11
type input "*******"
click at [271, 124] on input "**********" at bounding box center [262, 127] width 57 height 11
click at [277, 123] on input "**********" at bounding box center [262, 127] width 57 height 11
type input "**********"
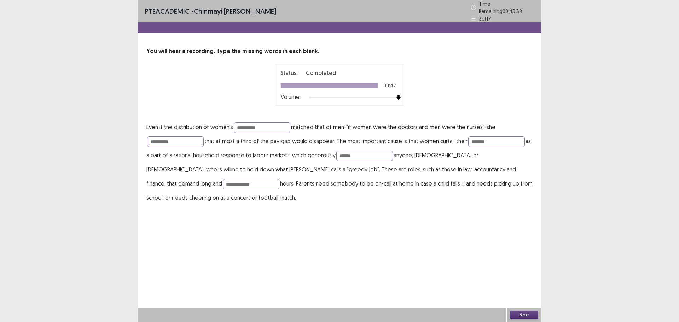
click at [531, 312] on button "Next" at bounding box center [524, 315] width 28 height 8
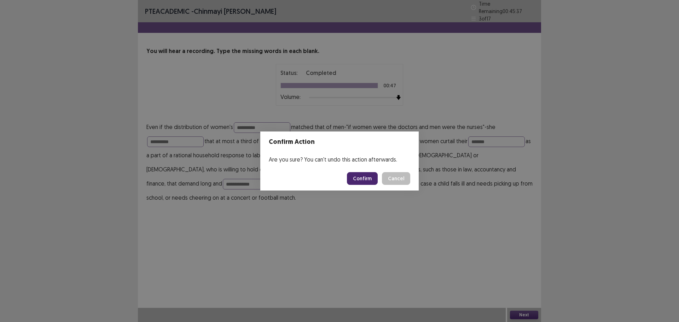
click at [359, 180] on button "Confirm" at bounding box center [362, 178] width 31 height 13
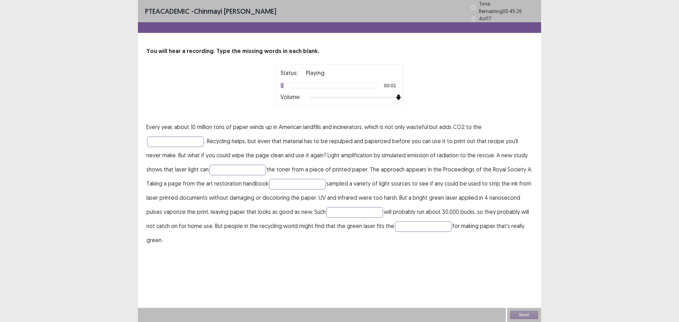
click at [447, 93] on div "Status: Playing 00:02 Volume:" at bounding box center [339, 85] width 386 height 42
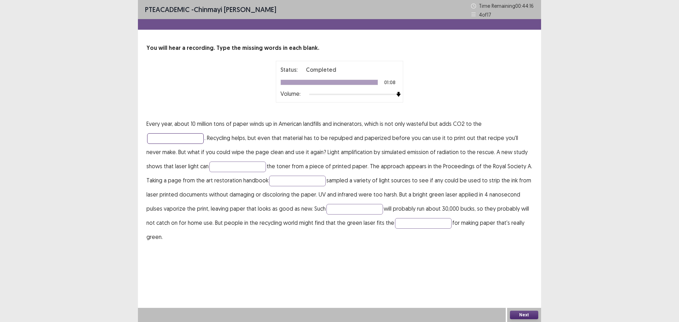
click at [161, 139] on input "text" at bounding box center [175, 138] width 57 height 11
type input "**********"
click at [209, 167] on input "text" at bounding box center [237, 167] width 57 height 11
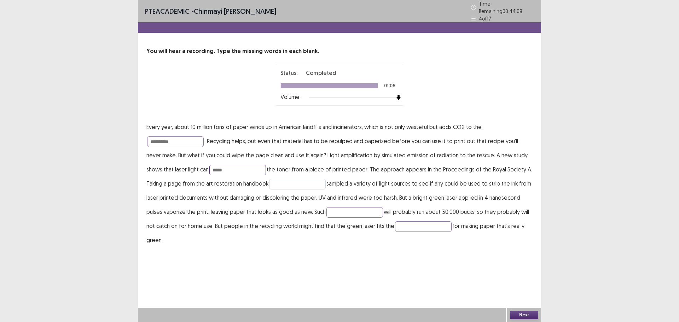
type input "*****"
click at [285, 185] on input "text" at bounding box center [297, 184] width 57 height 11
type input "**********"
click at [328, 207] on input "text" at bounding box center [354, 212] width 57 height 11
type input "********"
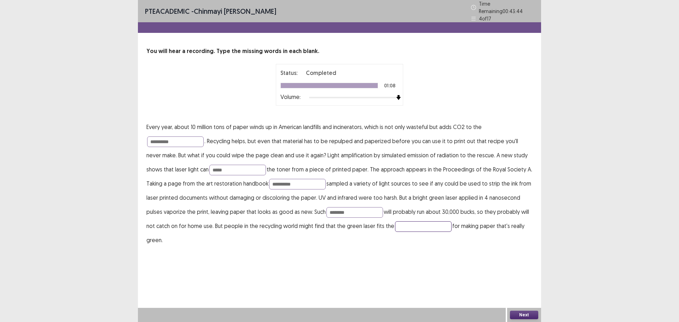
click at [395, 222] on input "text" at bounding box center [423, 226] width 57 height 11
type input "****"
click at [333, 208] on input "********" at bounding box center [354, 212] width 57 height 11
type input "*******"
click at [531, 315] on button "Next" at bounding box center [524, 315] width 28 height 8
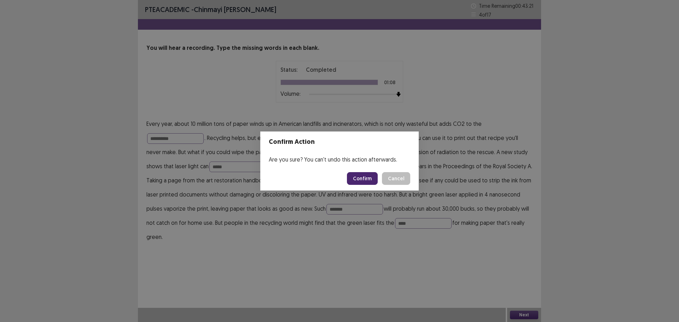
click at [360, 181] on button "Confirm" at bounding box center [362, 178] width 31 height 13
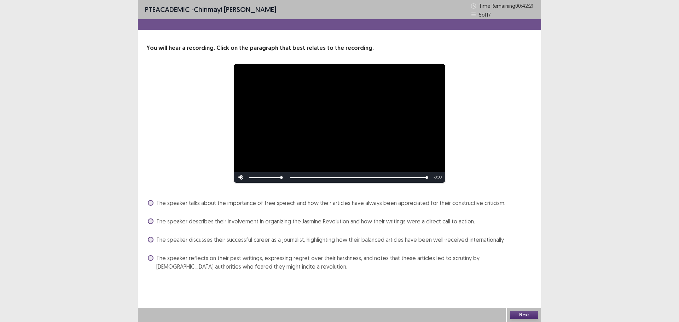
click at [147, 257] on div "The speaker reflects on their past writings, expressing regret over their harsh…" at bounding box center [339, 262] width 386 height 20
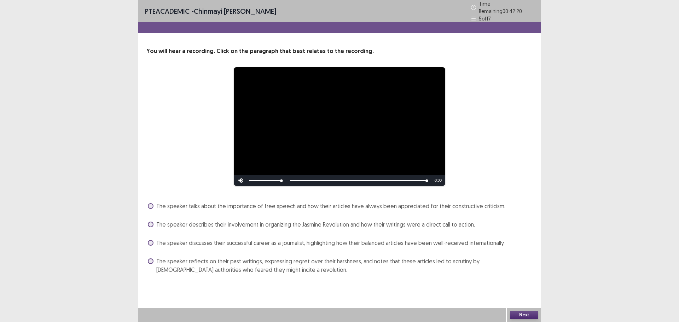
click at [156, 257] on label "The speaker reflects on their past writings, expressing regret over their harsh…" at bounding box center [340, 265] width 385 height 17
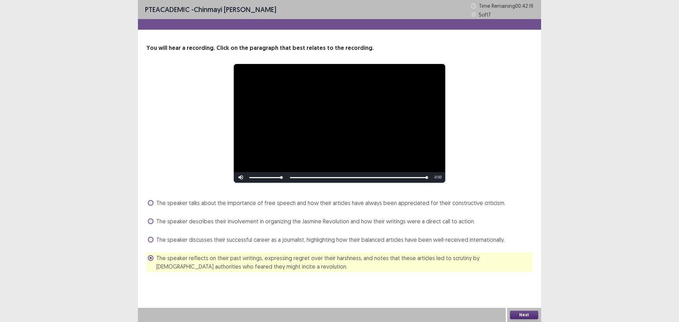
click at [529, 314] on button "Next" at bounding box center [524, 315] width 28 height 8
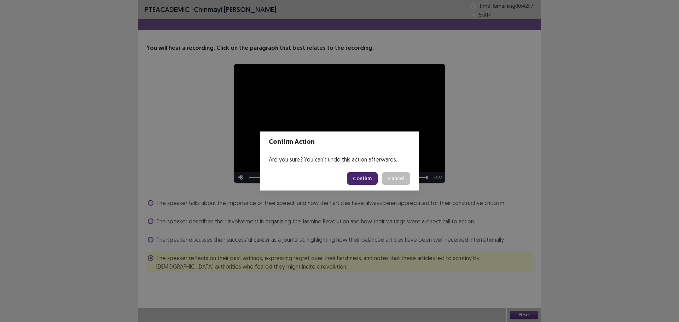
click at [359, 183] on button "Confirm" at bounding box center [362, 178] width 31 height 13
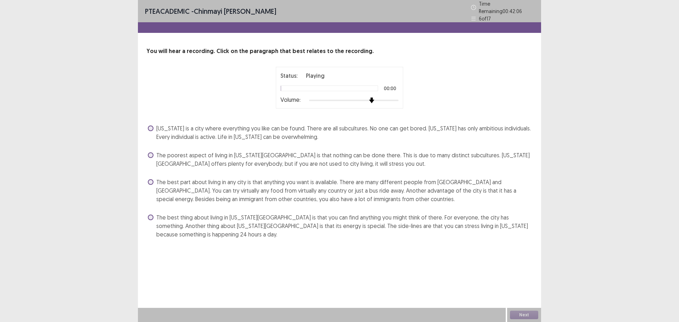
click at [374, 98] on img at bounding box center [372, 101] width 6 height 6
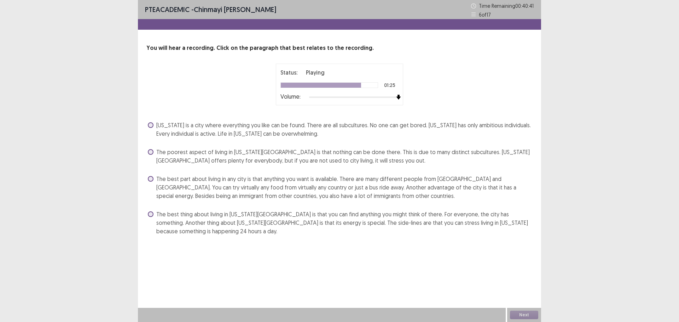
drag, startPoint x: 147, startPoint y: 220, endPoint x: 153, endPoint y: 217, distance: 7.0
click at [146, 220] on div "The best thing about living in [US_STATE][GEOGRAPHIC_DATA] is that you can find…" at bounding box center [339, 223] width 386 height 28
click at [153, 216] on label "The best thing about living in [US_STATE][GEOGRAPHIC_DATA] is that you can find…" at bounding box center [340, 222] width 385 height 25
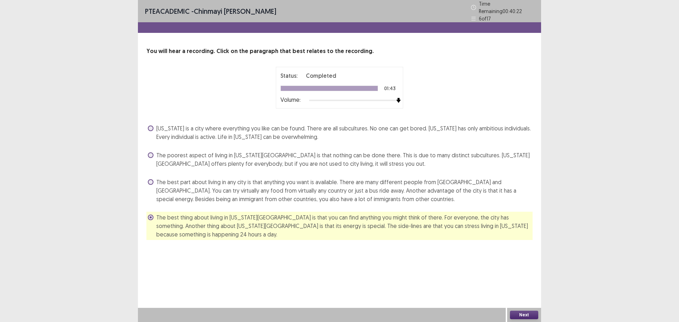
click at [526, 313] on button "Next" at bounding box center [524, 315] width 28 height 8
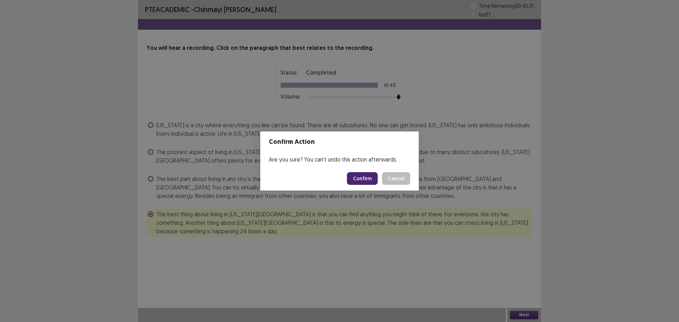
click at [359, 178] on button "Confirm" at bounding box center [362, 178] width 31 height 13
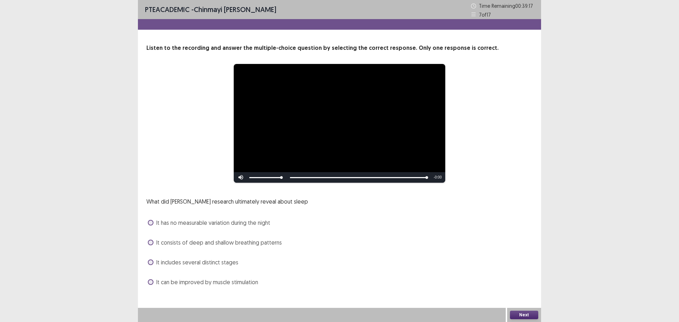
drag, startPoint x: 150, startPoint y: 264, endPoint x: 153, endPoint y: 264, distance: 3.9
click at [150, 264] on span at bounding box center [151, 263] width 6 height 6
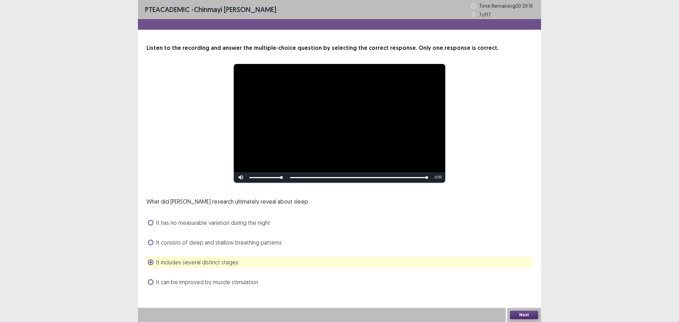
click at [530, 316] on button "Next" at bounding box center [524, 315] width 28 height 8
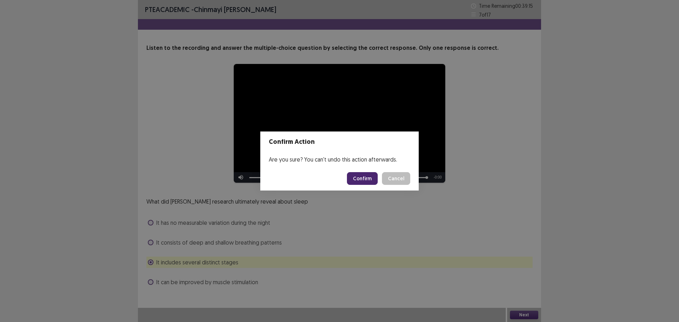
click at [353, 180] on button "Confirm" at bounding box center [362, 178] width 31 height 13
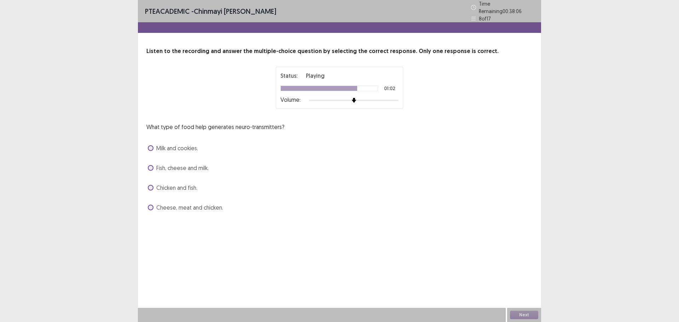
click at [150, 166] on span at bounding box center [151, 168] width 6 height 6
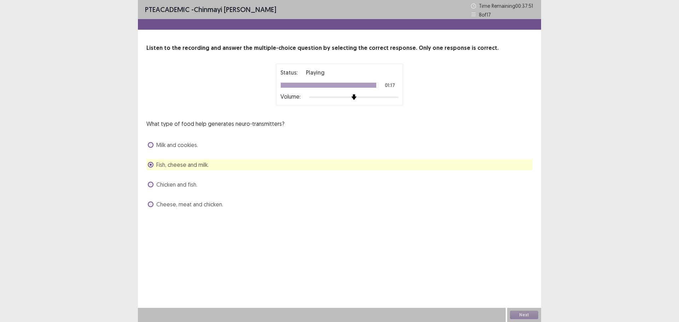
click at [364, 97] on div at bounding box center [353, 97] width 89 height 6
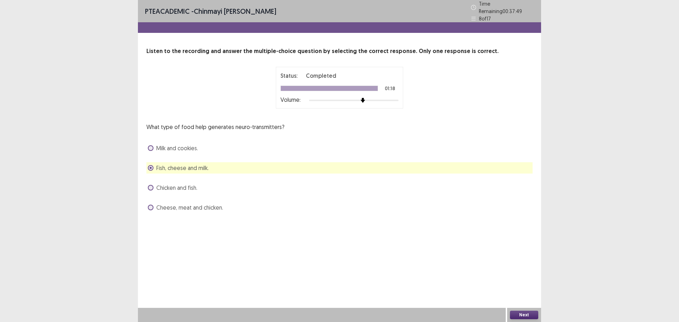
click at [517, 314] on button "Next" at bounding box center [524, 315] width 28 height 8
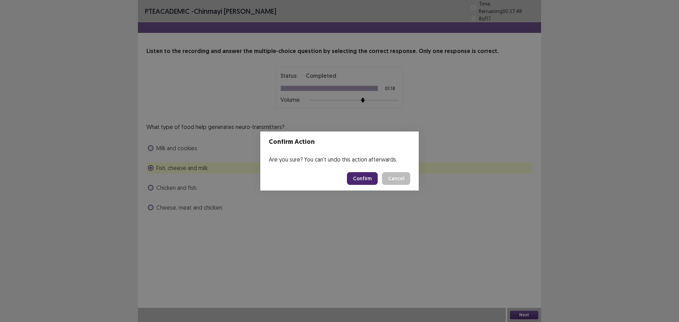
click at [366, 178] on button "Confirm" at bounding box center [362, 178] width 31 height 13
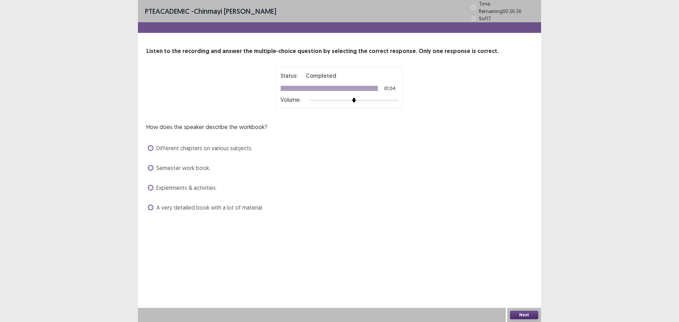
click at [149, 147] on span at bounding box center [151, 148] width 6 height 6
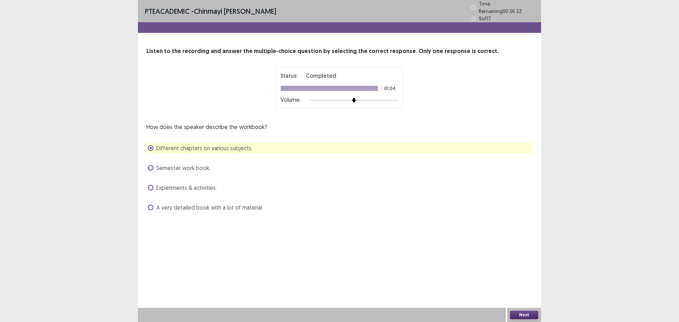
click at [152, 165] on span at bounding box center [151, 168] width 6 height 6
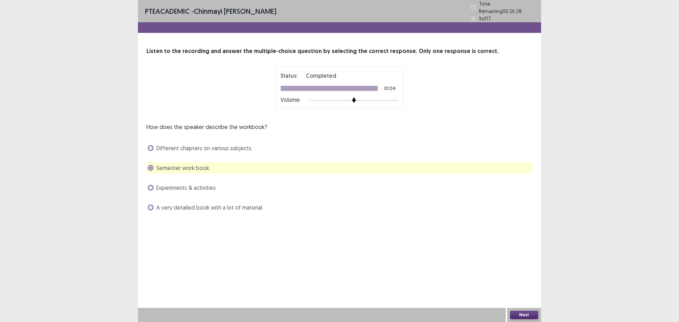
click at [152, 185] on span at bounding box center [151, 188] width 6 height 6
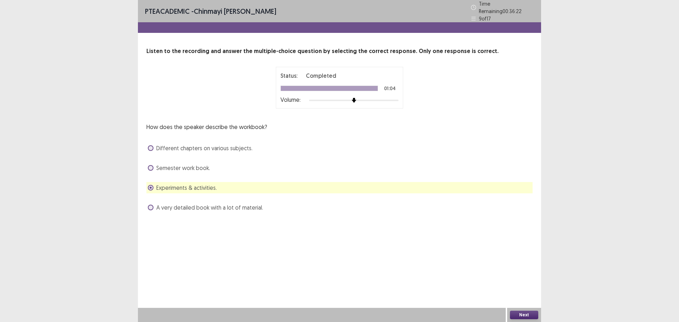
click at [151, 166] on span at bounding box center [151, 168] width 6 height 6
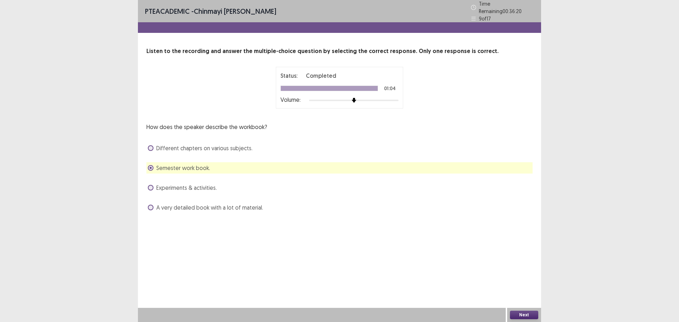
click at [516, 315] on button "Next" at bounding box center [524, 315] width 28 height 8
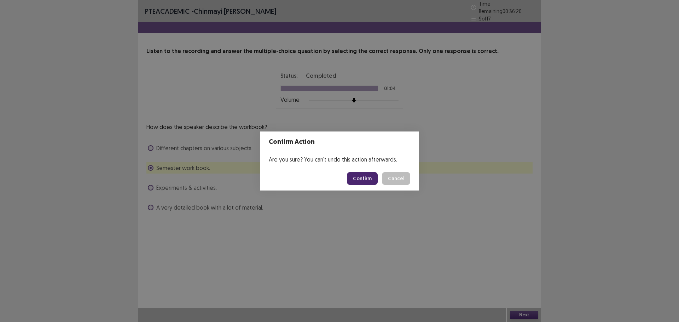
click at [363, 180] on button "Confirm" at bounding box center [362, 178] width 31 height 13
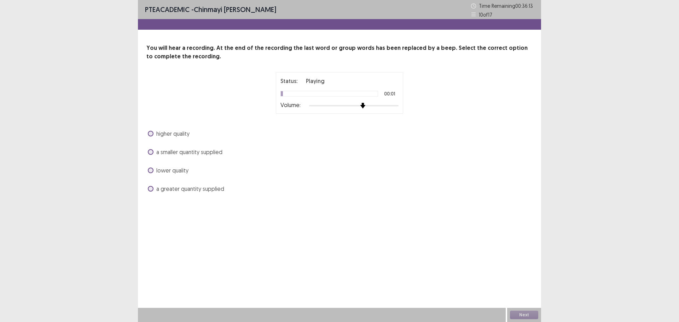
click at [365, 105] on img at bounding box center [363, 106] width 6 height 6
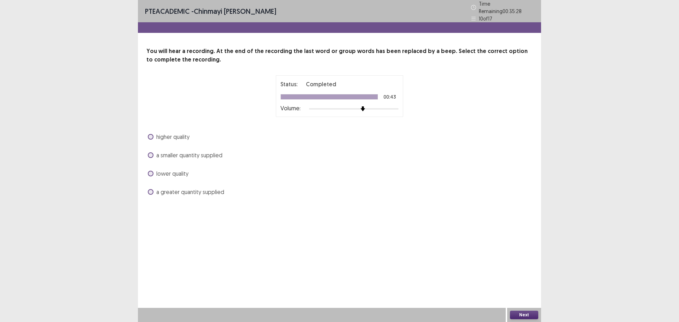
click at [152, 189] on span at bounding box center [151, 192] width 6 height 6
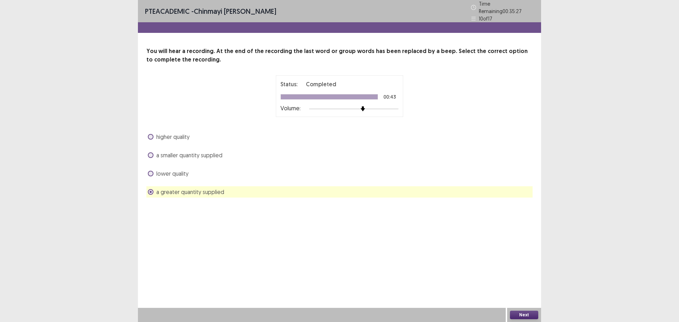
click at [517, 315] on button "Next" at bounding box center [524, 315] width 28 height 8
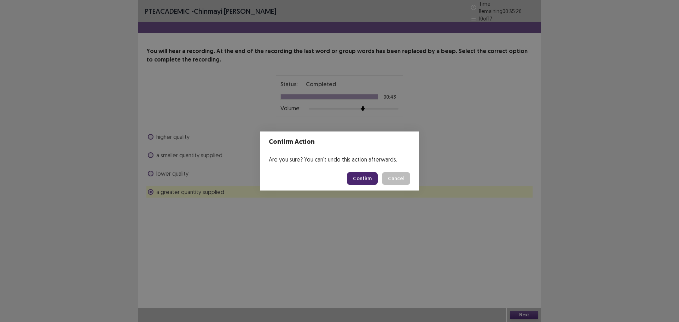
click at [365, 177] on button "Confirm" at bounding box center [362, 178] width 31 height 13
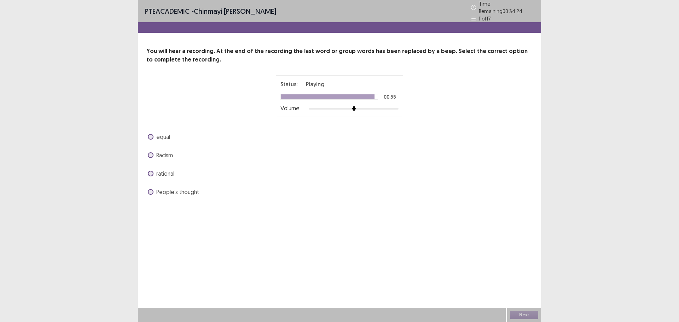
click at [151, 135] on span at bounding box center [151, 137] width 6 height 6
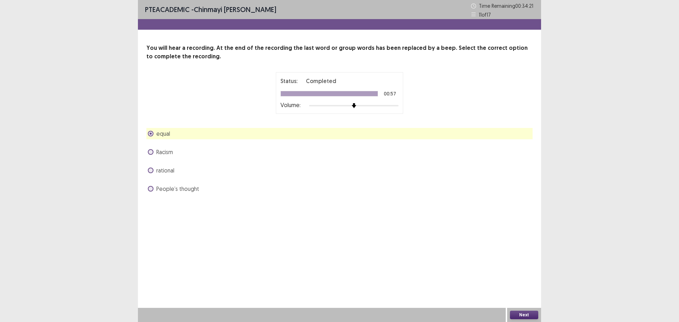
click at [525, 313] on button "Next" at bounding box center [524, 315] width 28 height 8
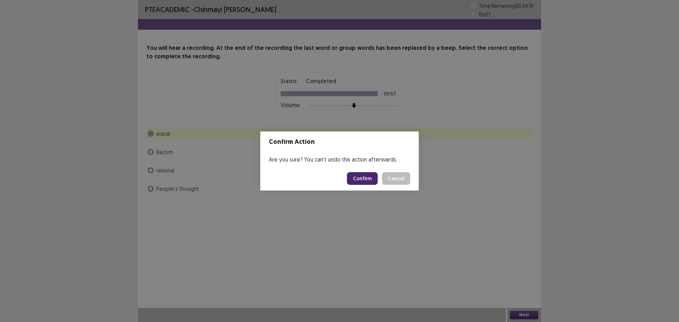
click at [369, 179] on button "Confirm" at bounding box center [362, 178] width 31 height 13
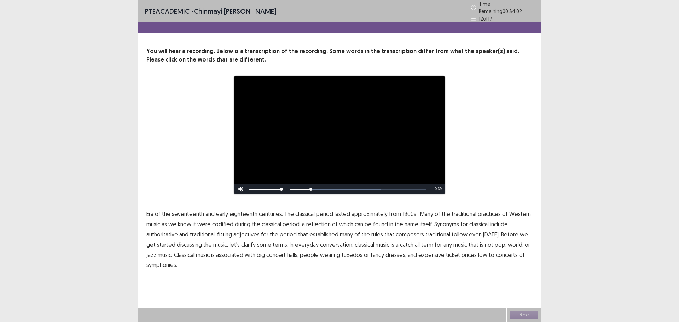
click at [402, 210] on span "1900s" at bounding box center [409, 214] width 14 height 8
click at [429, 233] on span "traditional" at bounding box center [437, 234] width 25 height 8
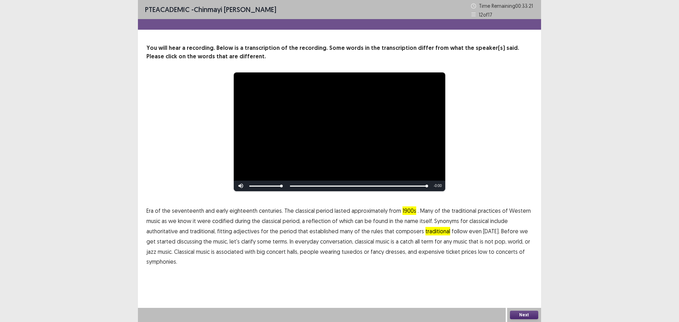
click at [153, 262] on span "symphonies." at bounding box center [161, 261] width 31 height 8
click at [524, 311] on button "Next" at bounding box center [524, 315] width 28 height 8
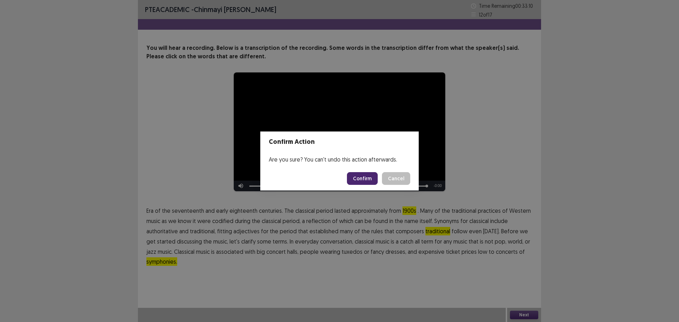
click at [359, 176] on button "Confirm" at bounding box center [362, 178] width 31 height 13
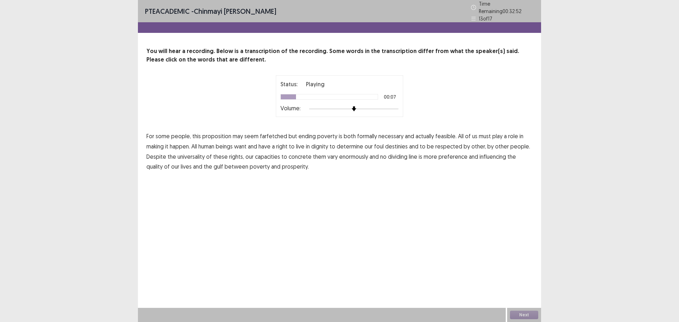
click at [368, 134] on span "formally" at bounding box center [367, 136] width 20 height 8
click at [380, 145] on span "foul" at bounding box center [379, 146] width 10 height 8
drag, startPoint x: 296, startPoint y: 155, endPoint x: 307, endPoint y: 155, distance: 10.6
click at [296, 155] on span "concrete" at bounding box center [300, 156] width 23 height 8
click at [452, 154] on span "preference" at bounding box center [452, 156] width 29 height 8
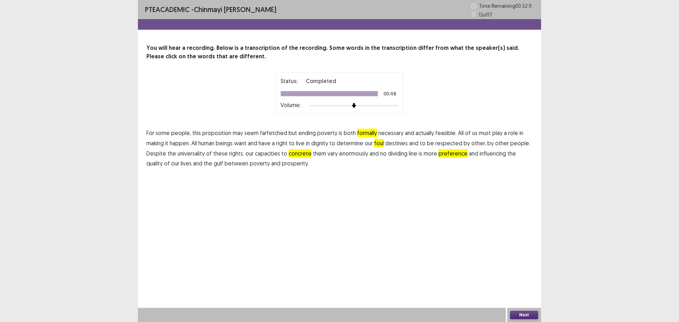
click at [522, 315] on button "Next" at bounding box center [524, 315] width 28 height 8
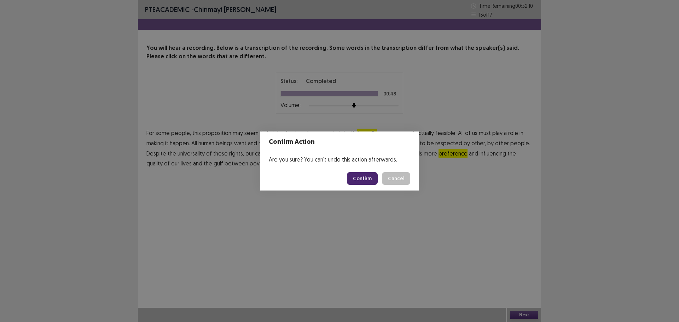
click at [362, 180] on button "Confirm" at bounding box center [362, 178] width 31 height 13
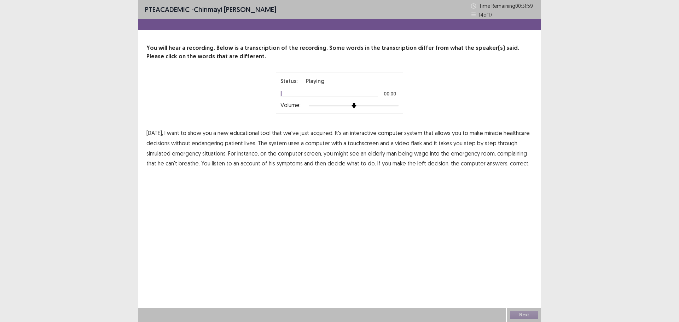
click at [449, 103] on div "Status: Playing 00:00 Volume:" at bounding box center [339, 93] width 386 height 42
drag, startPoint x: 490, startPoint y: 133, endPoint x: 494, endPoint y: 133, distance: 3.9
click at [490, 133] on span "miracle" at bounding box center [493, 133] width 18 height 8
click at [417, 142] on span "flask" at bounding box center [416, 143] width 11 height 8
click at [424, 154] on span "wage" at bounding box center [421, 153] width 14 height 8
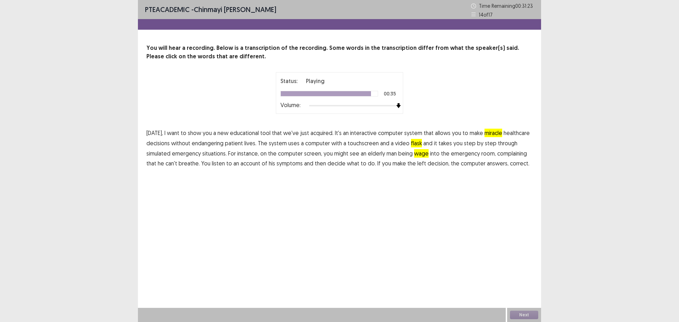
click at [417, 164] on span "left" at bounding box center [421, 163] width 9 height 8
drag, startPoint x: 530, startPoint y: 318, endPoint x: 529, endPoint y: 313, distance: 4.3
click at [529, 313] on button "Next" at bounding box center [524, 315] width 28 height 8
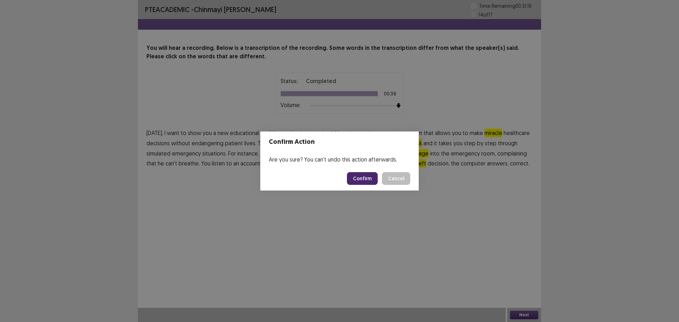
click at [363, 175] on button "Confirm" at bounding box center [362, 178] width 31 height 13
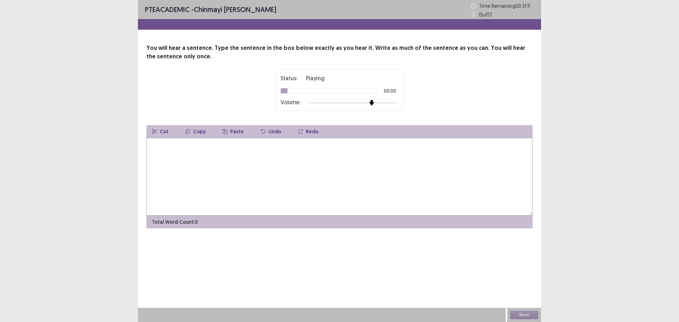
click at [424, 103] on div "Status: Playing 00:00 Volume:" at bounding box center [339, 90] width 177 height 42
click at [165, 158] on textarea at bounding box center [339, 177] width 386 height 78
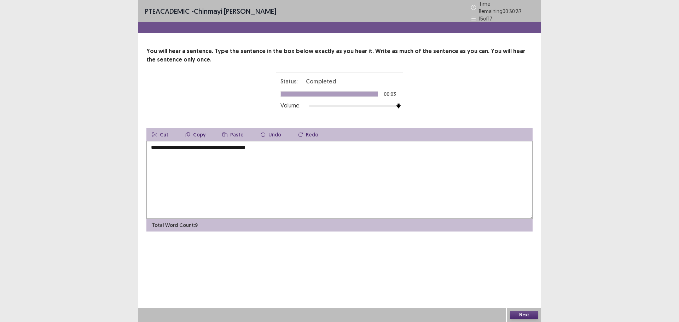
type textarea "**********"
click at [527, 313] on button "Next" at bounding box center [524, 315] width 28 height 8
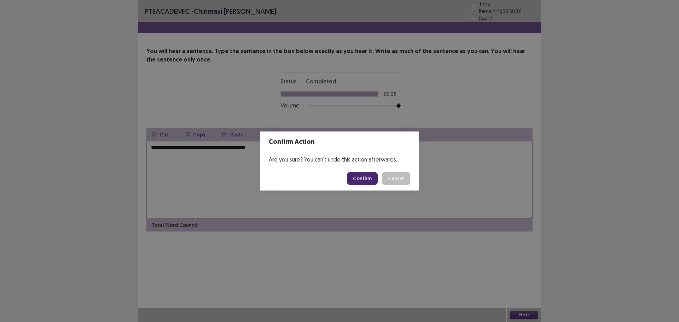
click at [362, 178] on button "Confirm" at bounding box center [362, 178] width 31 height 13
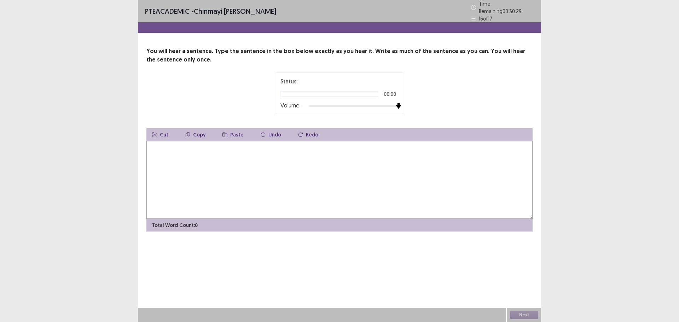
click at [402, 103] on div "Status: 00:00 Volume:" at bounding box center [339, 93] width 127 height 42
click at [247, 152] on textarea at bounding box center [339, 180] width 386 height 78
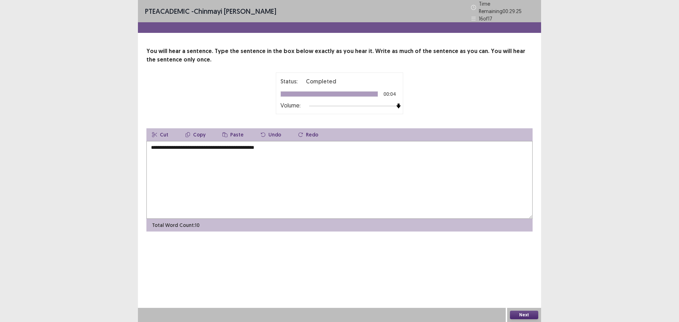
type textarea "**********"
click at [520, 315] on button "Next" at bounding box center [524, 315] width 28 height 8
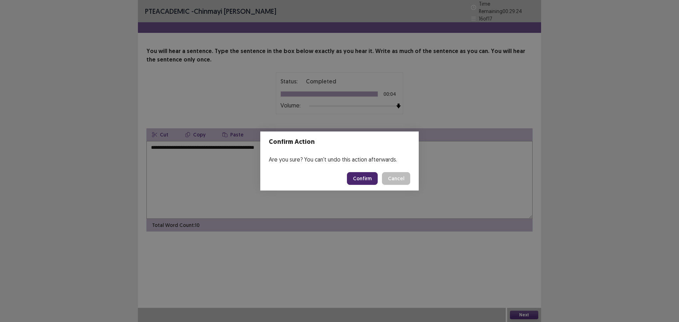
click at [364, 183] on button "Confirm" at bounding box center [362, 178] width 31 height 13
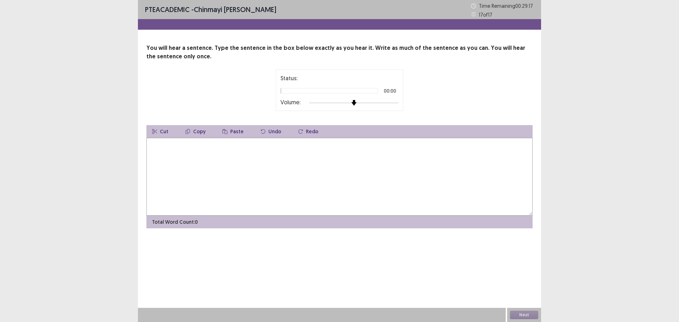
click at [438, 101] on div "Status: 00:00 Volume:" at bounding box center [339, 90] width 386 height 42
click at [173, 151] on textarea at bounding box center [339, 177] width 386 height 78
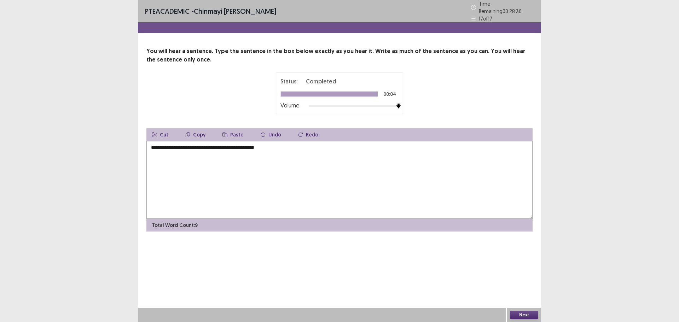
type textarea "**********"
click at [518, 310] on div "Next" at bounding box center [524, 315] width 34 height 14
click at [522, 313] on button "Next" at bounding box center [524, 315] width 28 height 8
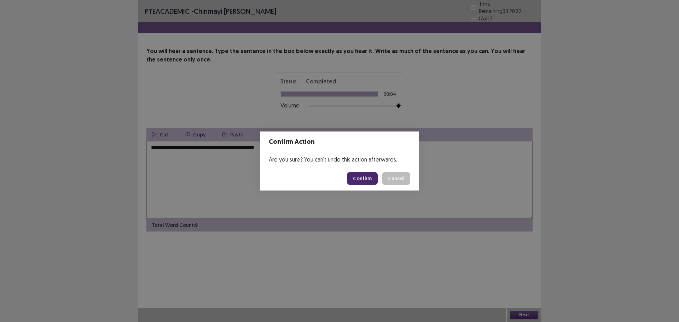
click at [359, 174] on button "Confirm" at bounding box center [362, 178] width 31 height 13
